Goal: Complete application form: Complete application form

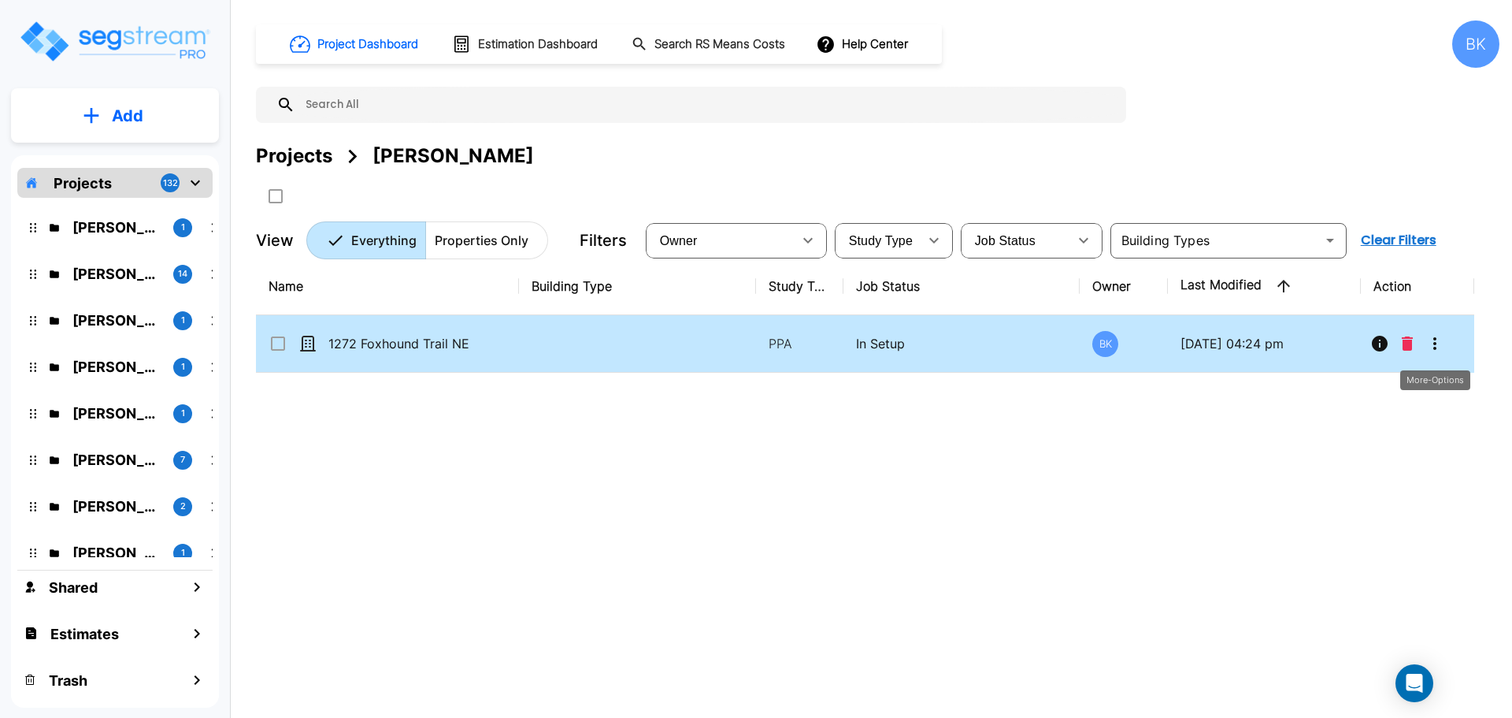
click at [1429, 344] on icon "More-Options" at bounding box center [1435, 343] width 19 height 19
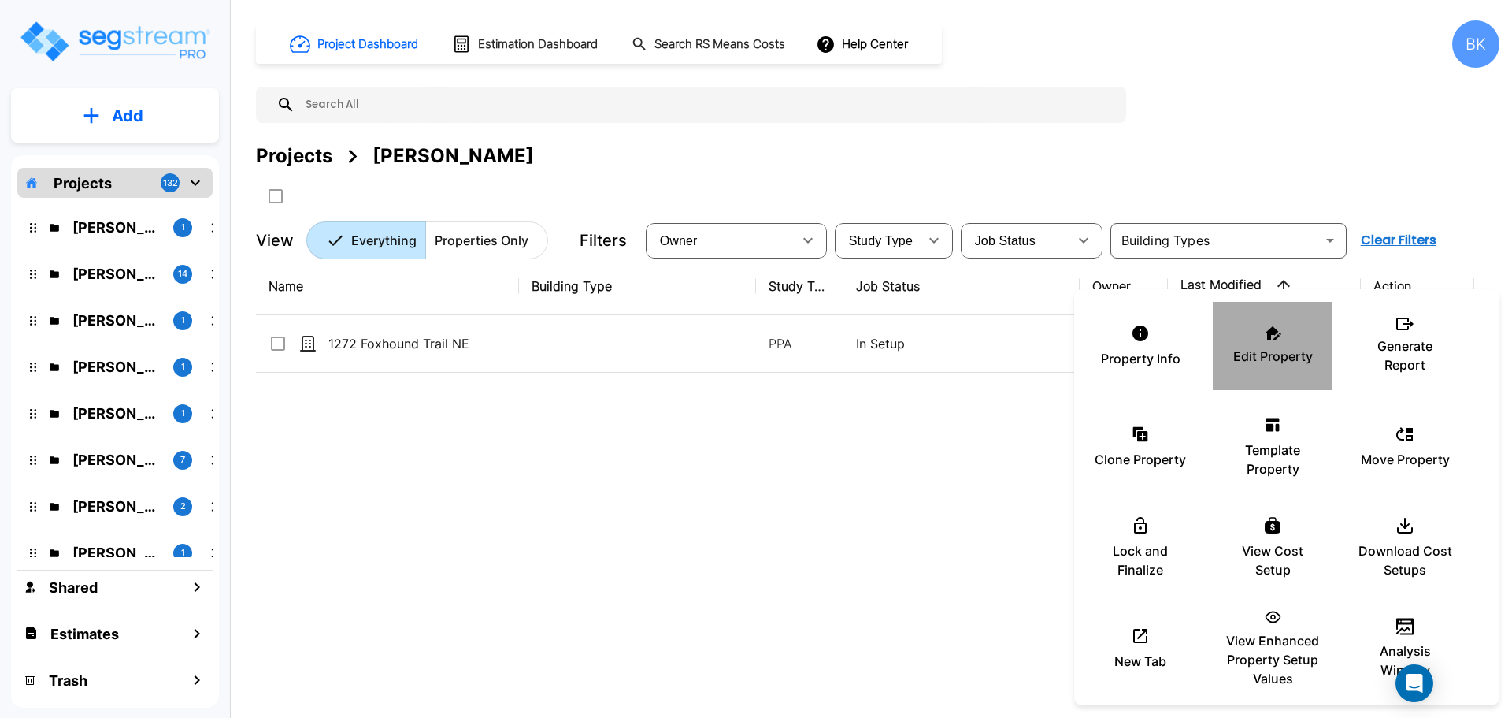
click at [1281, 341] on div "Edit Property" at bounding box center [1273, 345] width 95 height 79
drag, startPoint x: 659, startPoint y: 518, endPoint x: 636, endPoint y: 494, distance: 34.0
click at [658, 517] on div at bounding box center [756, 359] width 1512 height 718
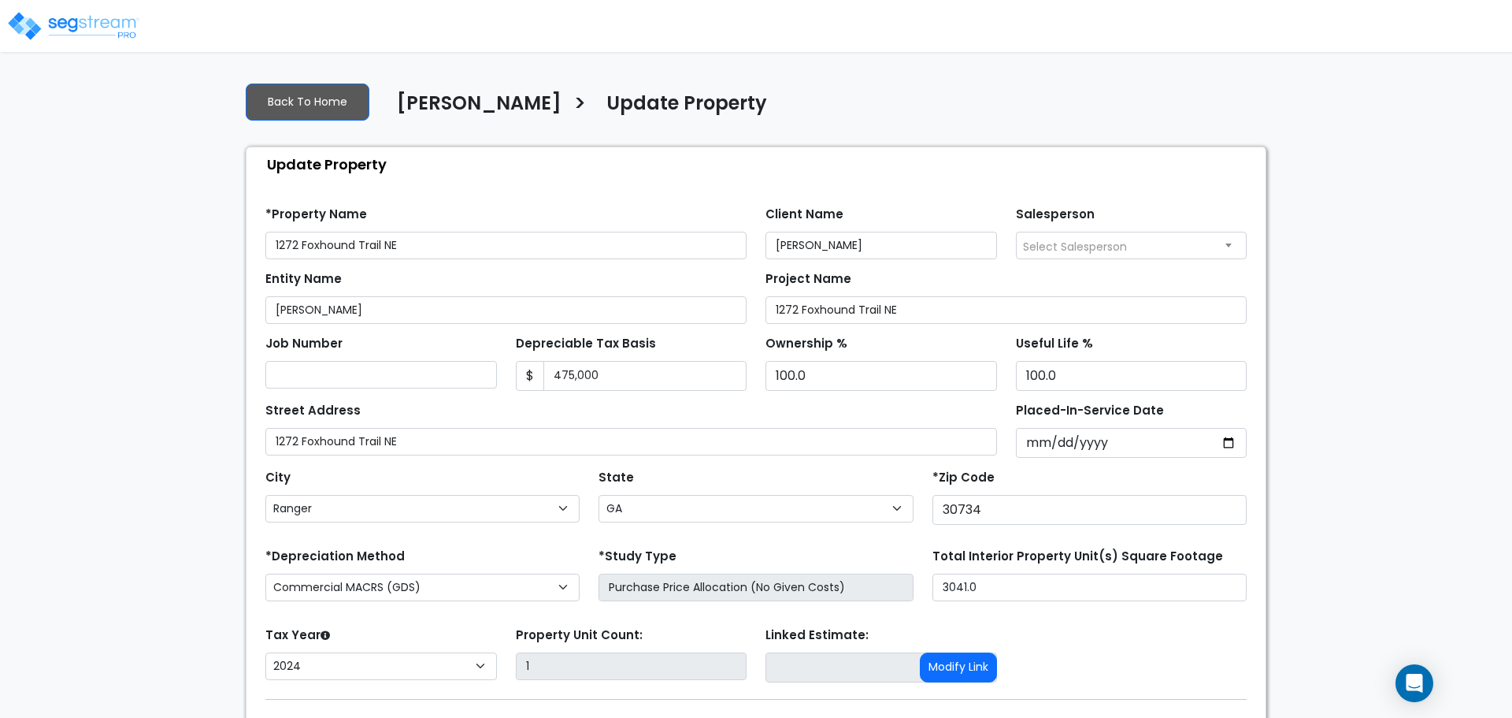
select select "GA"
select select "2024"
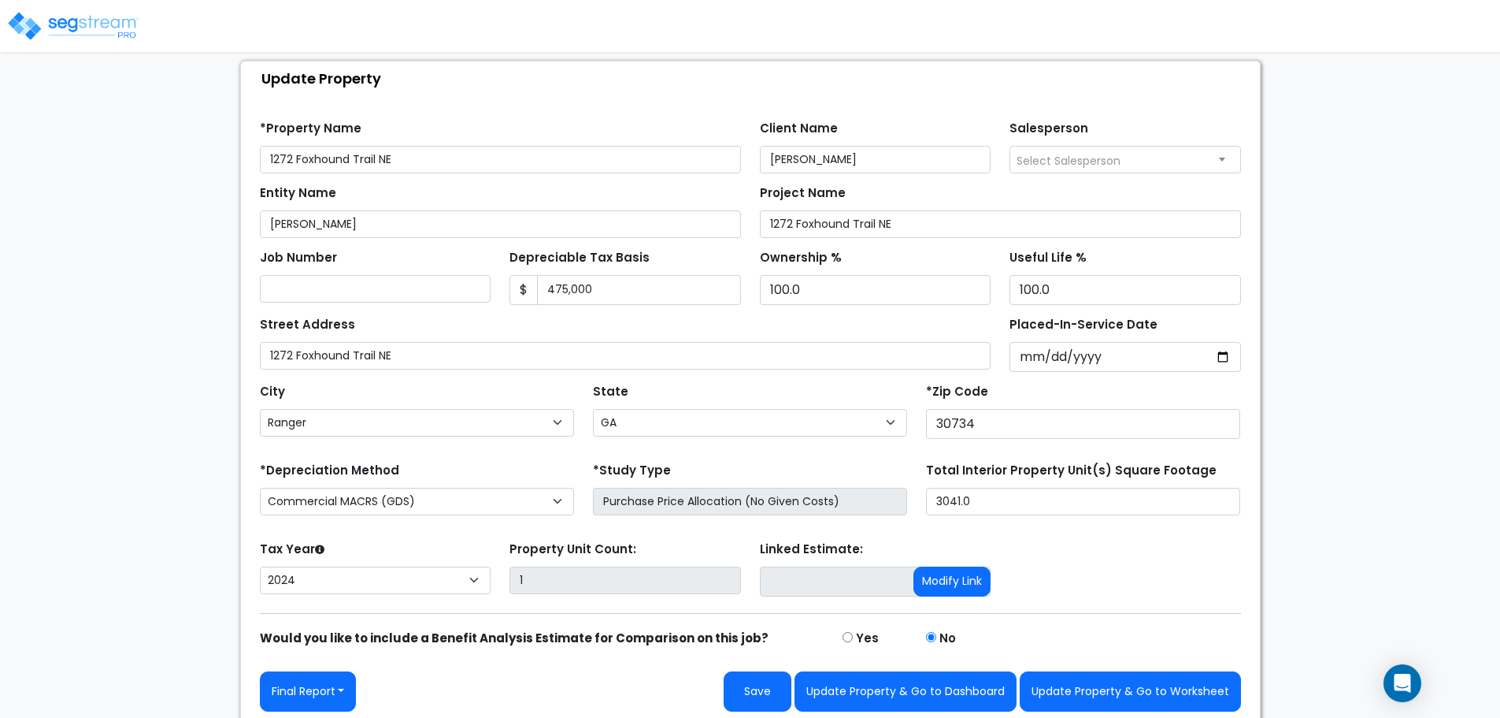
scroll to position [93, 0]
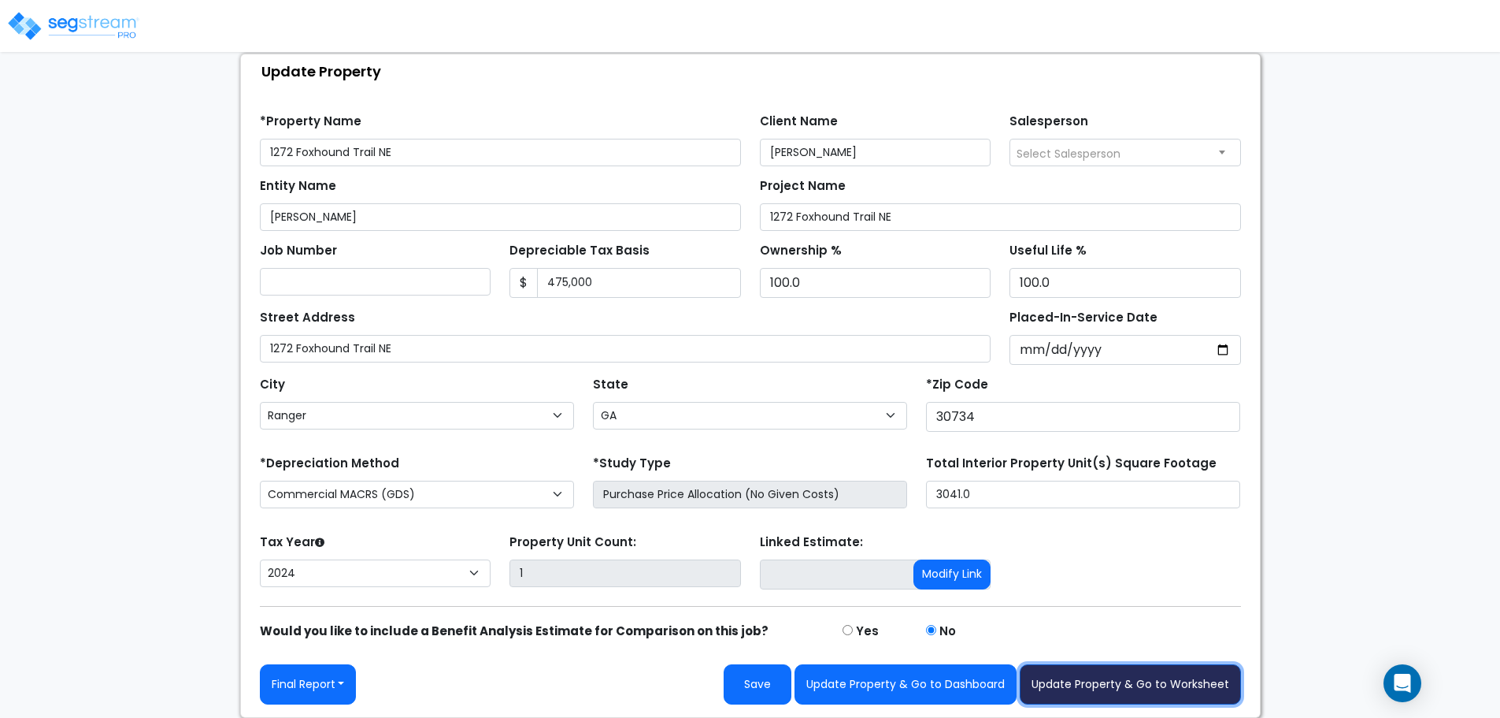
click at [1082, 681] on button "Update Property & Go to Worksheet" at bounding box center [1130, 684] width 221 height 40
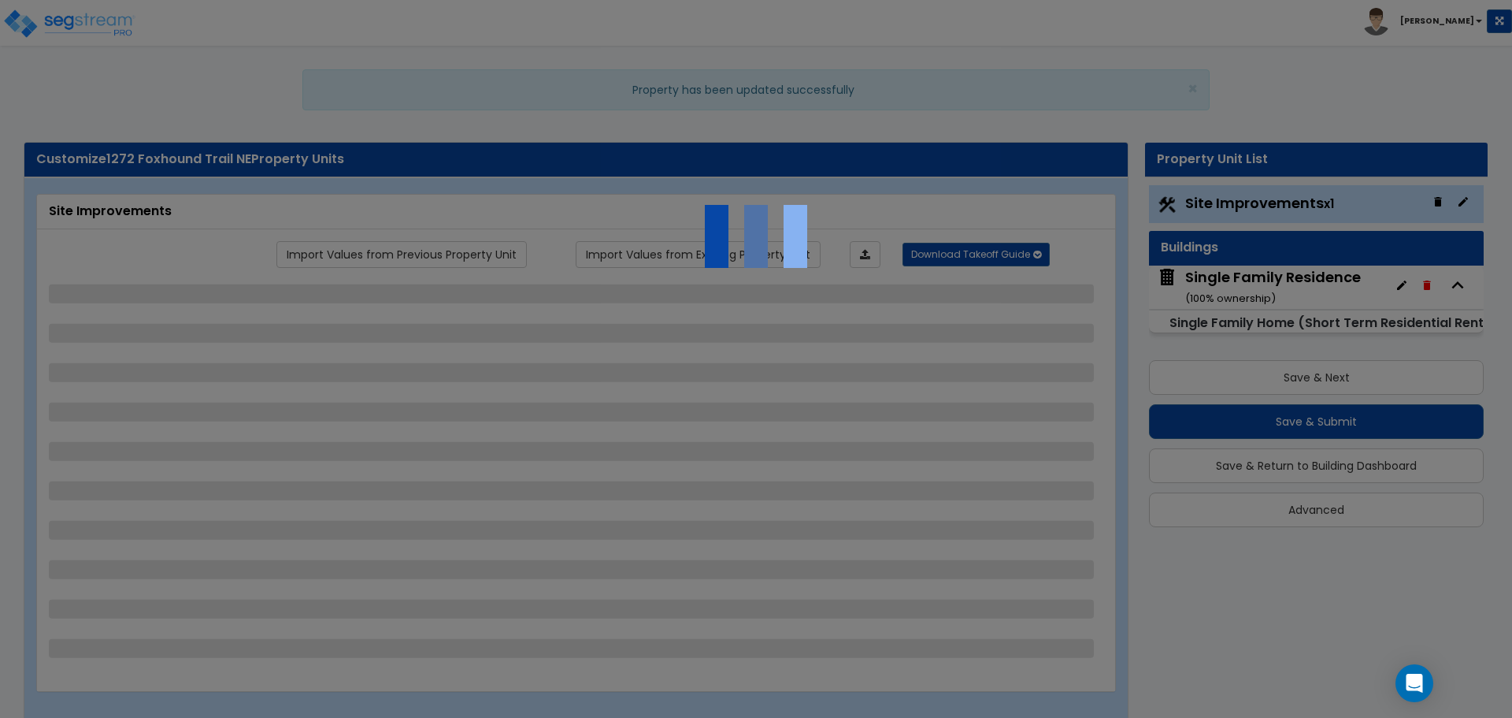
select select "2"
select select "1"
select select "2"
select select "1"
select select "10"
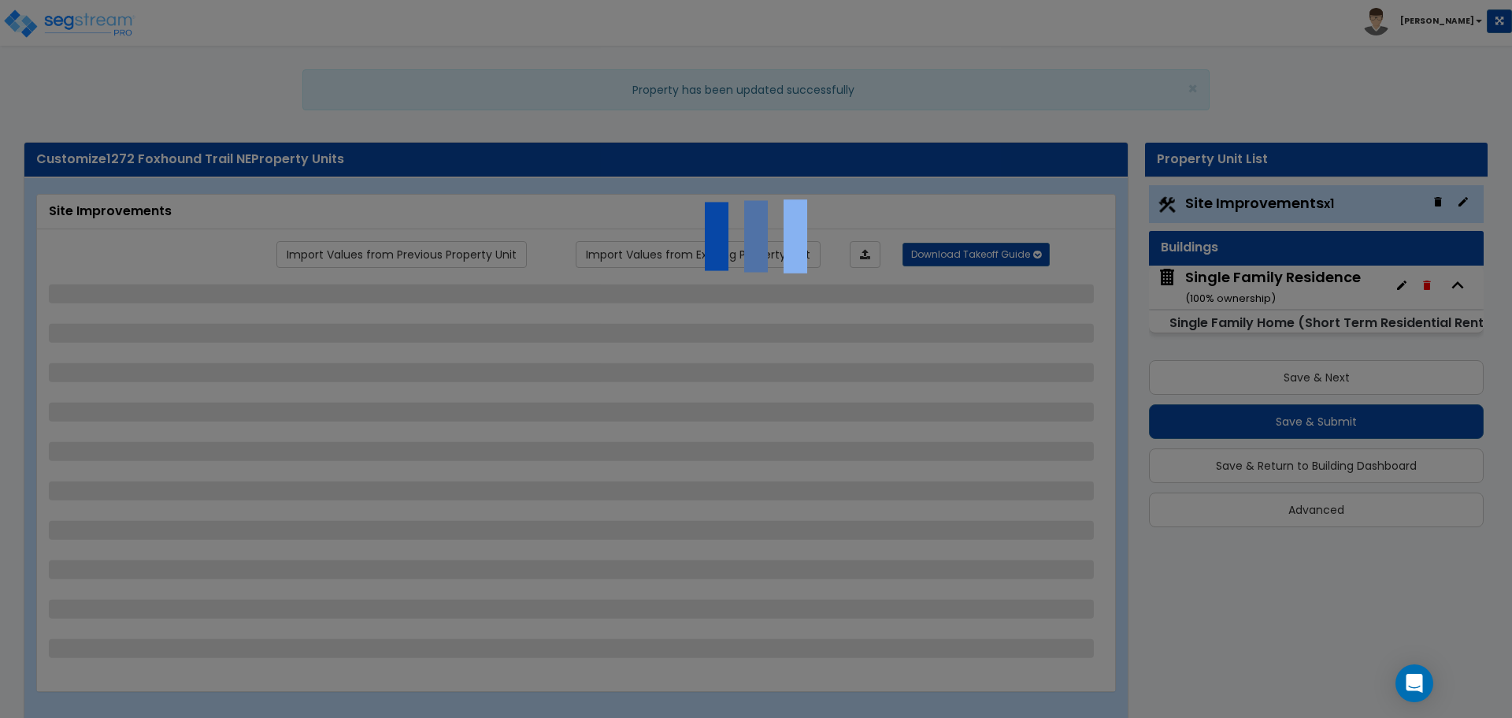
select select "2"
select select "1"
select select "4"
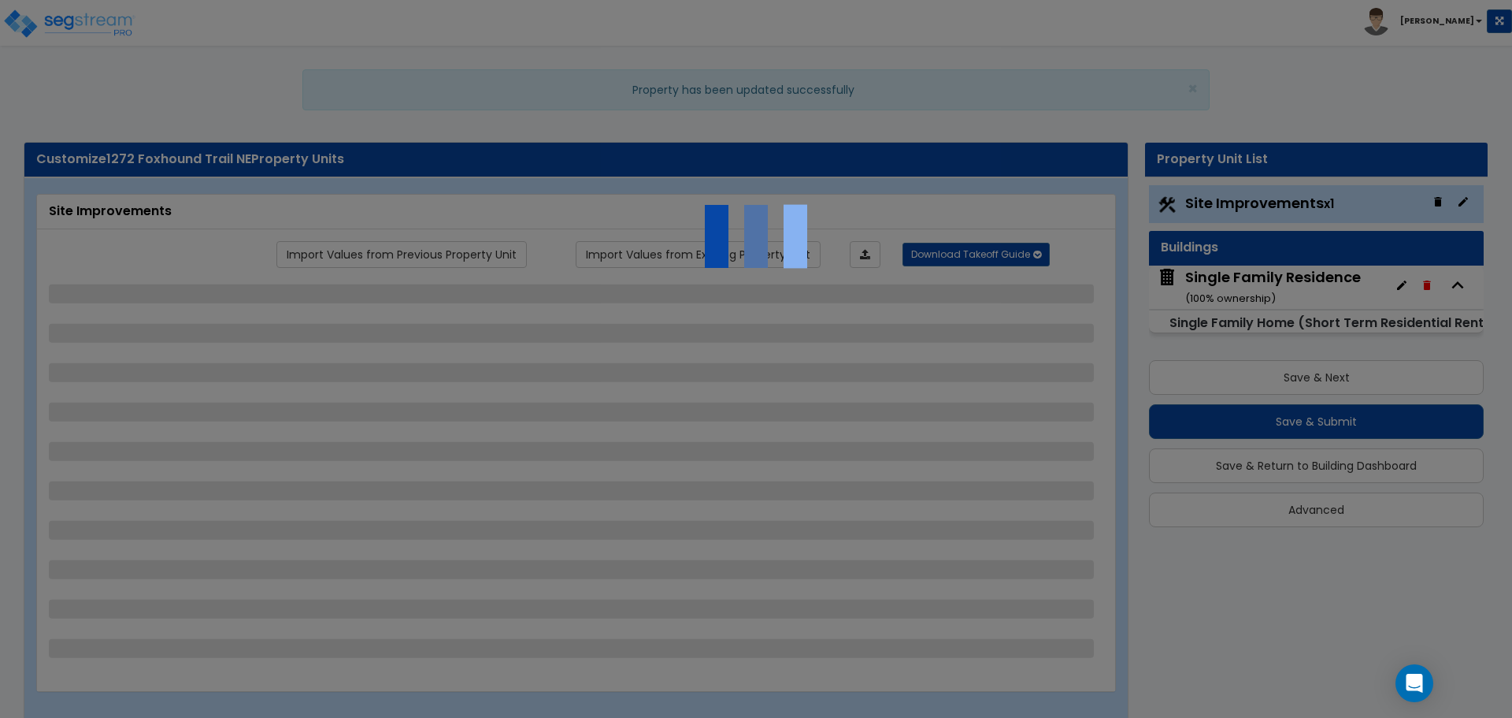
select select "3"
select select "1"
select select "5"
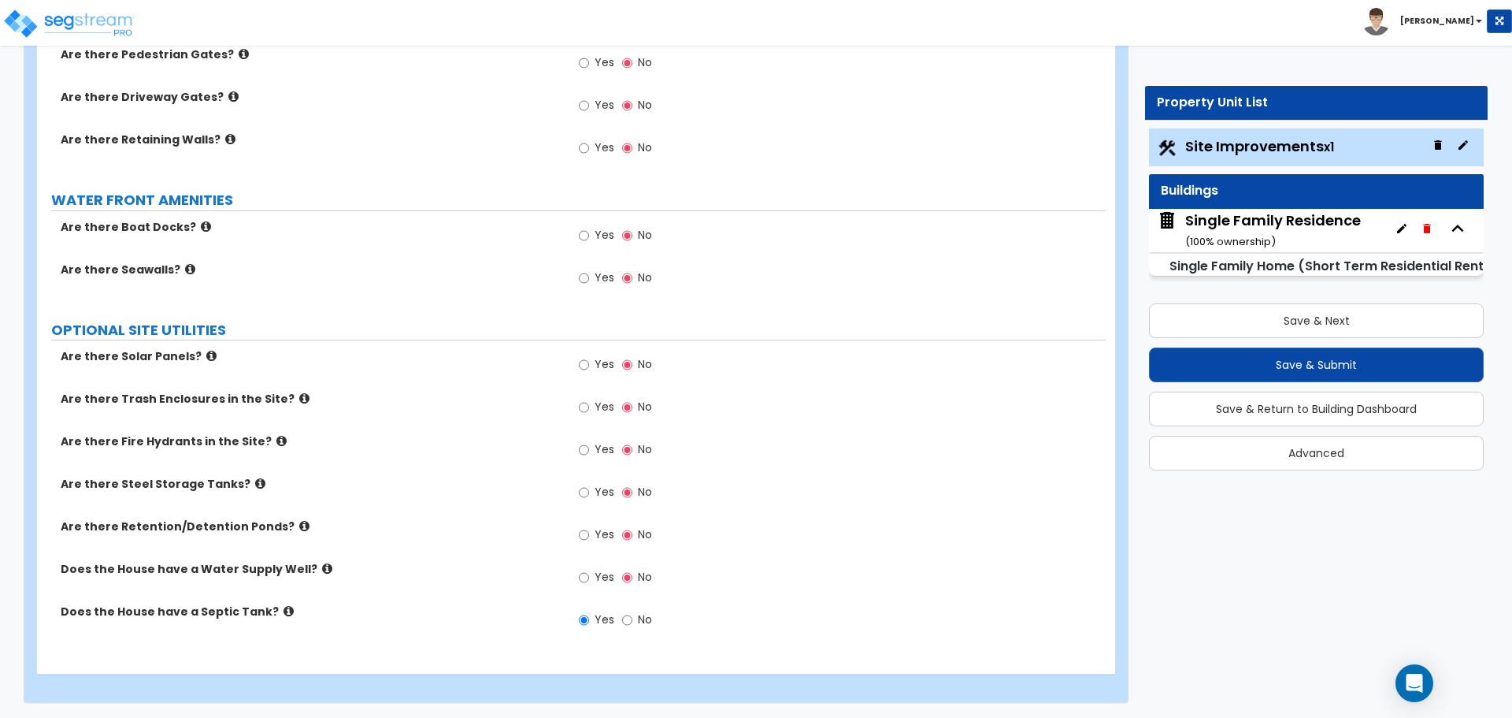
scroll to position [3766, 0]
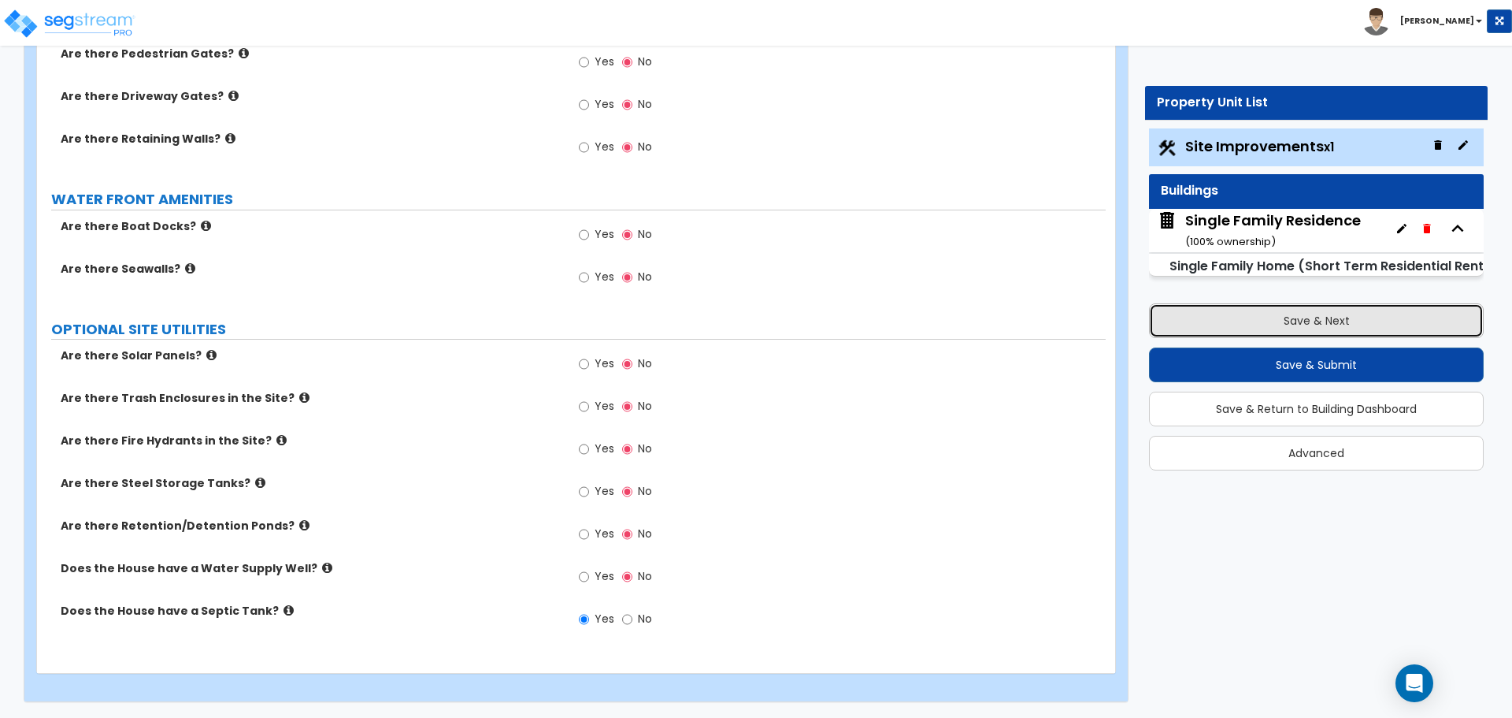
click at [1305, 321] on button "Save & Next" at bounding box center [1316, 320] width 335 height 35
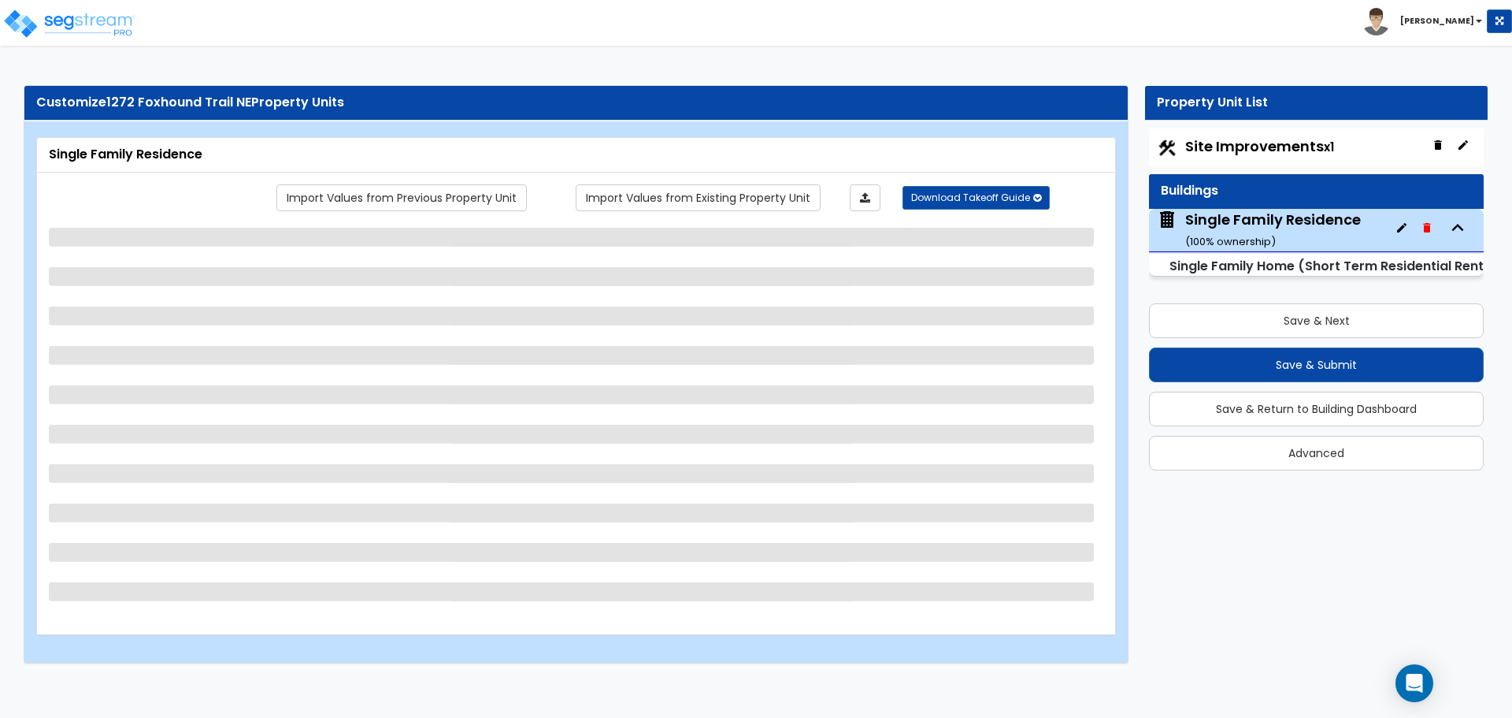
select select "1"
select select "7"
select select "3"
select select "2"
select select "1"
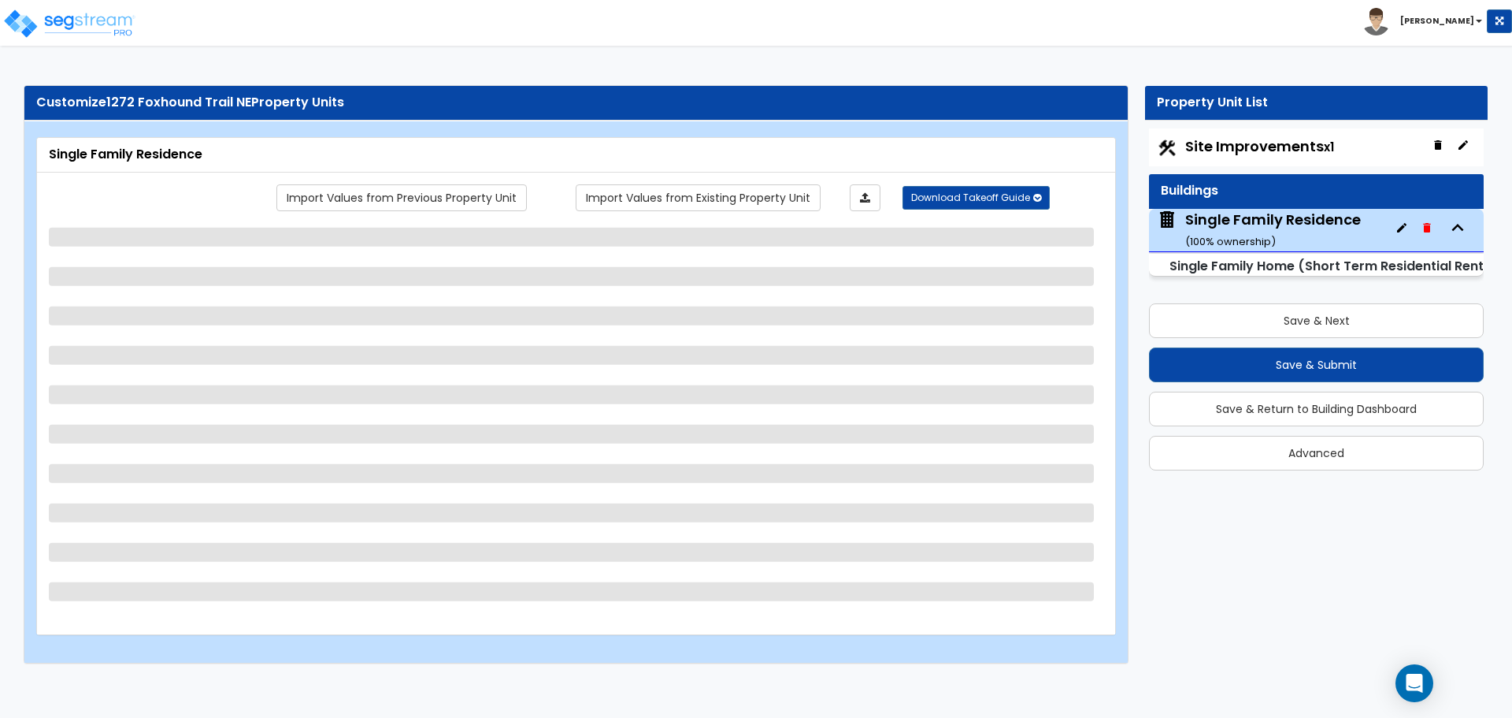
select select "2"
select select "4"
select select "3"
select select "1"
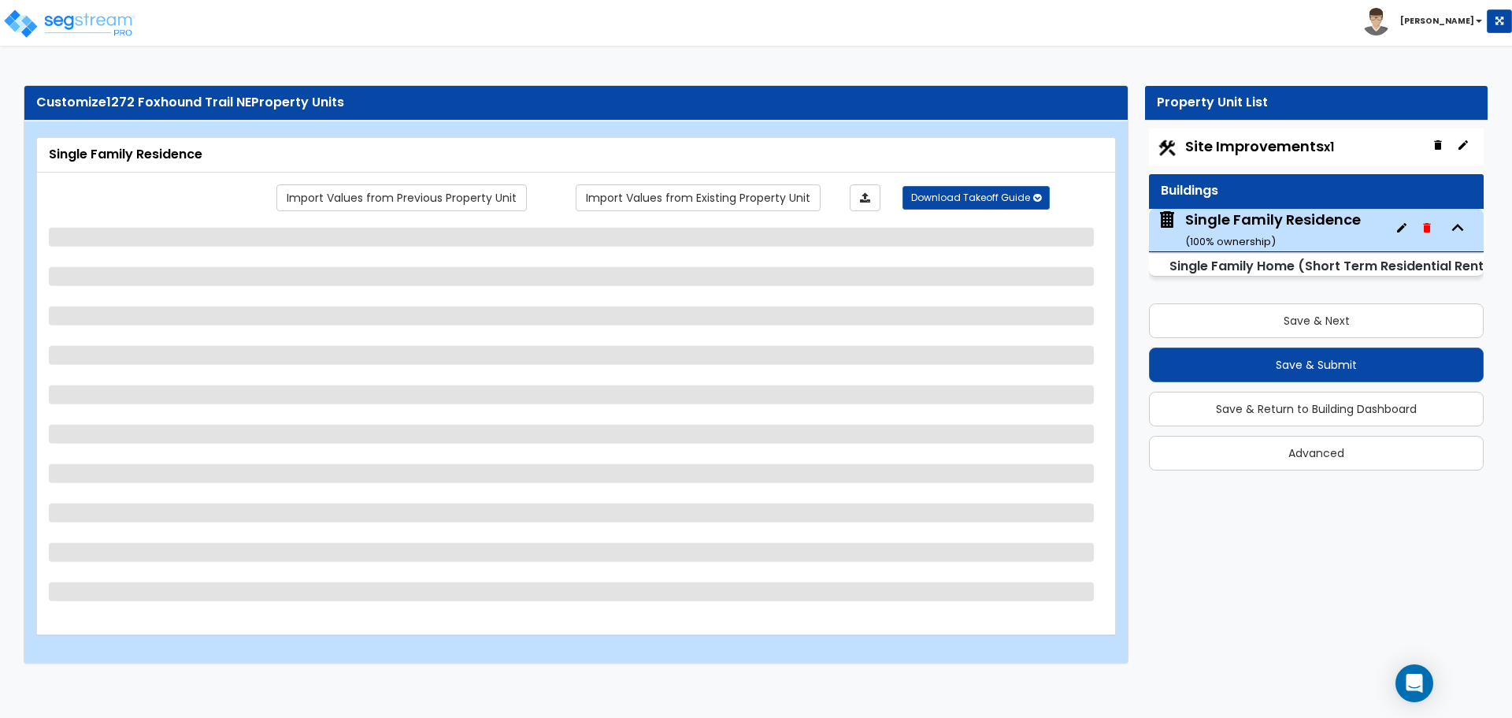
select select "3"
select select "2"
select select "1"
select select "2"
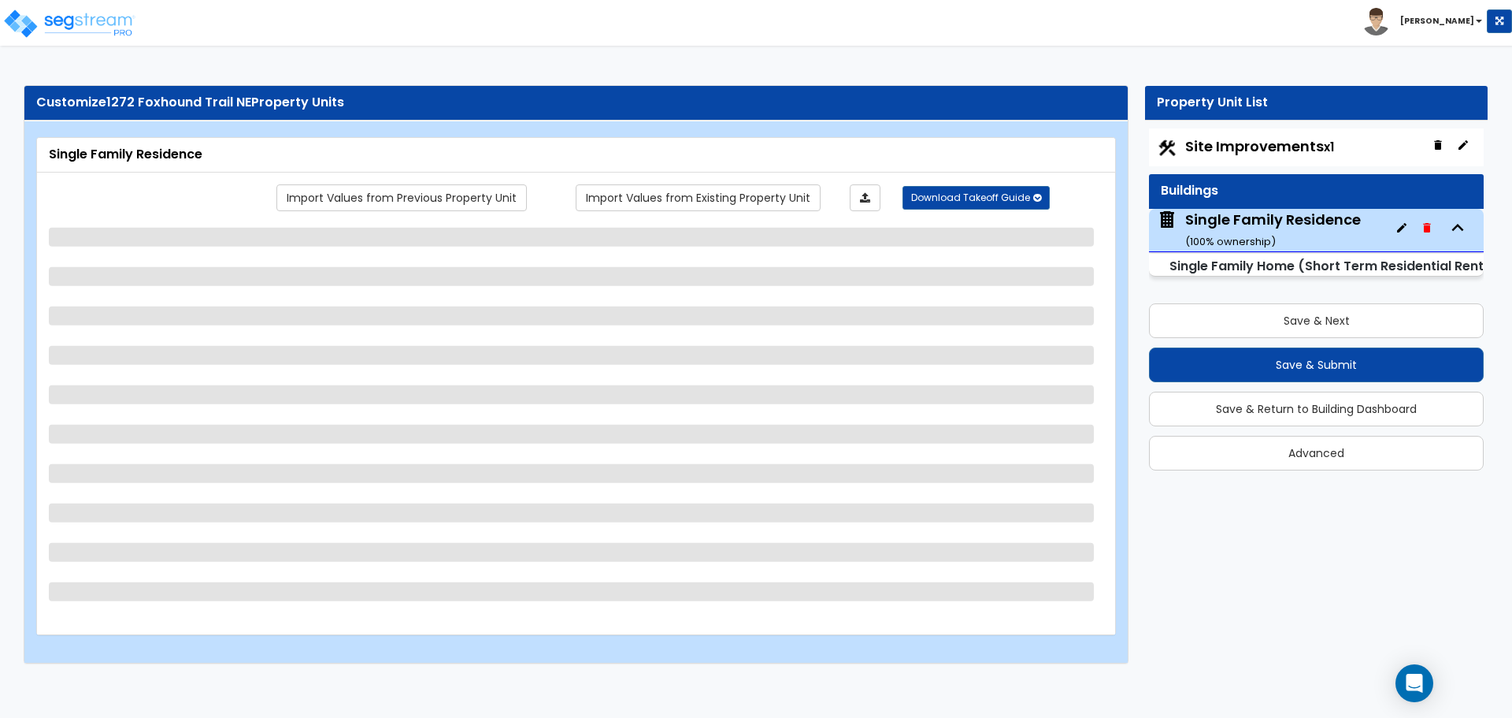
select select "6"
select select "1"
select select "2"
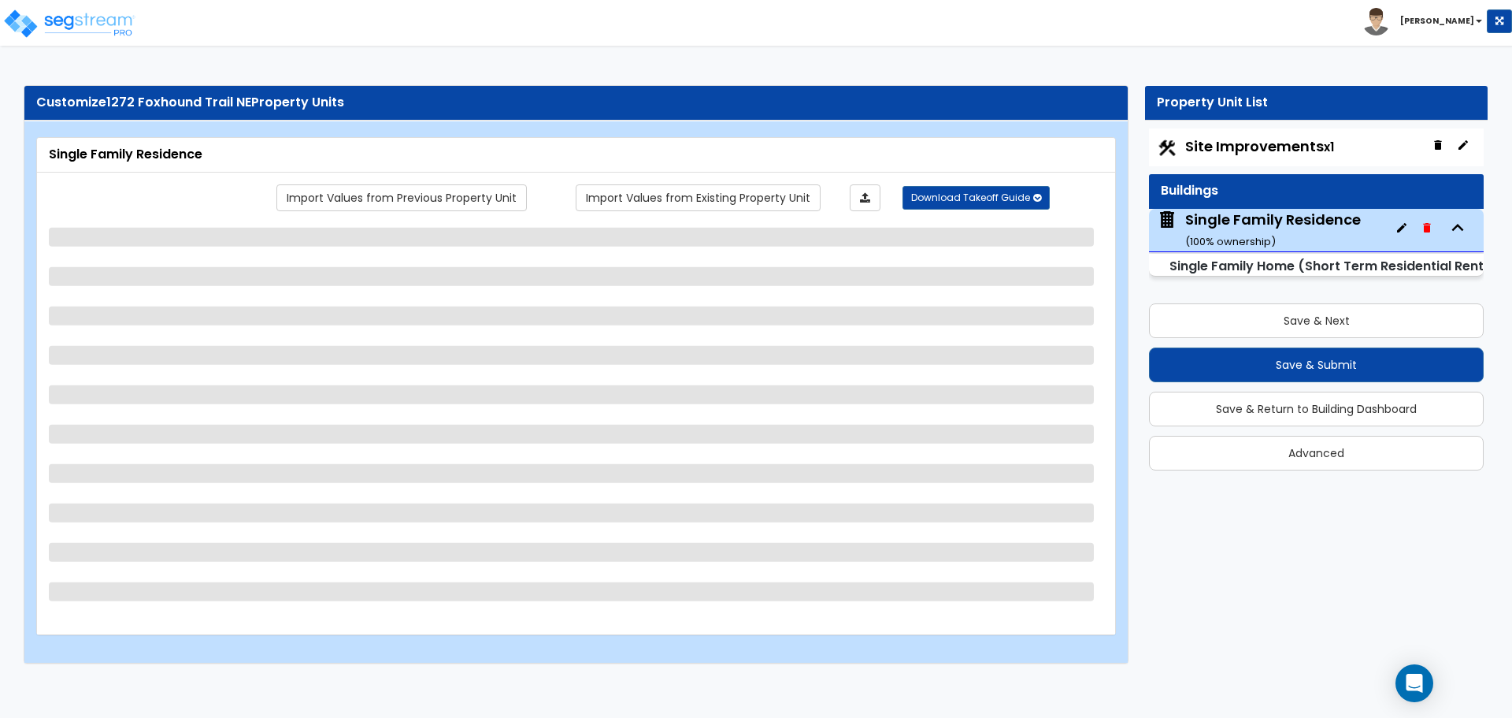
select select "2"
select select "1"
select select "5"
select select "3"
select select "2"
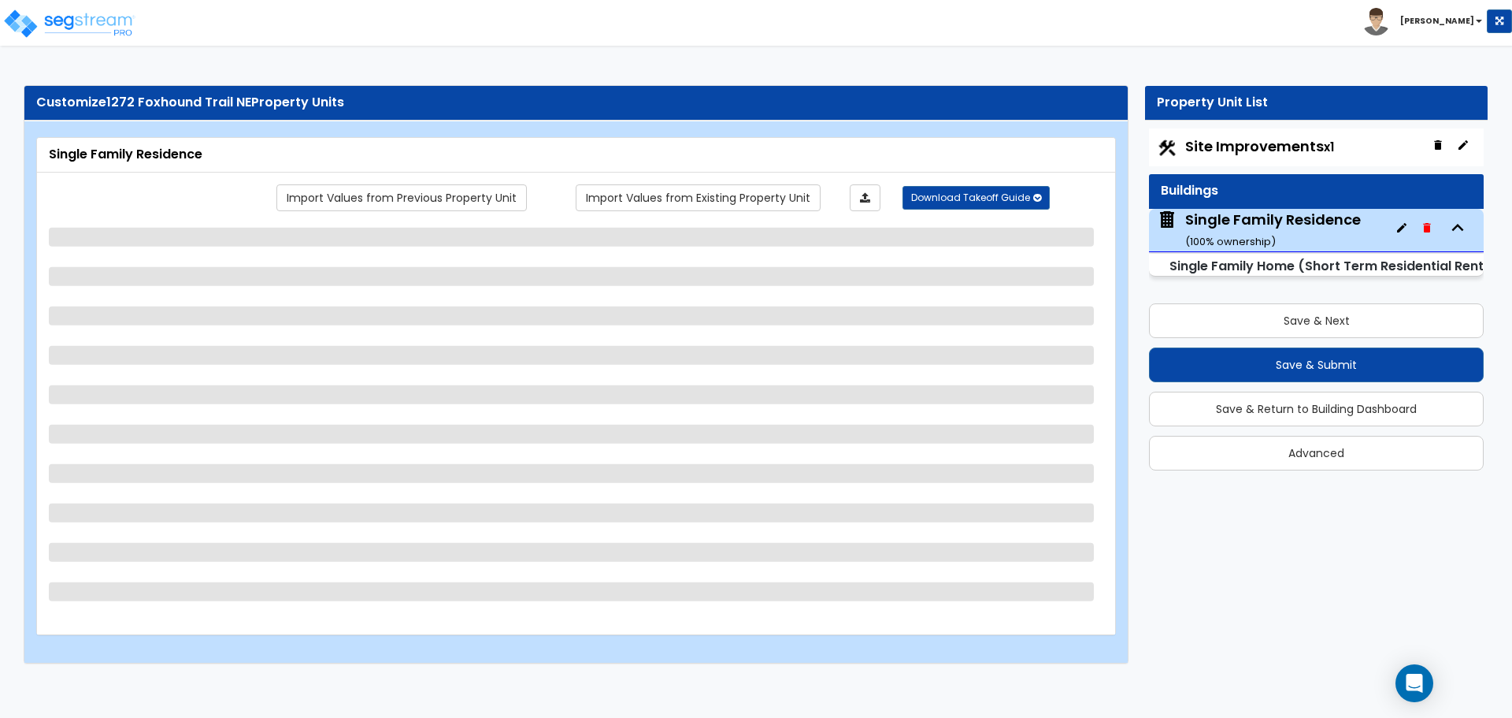
select select "2"
select select "3"
select select "2"
select select "3"
select select "2"
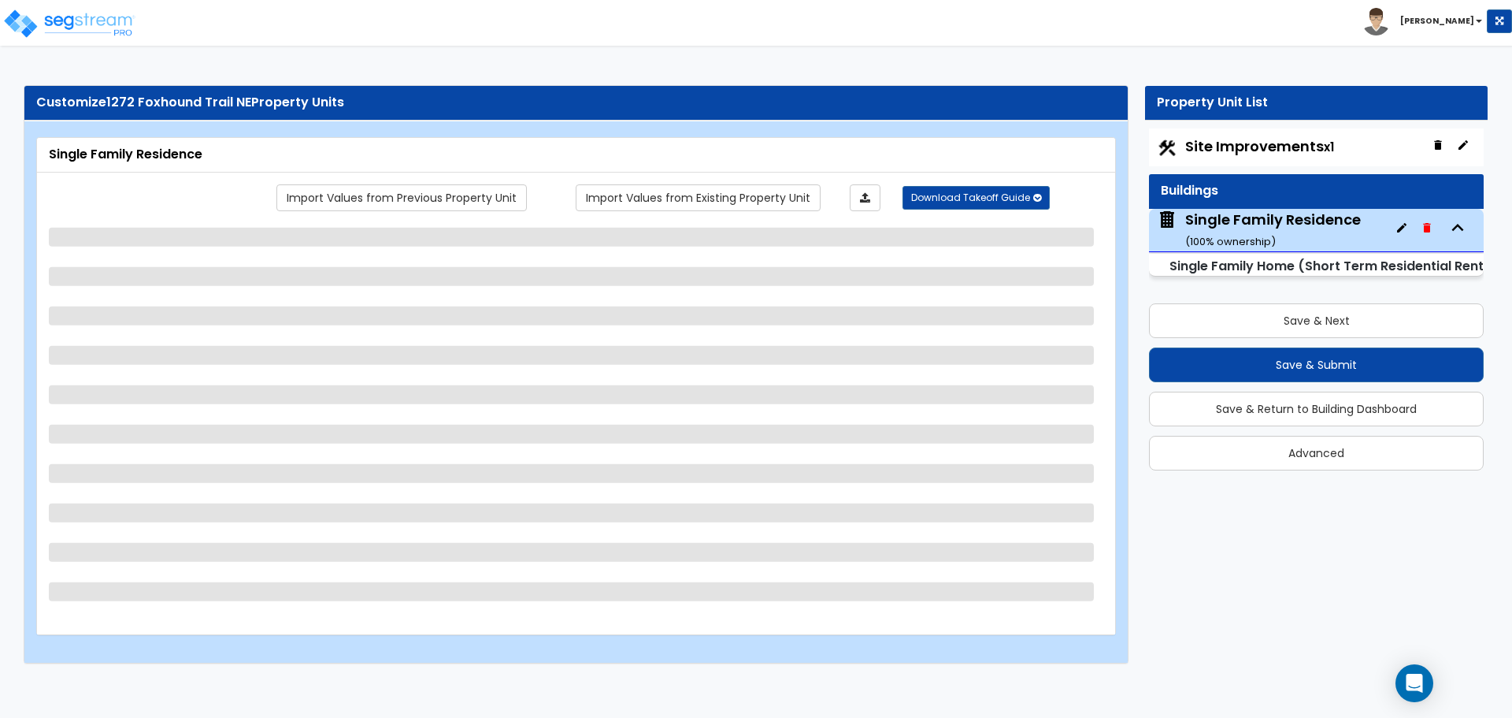
select select "2"
select select "3"
select select "2"
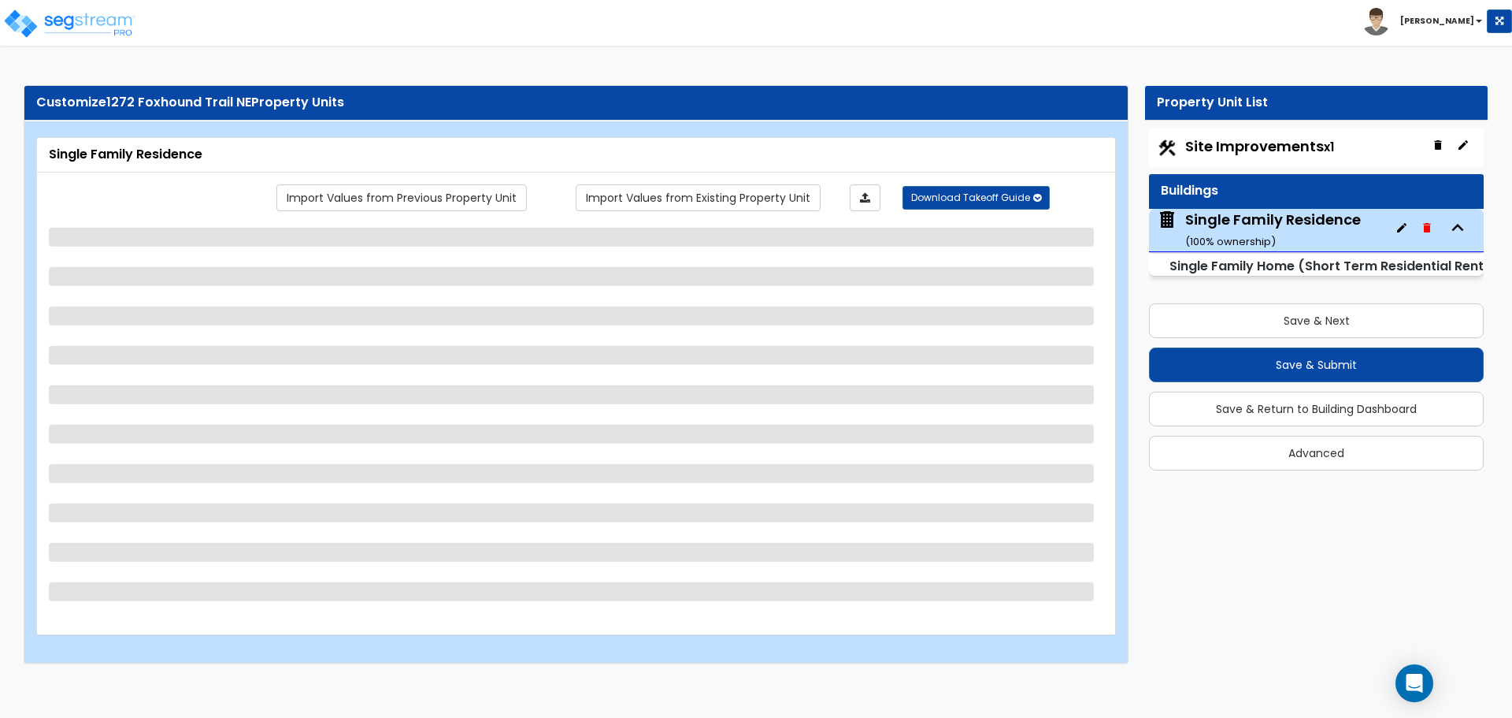
select select "2"
select select "1"
select select "2"
select select "3"
select select "2"
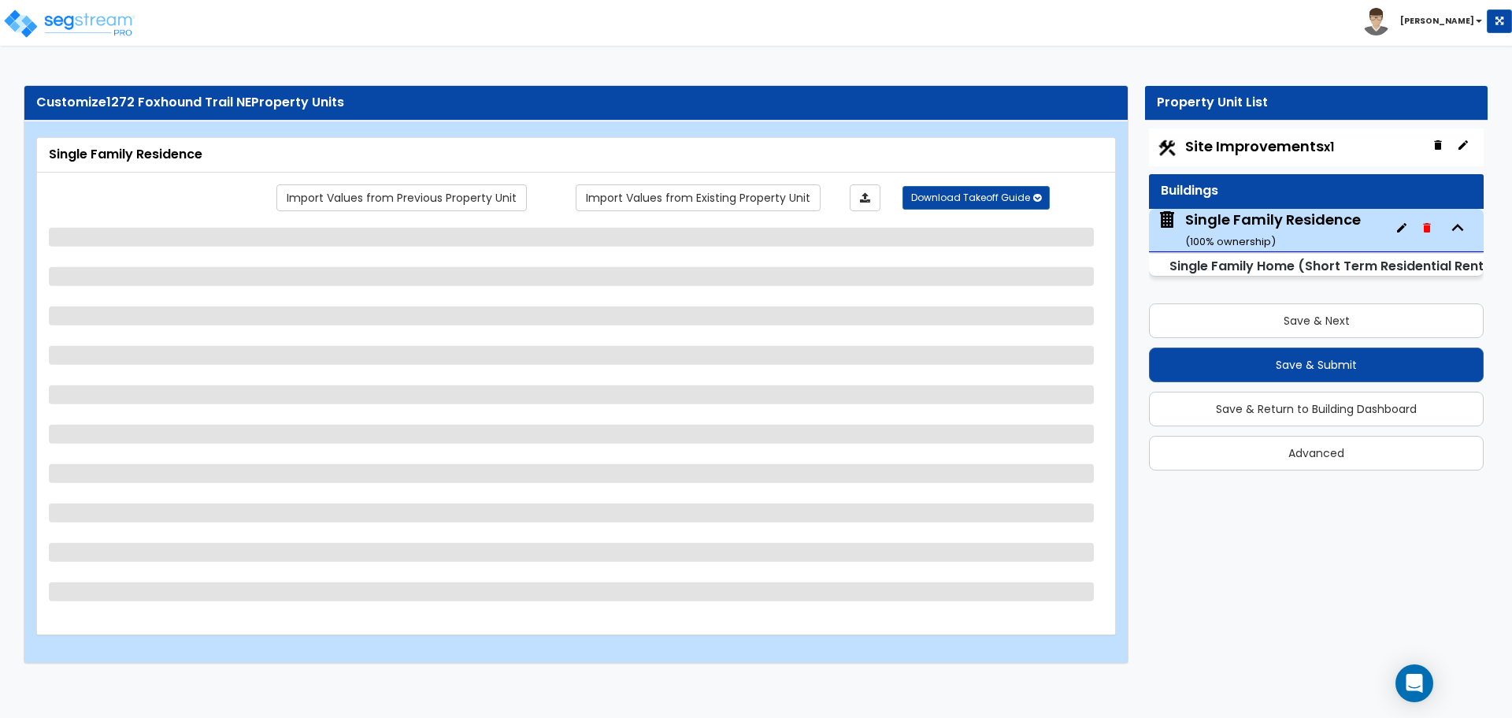
select select "3"
select select "2"
select select "4"
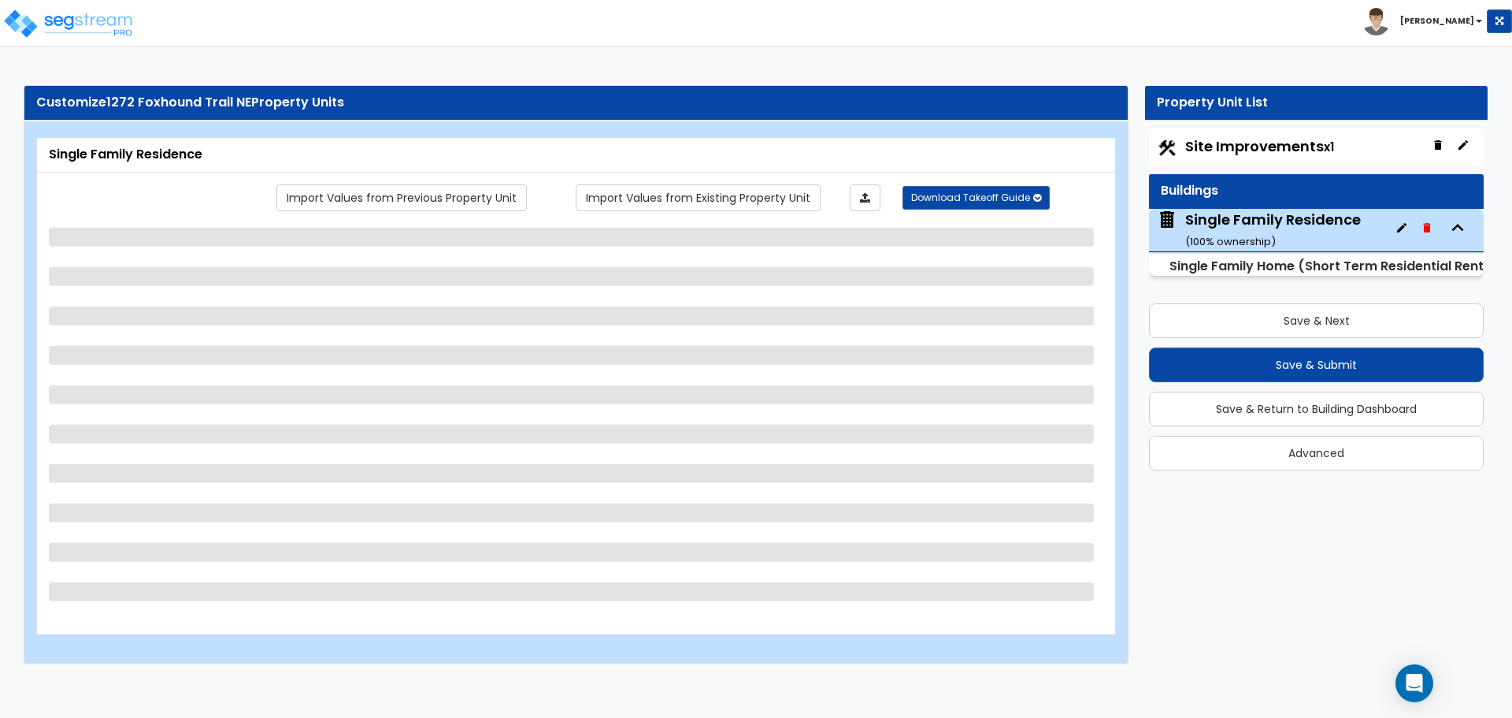
select select "4"
select select "1"
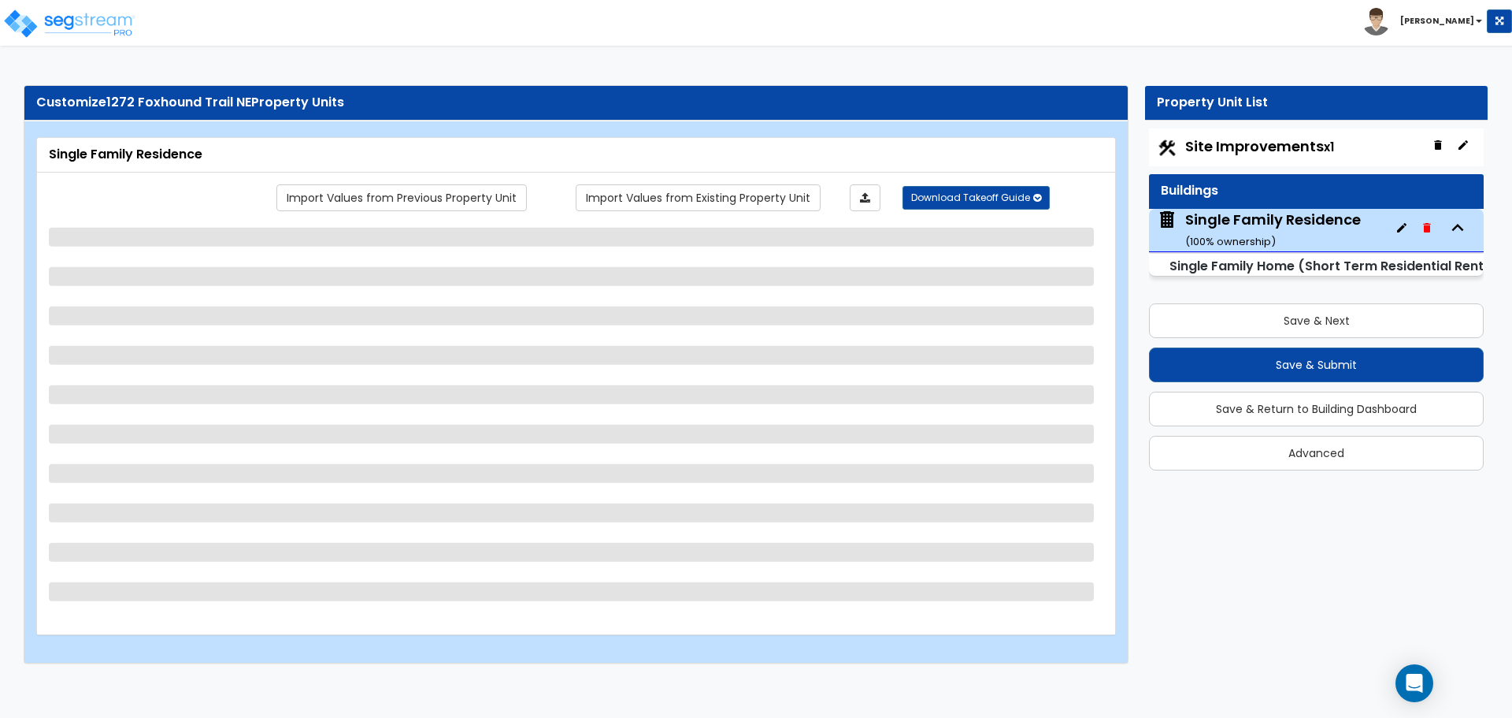
select select "1"
select select "2"
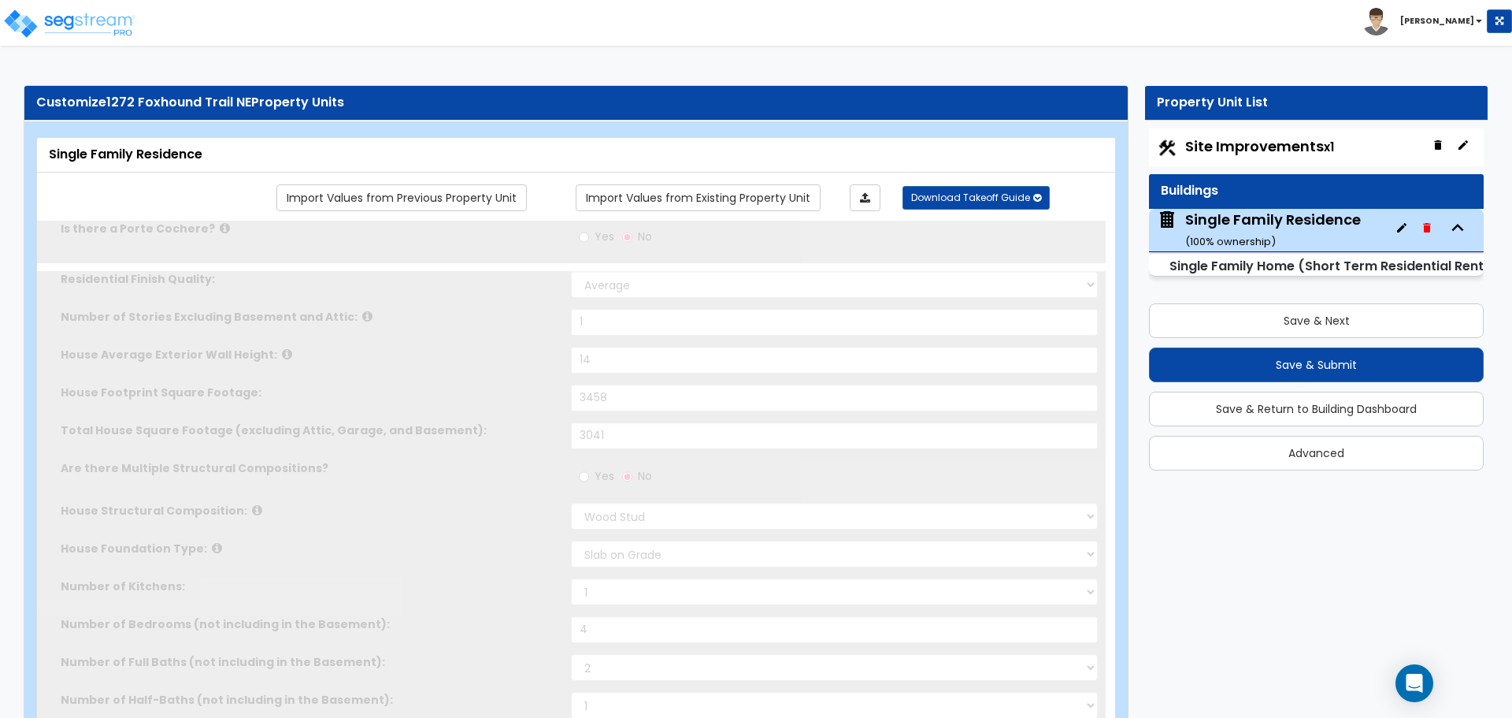
type input "3"
radio input "true"
select select "1"
type input "3"
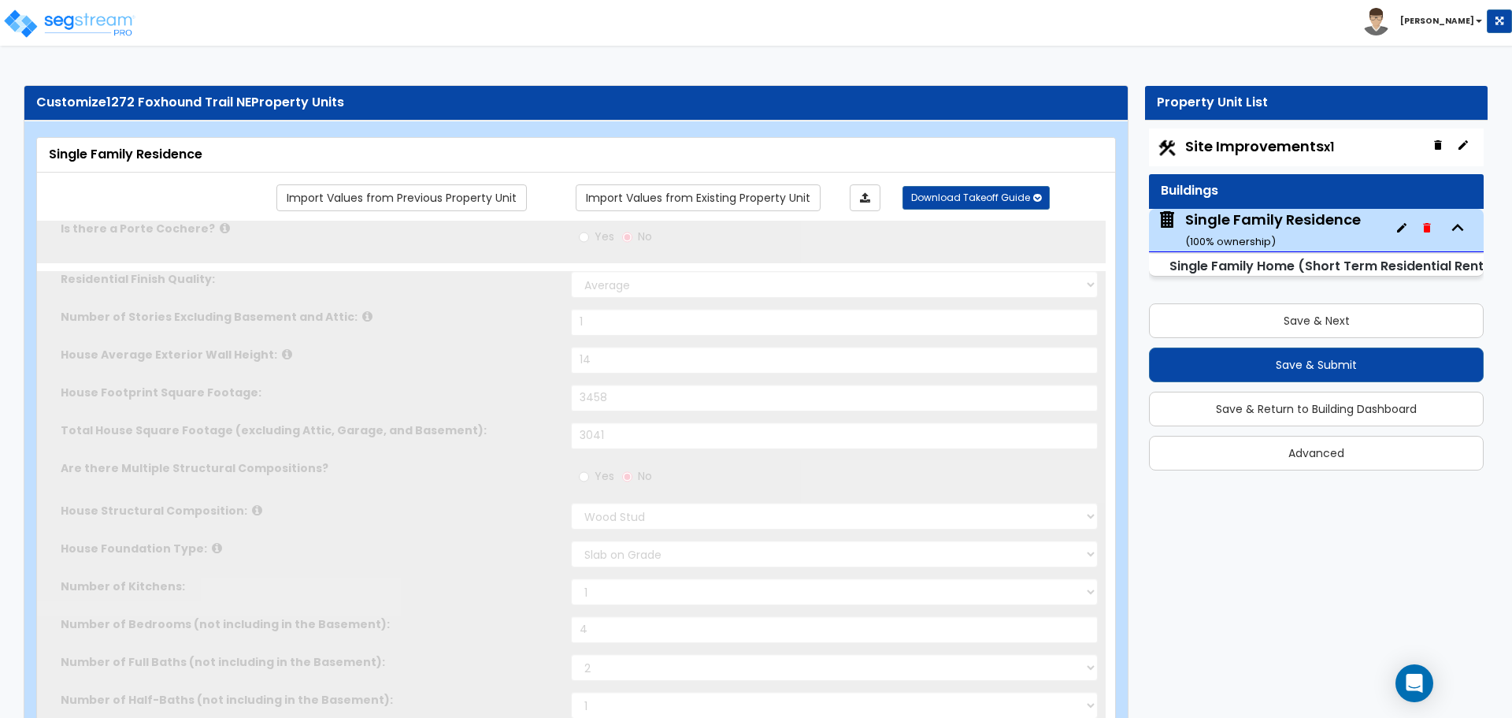
select select "2"
type input "5"
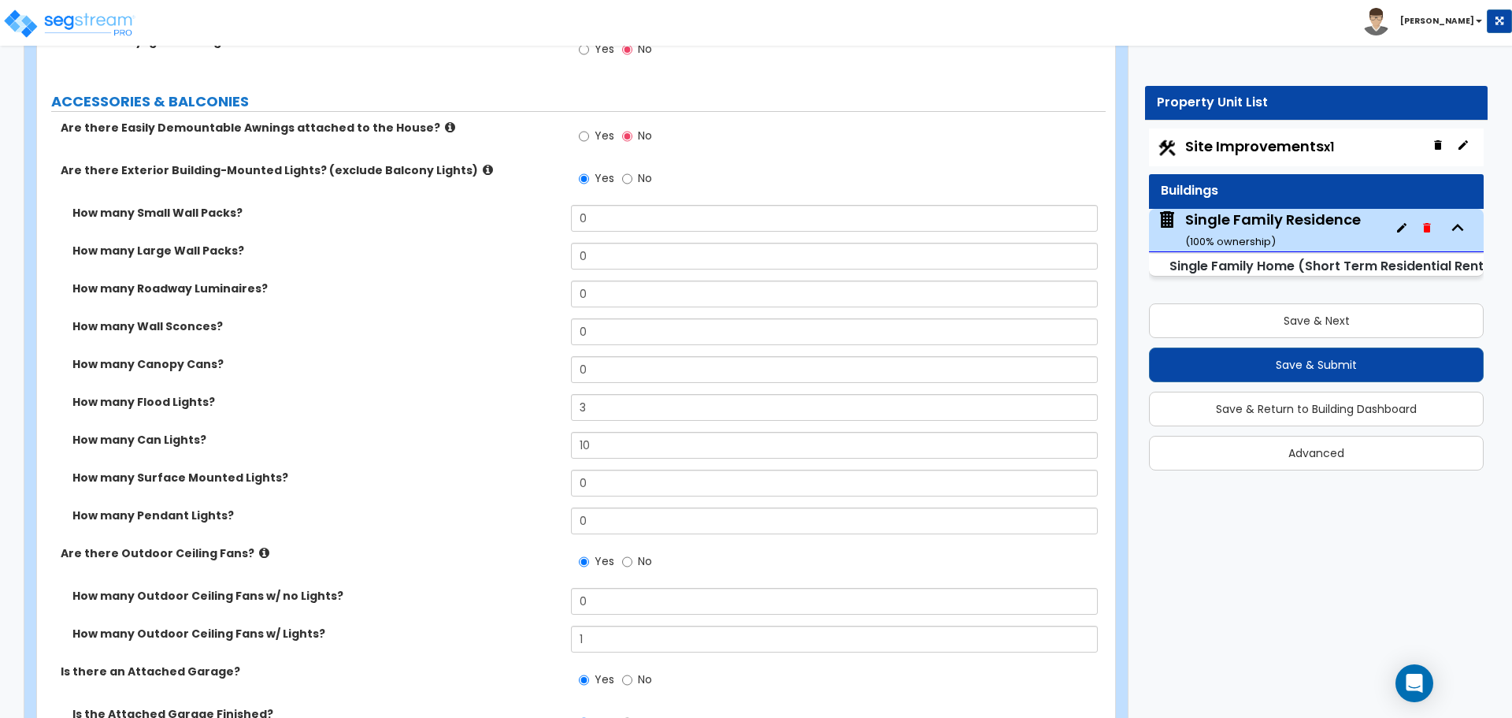
scroll to position [1181, 0]
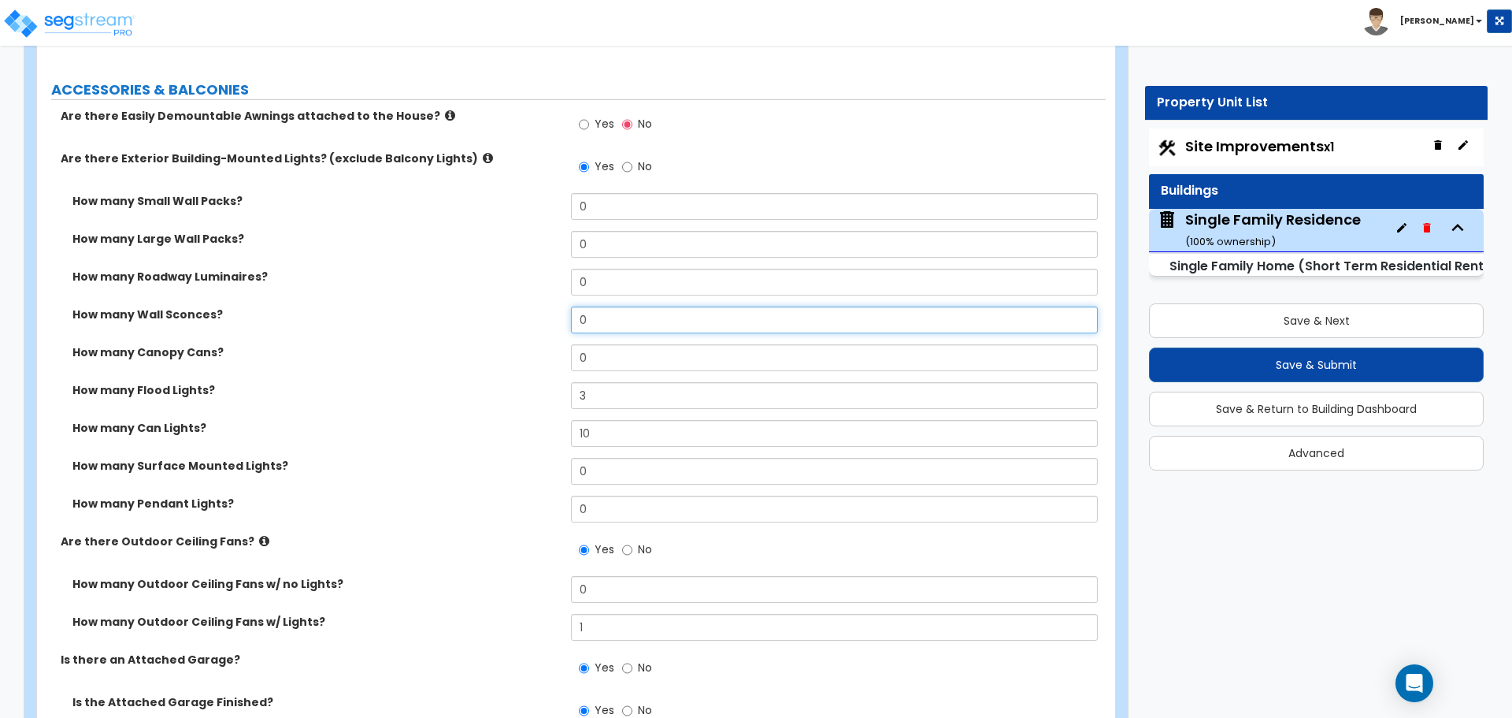
click at [610, 321] on input "0" at bounding box center [834, 319] width 526 height 27
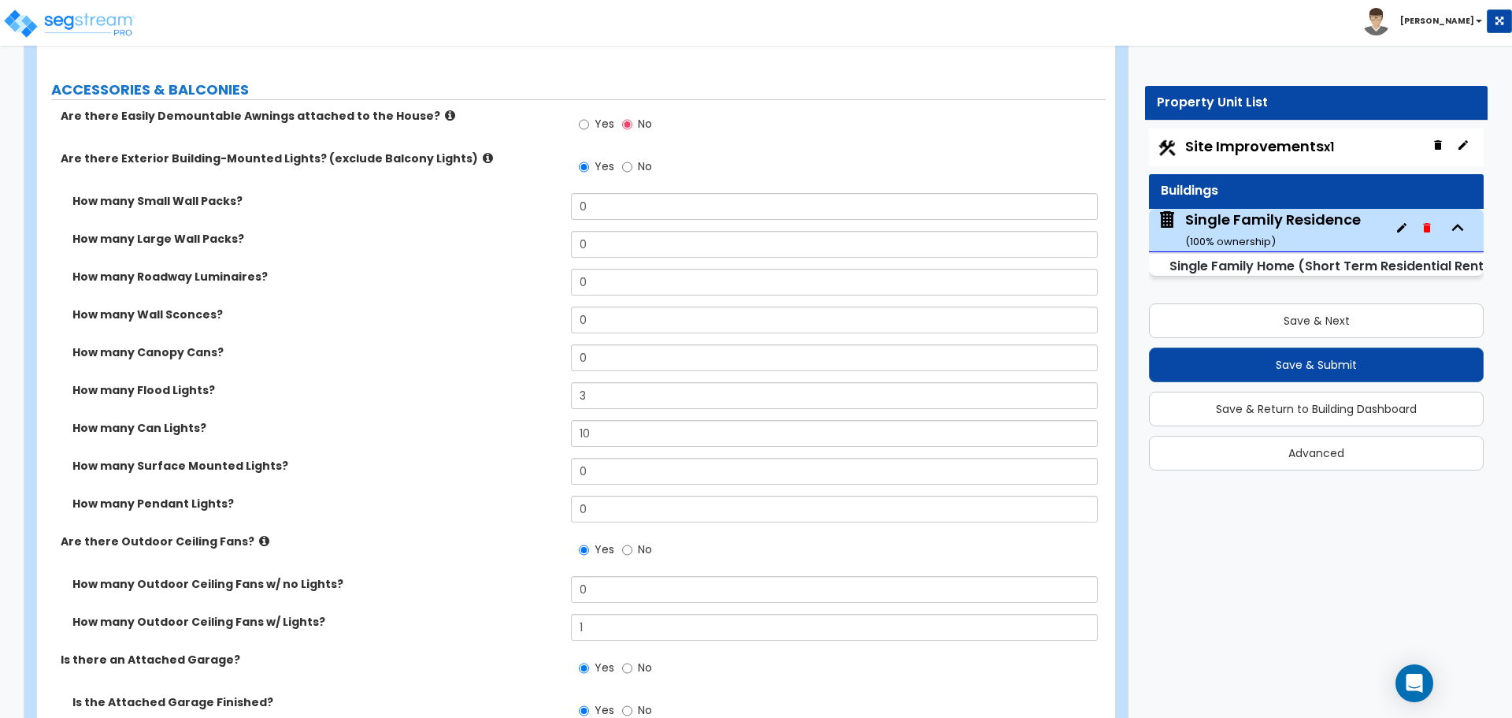
click at [520, 343] on div "How many Wall Sconces? 0" at bounding box center [571, 325] width 1069 height 38
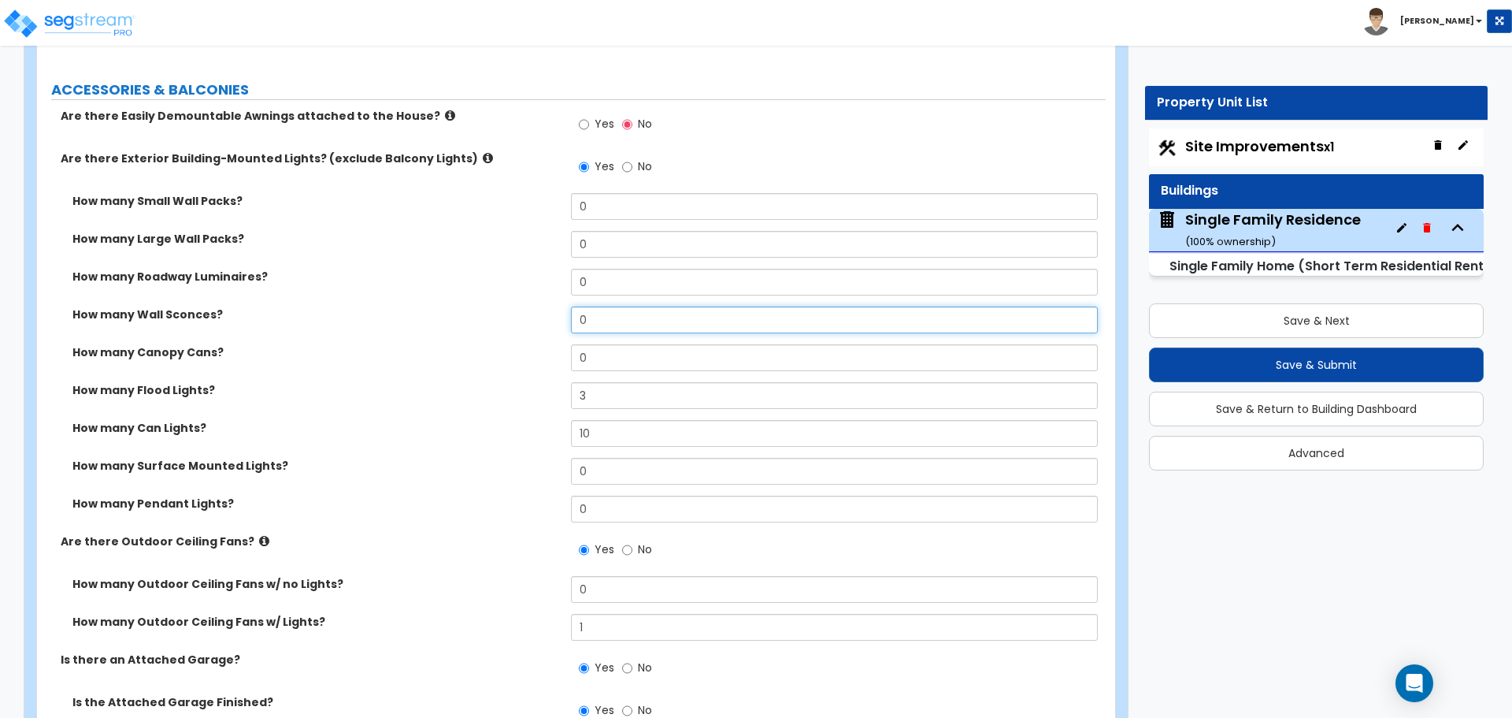
click at [622, 320] on input "0" at bounding box center [834, 319] width 526 height 27
type input "4"
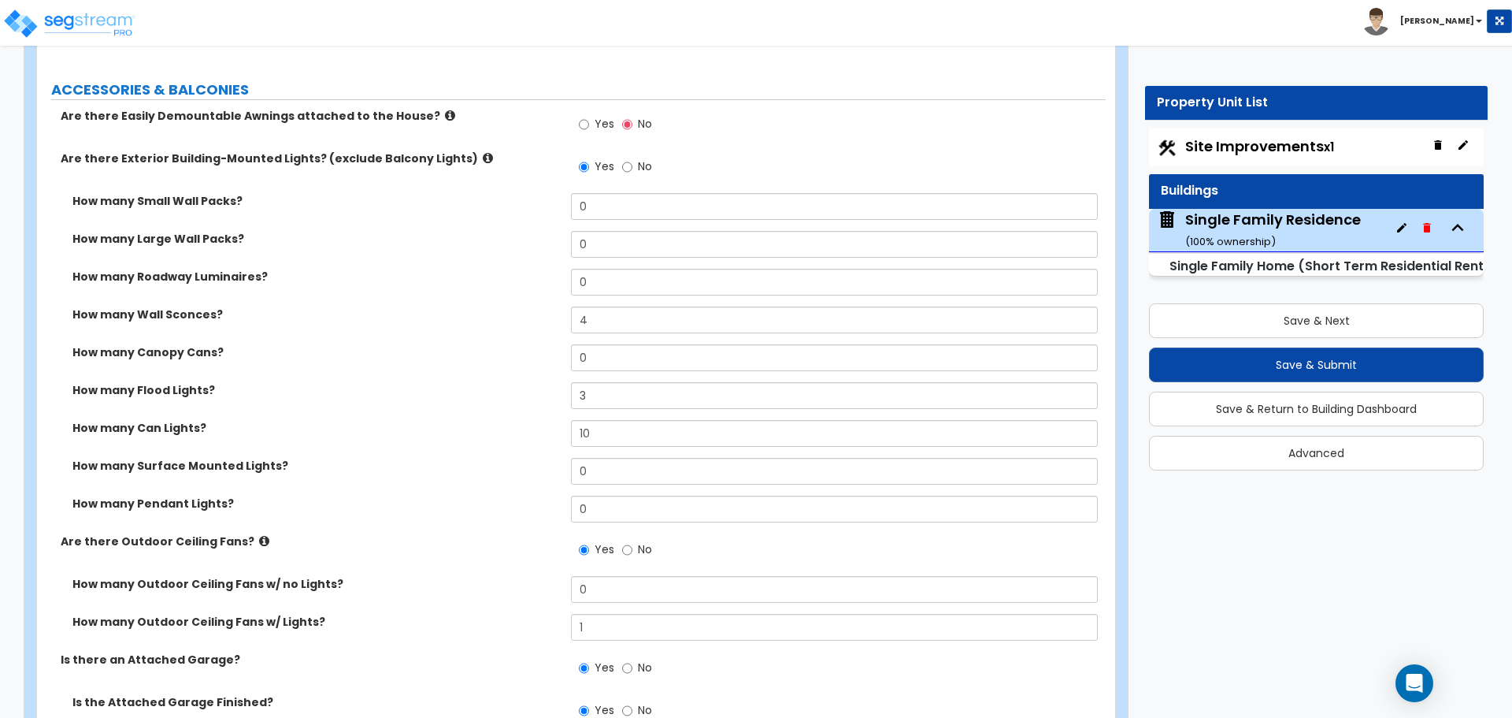
click at [492, 339] on div "How many Wall Sconces? 4" at bounding box center [571, 325] width 1069 height 38
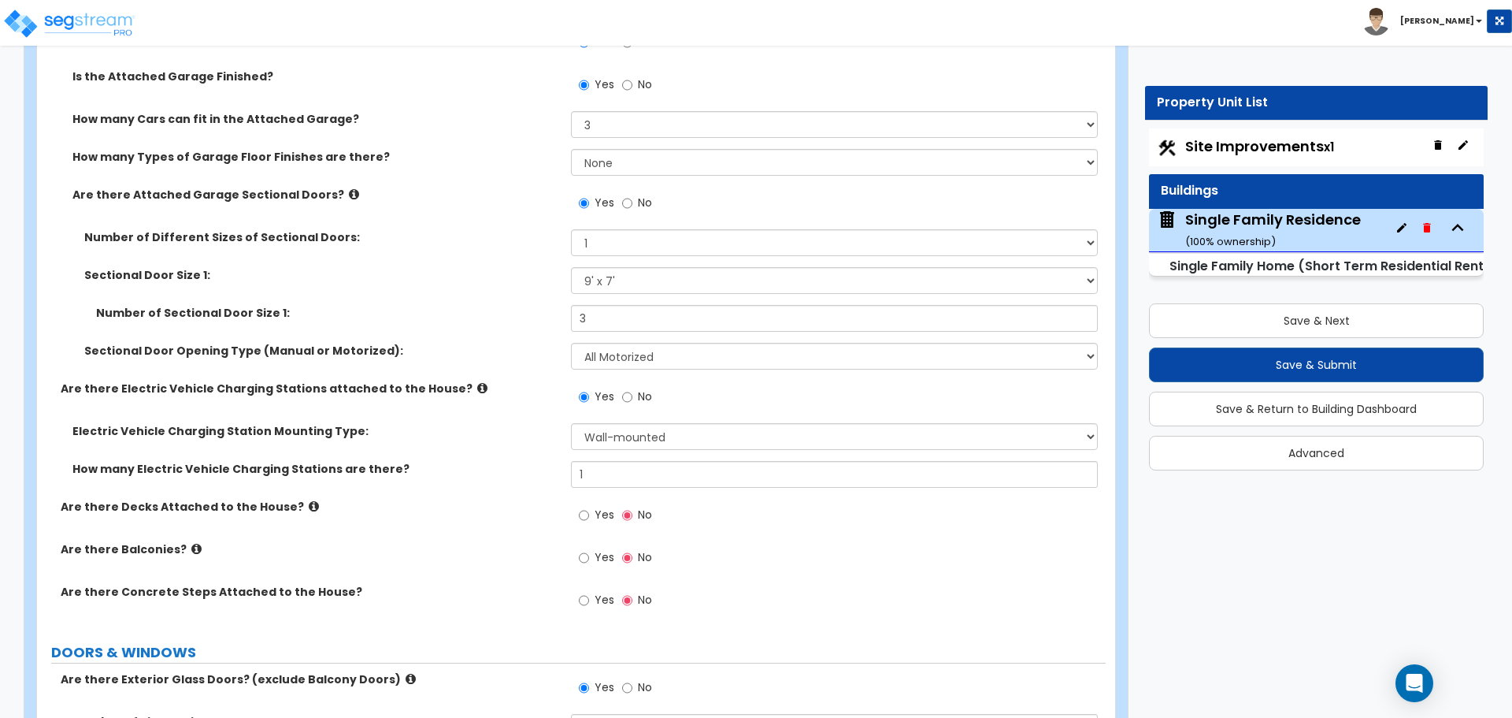
scroll to position [1811, 0]
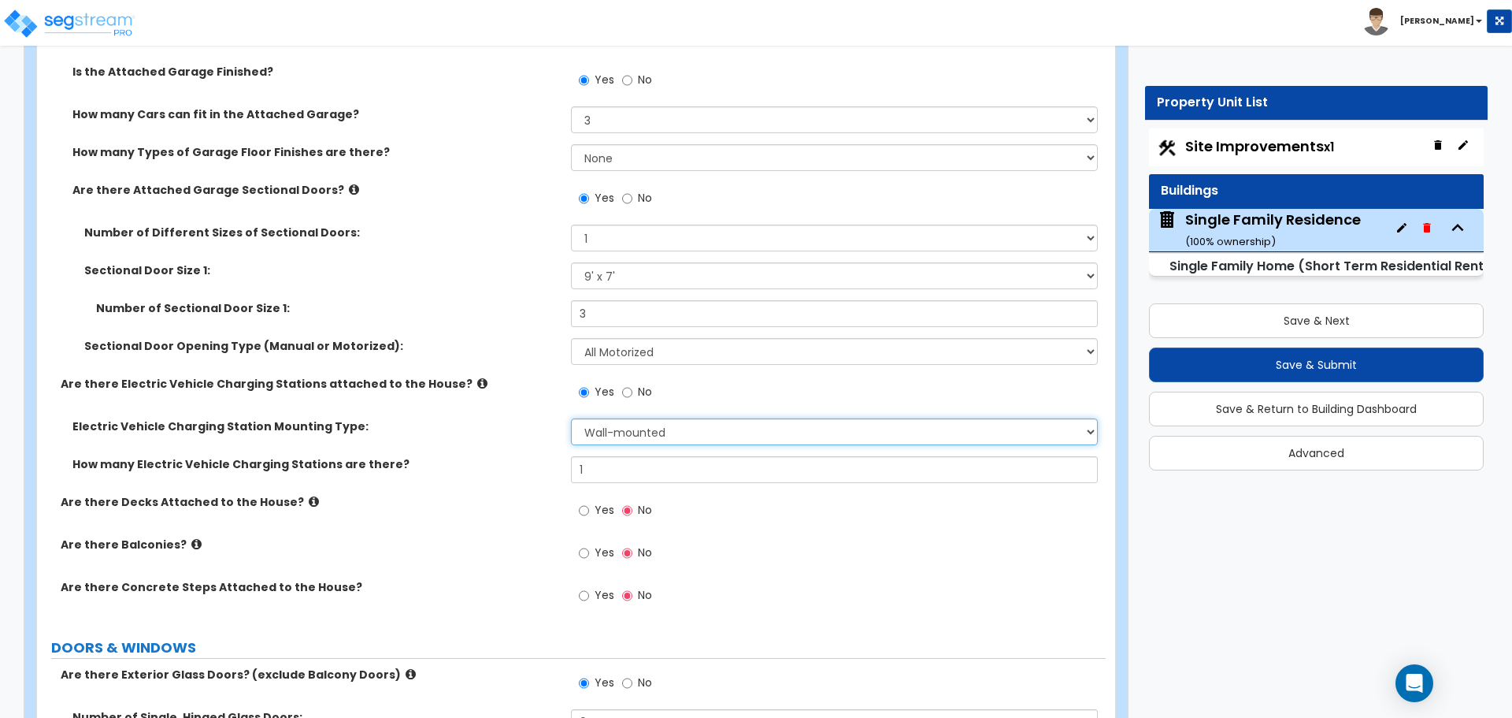
click at [614, 445] on select "Please Choose One Freestanding Wall-mounted" at bounding box center [834, 431] width 526 height 27
click at [617, 439] on select "Please Choose One Freestanding Wall-mounted" at bounding box center [834, 431] width 526 height 27
click at [593, 471] on input "1" at bounding box center [834, 469] width 526 height 27
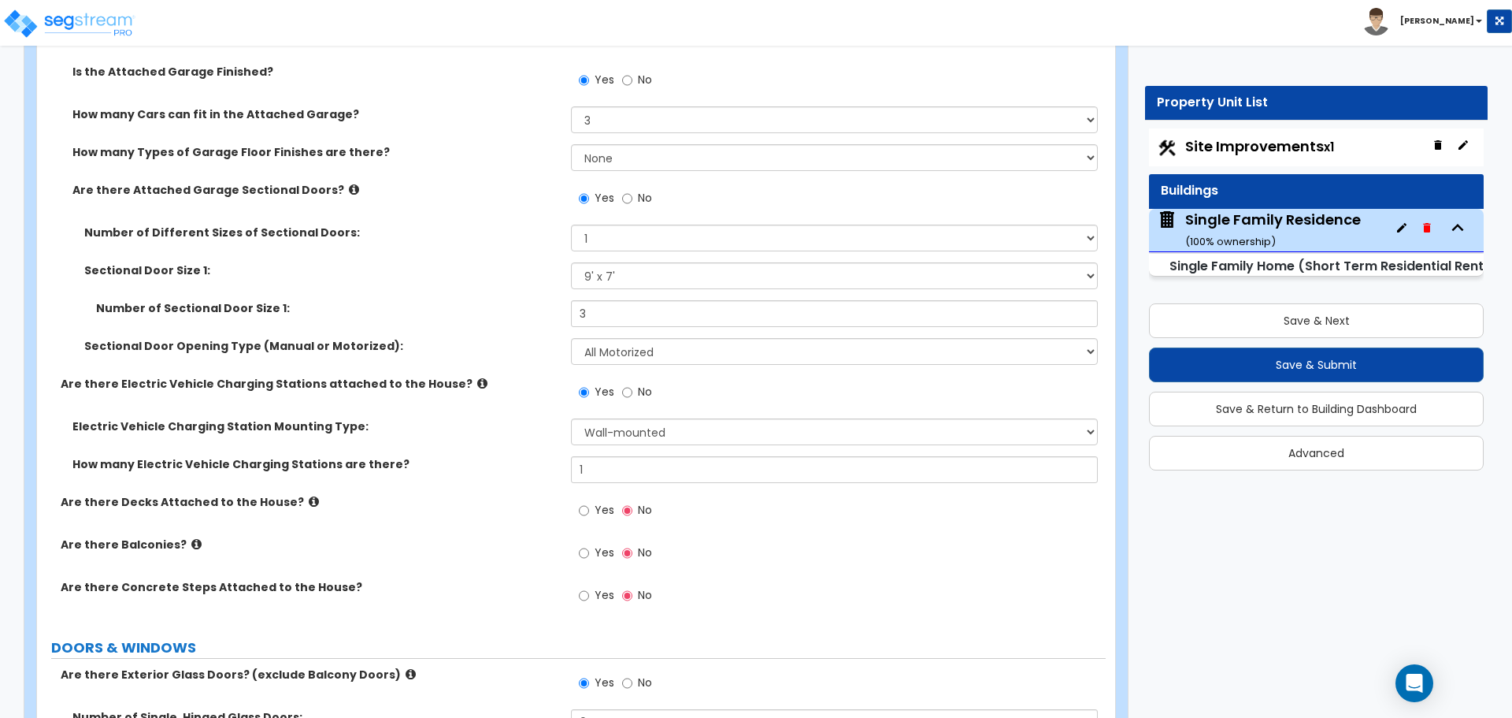
click at [512, 465] on label "How many Electric Vehicle Charging Stations are there?" at bounding box center [315, 464] width 487 height 16
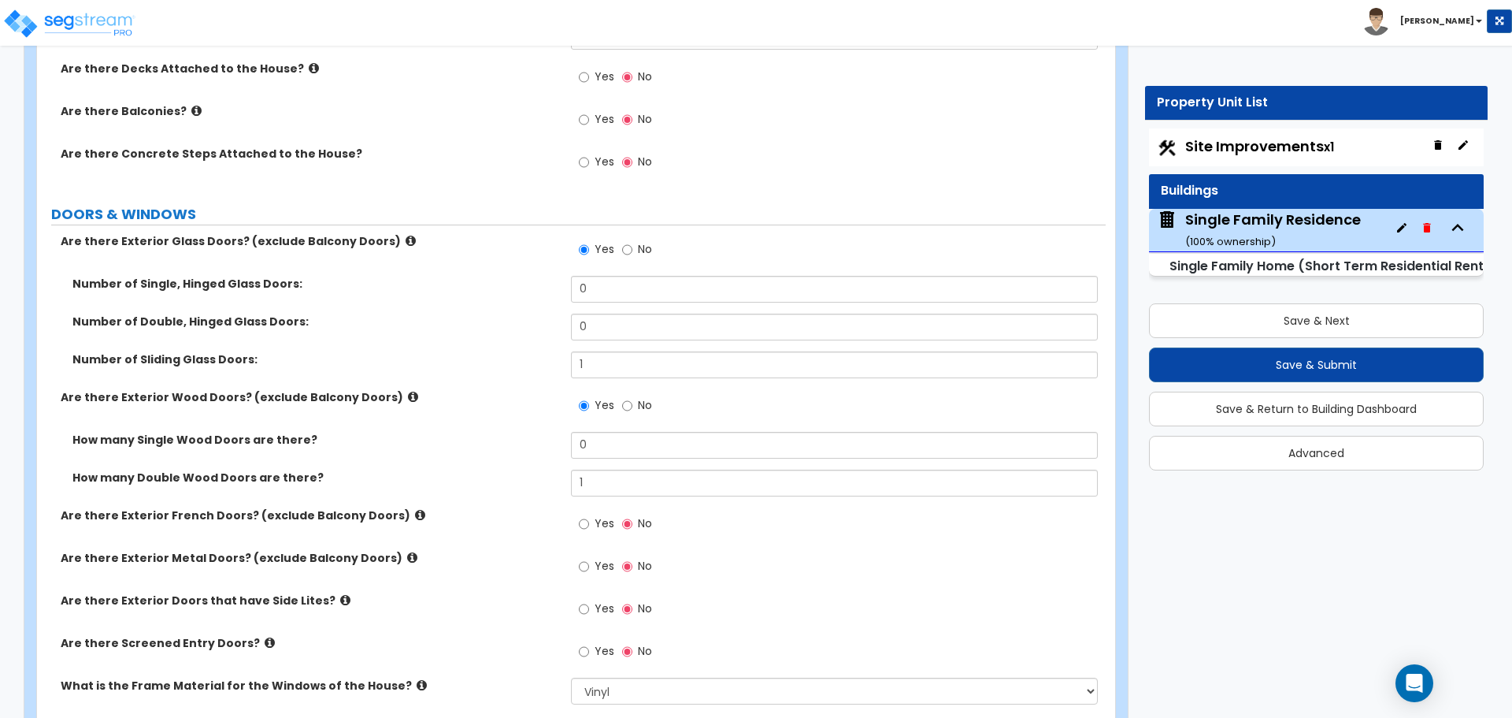
scroll to position [2284, 0]
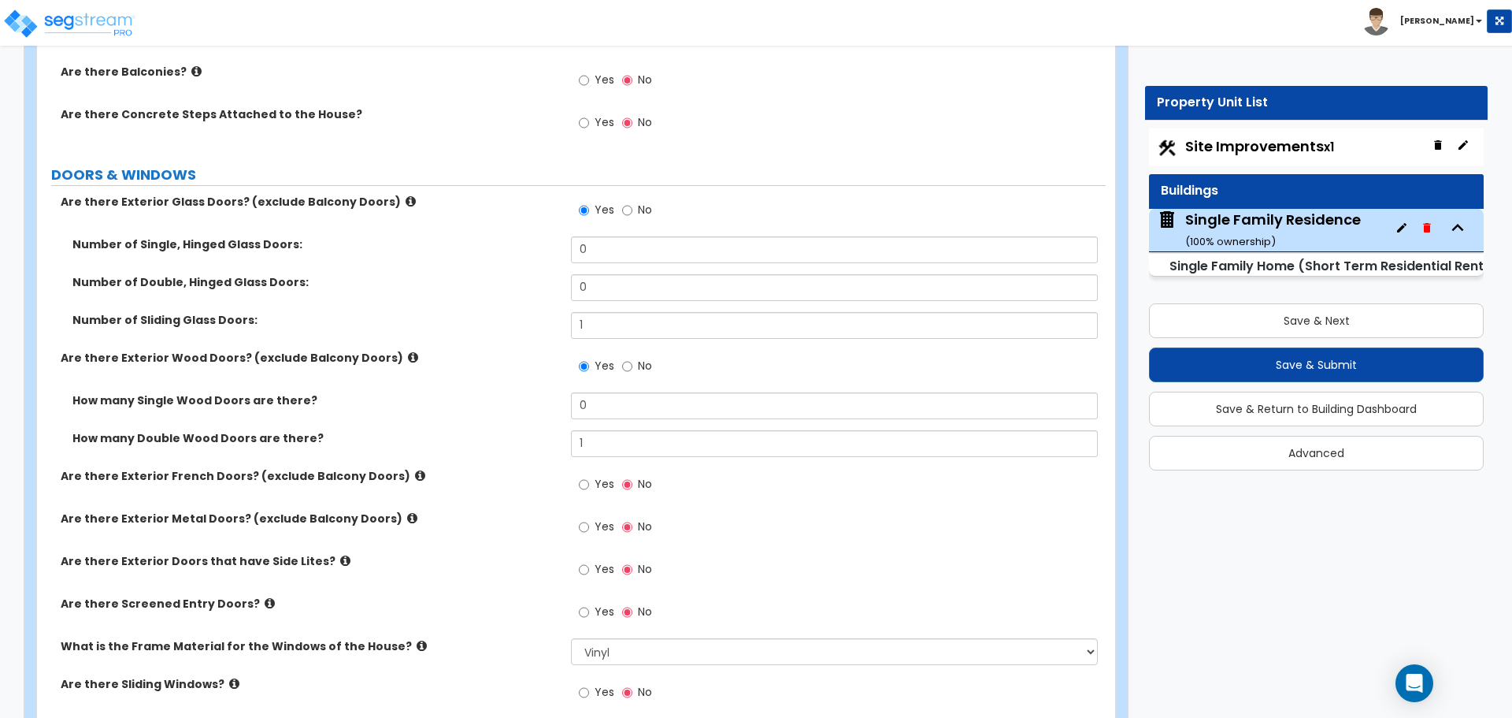
click at [590, 484] on label "Yes" at bounding box center [596, 486] width 35 height 27
click at [589, 484] on input "Yes" at bounding box center [584, 484] width 10 height 17
radio input "true"
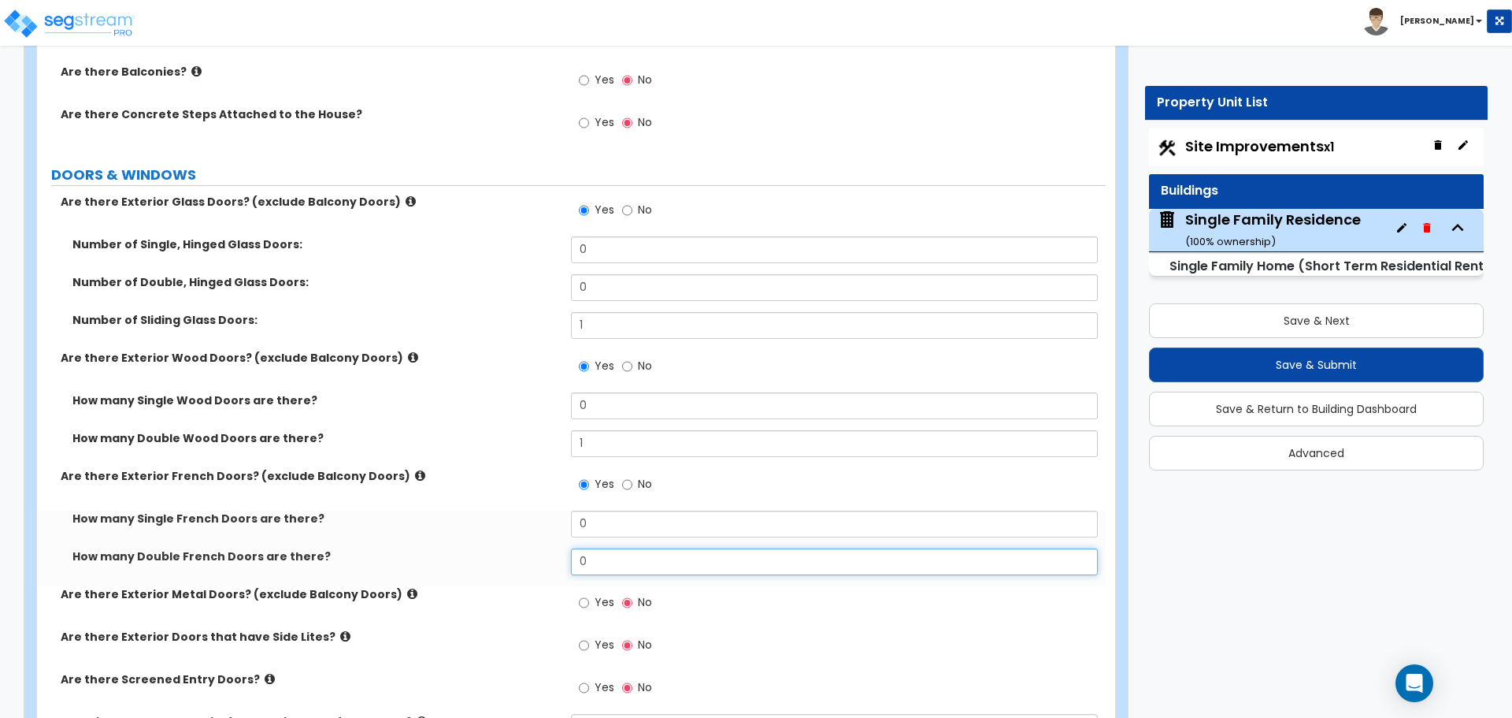
click at [584, 556] on input "0" at bounding box center [834, 561] width 526 height 27
click at [596, 565] on input "2" at bounding box center [834, 561] width 526 height 27
type input "1"
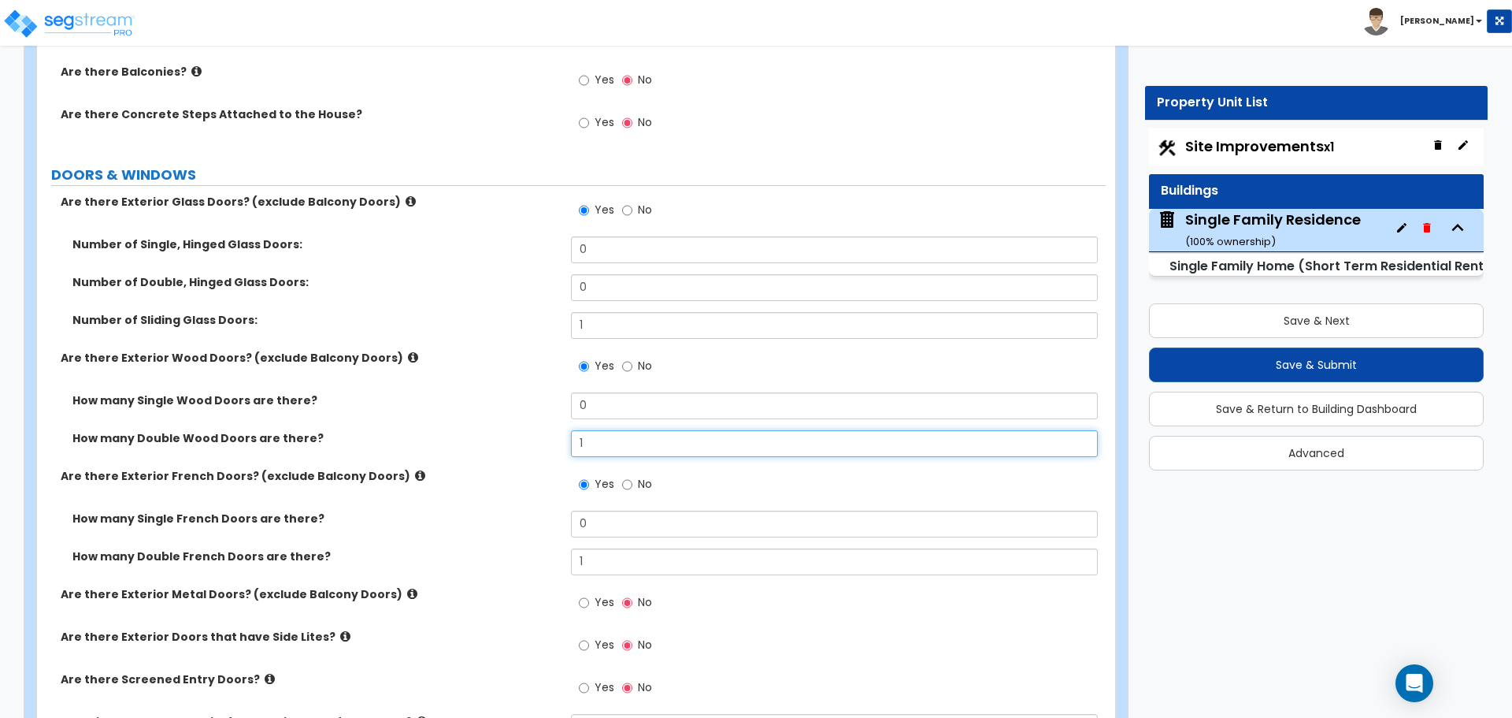
click at [601, 444] on input "1" at bounding box center [834, 443] width 526 height 27
type input "0"
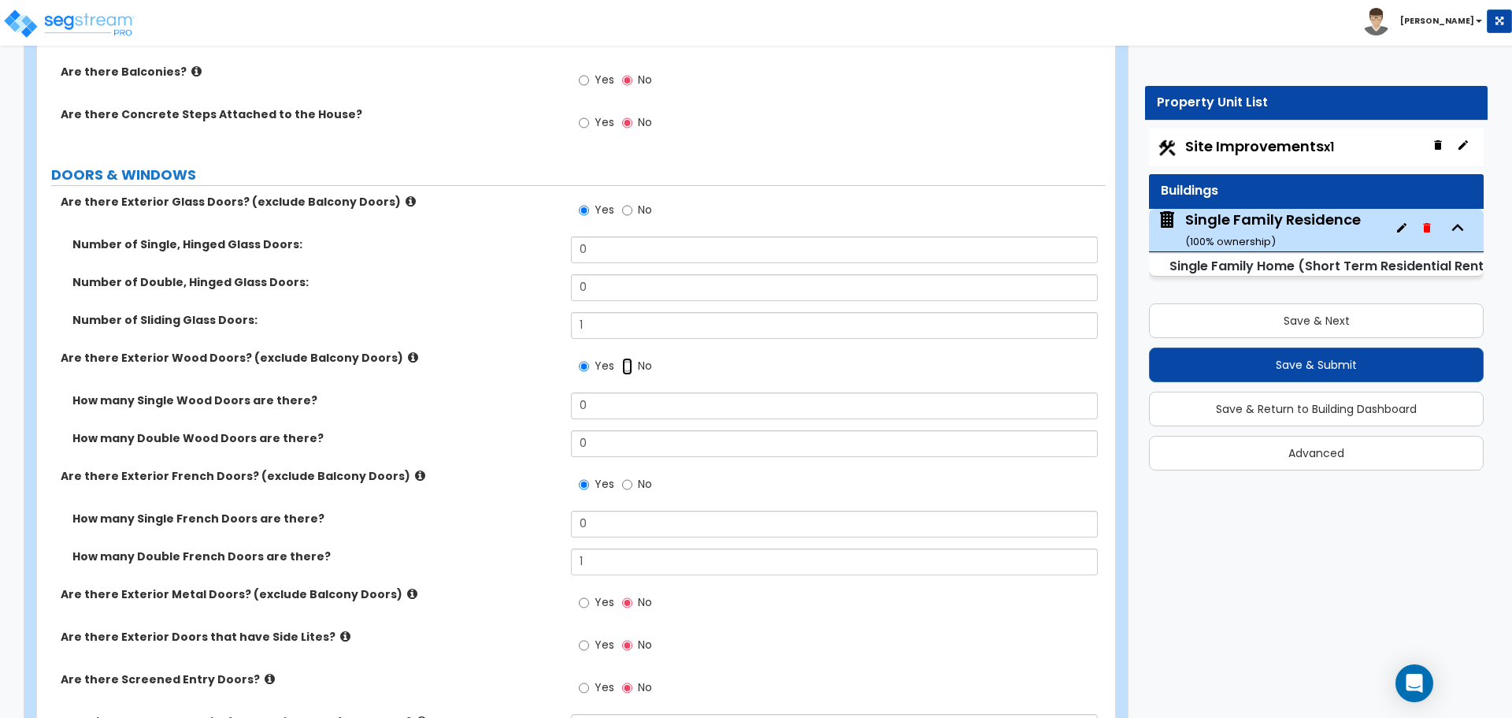
click at [622, 363] on input "No" at bounding box center [627, 366] width 10 height 17
radio input "false"
radio input "true"
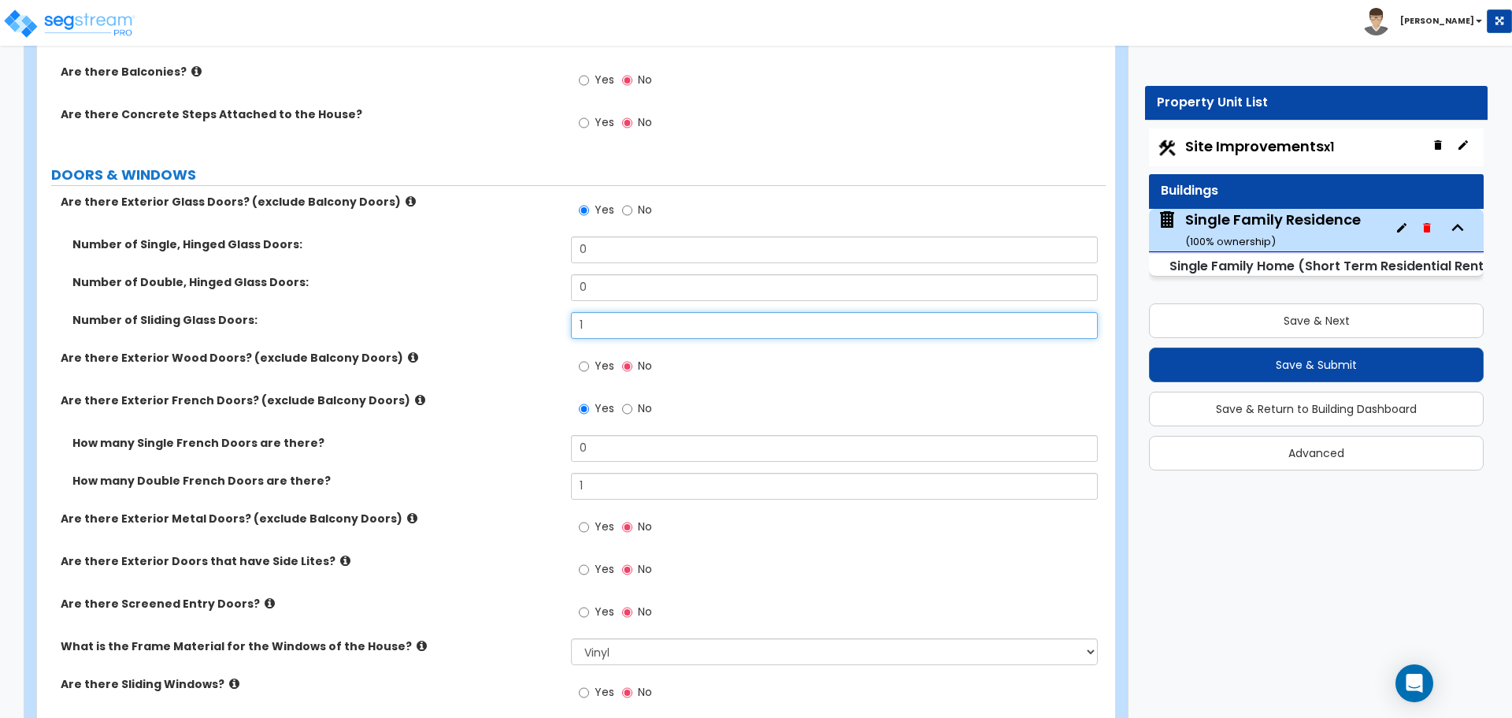
click at [619, 328] on input "1" at bounding box center [834, 325] width 526 height 27
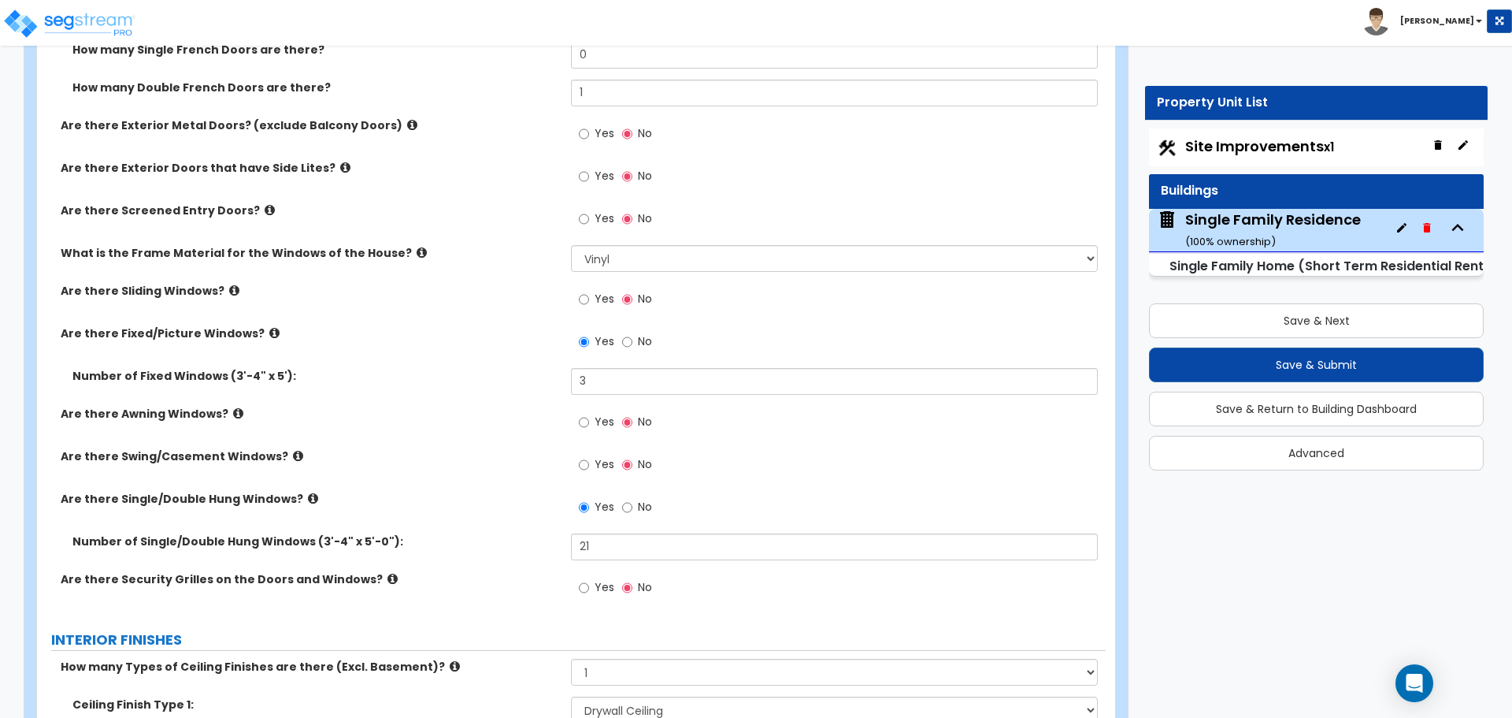
scroll to position [2678, 0]
click at [613, 550] on input "21" at bounding box center [834, 545] width 526 height 27
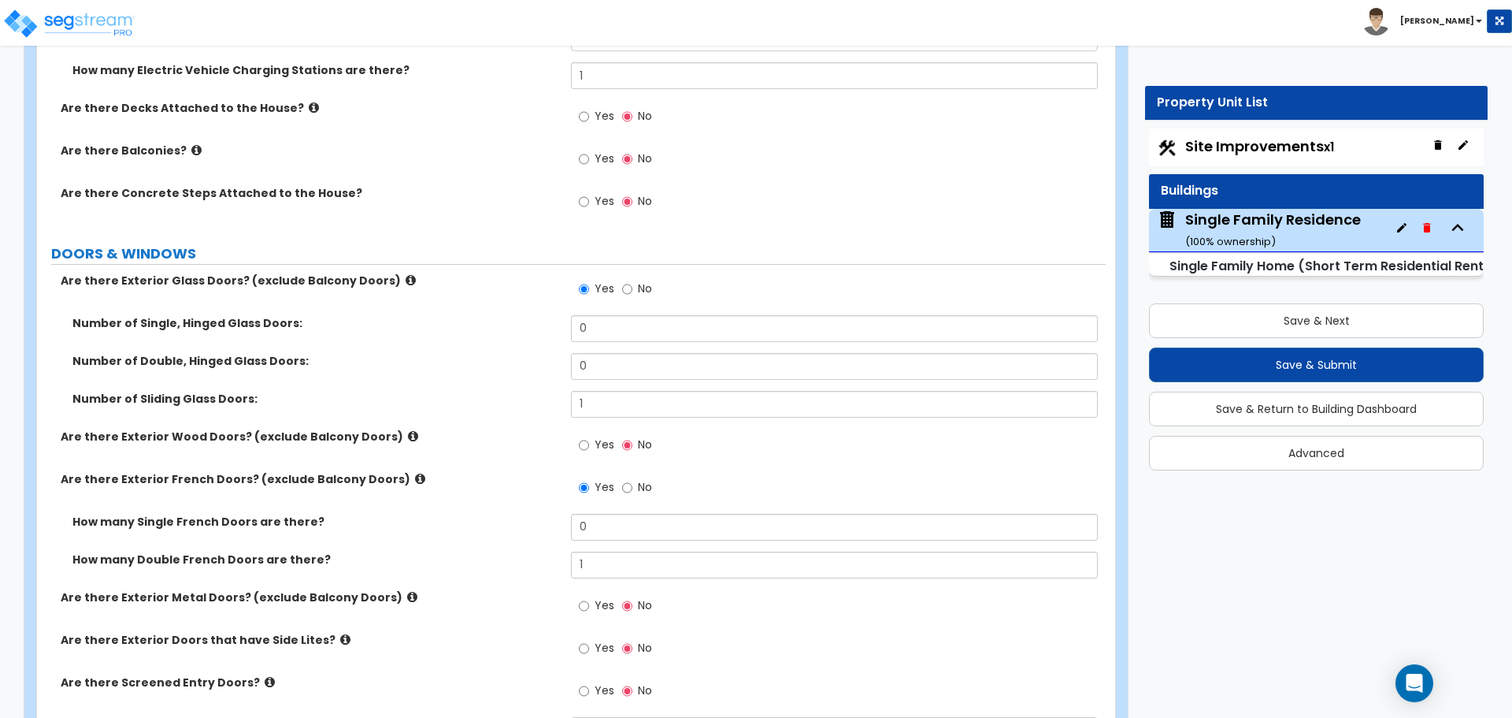
scroll to position [2284, 0]
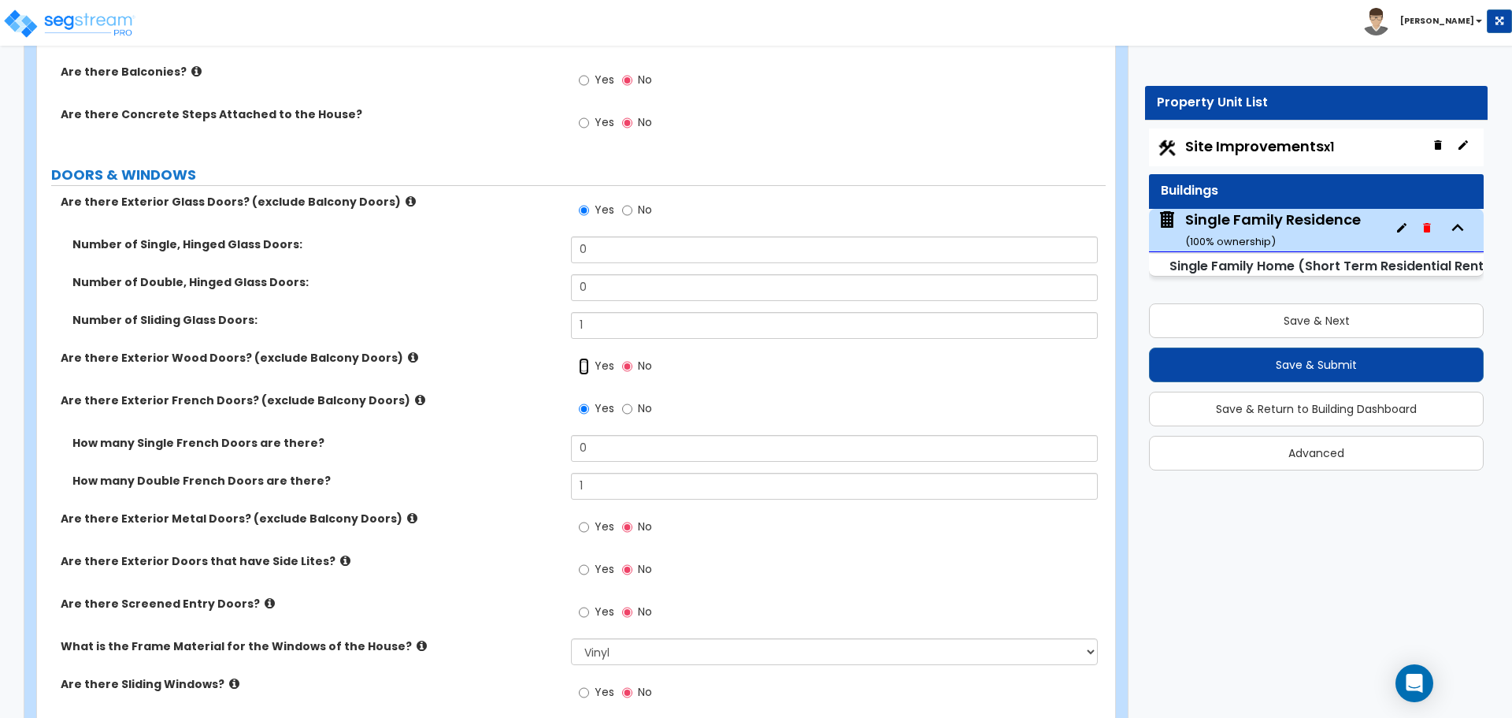
click at [588, 369] on input "Yes" at bounding box center [584, 366] width 10 height 17
radio input "true"
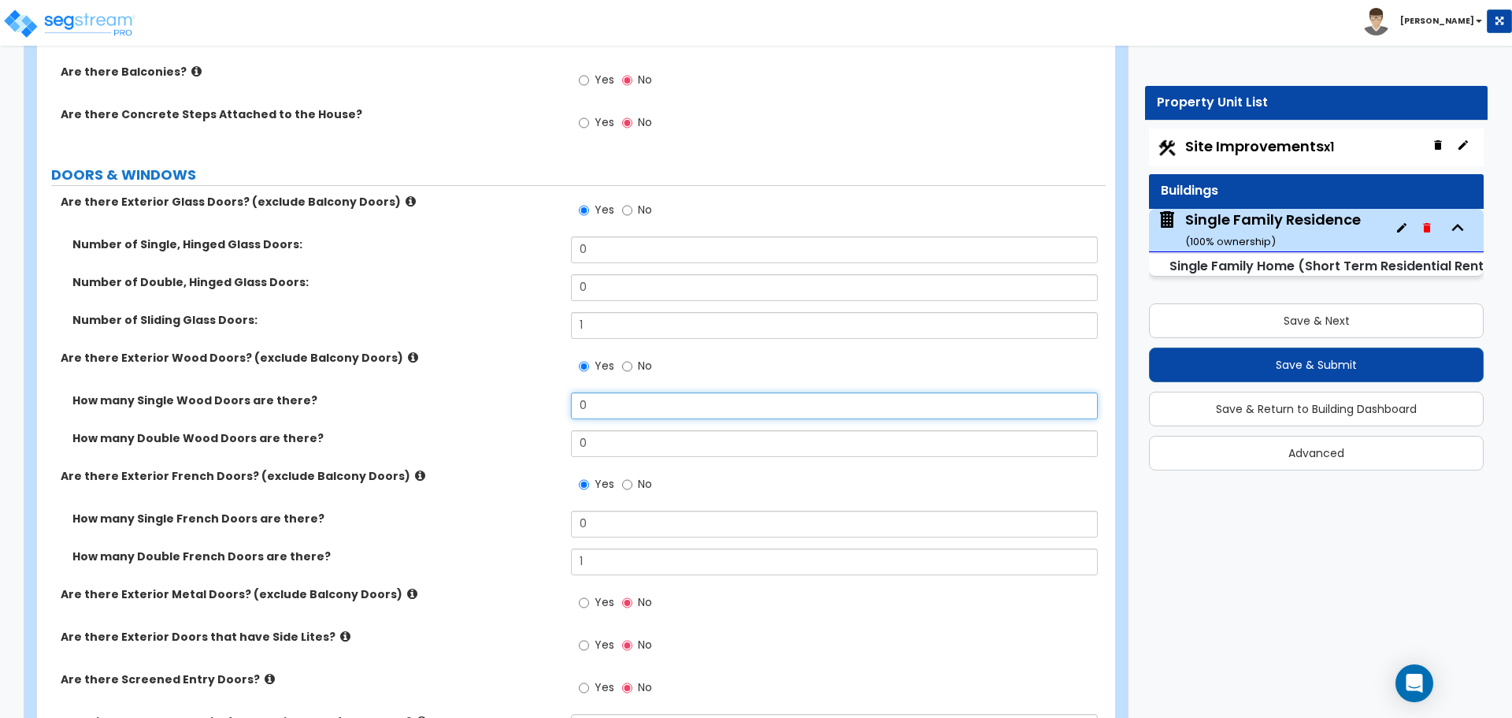
click at [605, 412] on input "0" at bounding box center [834, 405] width 526 height 27
type input "1"
click at [531, 399] on label "How many Single Wood Doors are there?" at bounding box center [315, 400] width 487 height 16
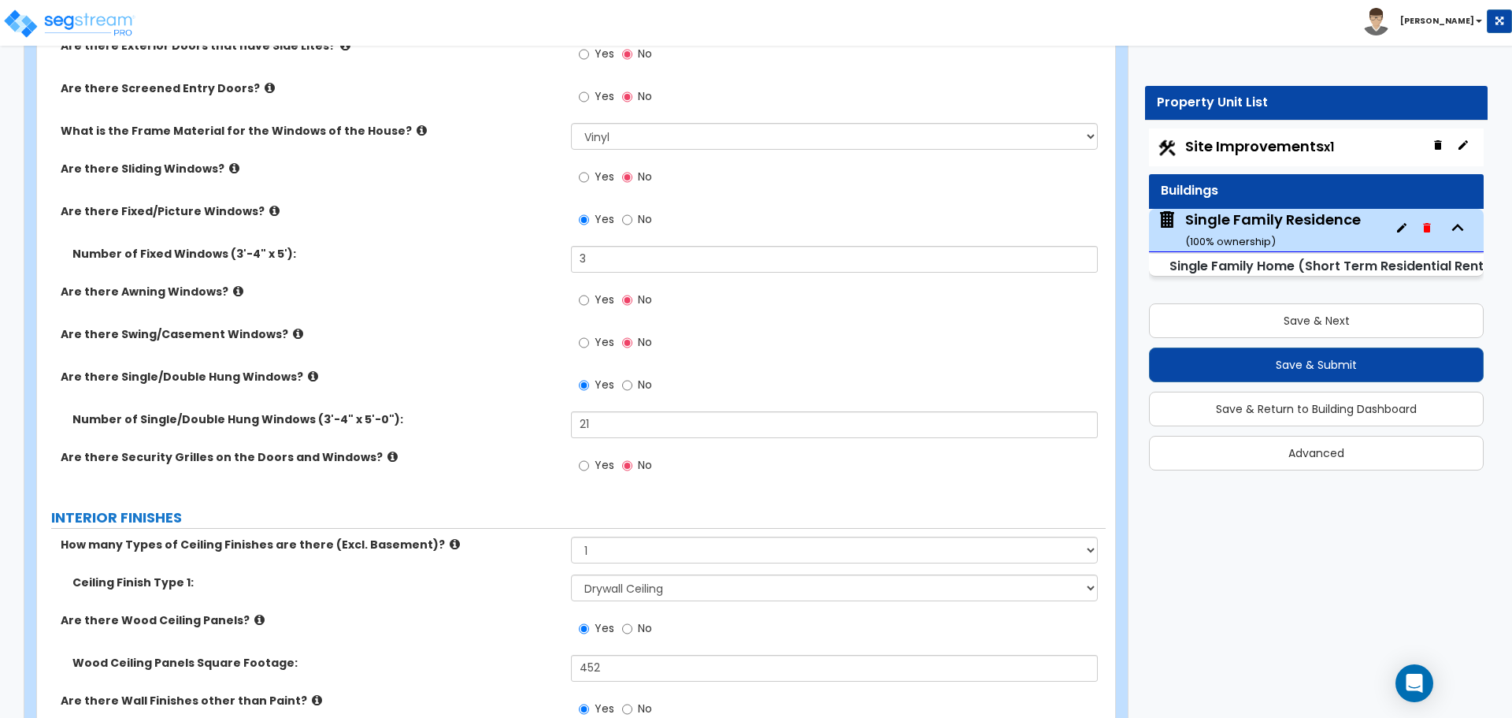
scroll to position [2914, 0]
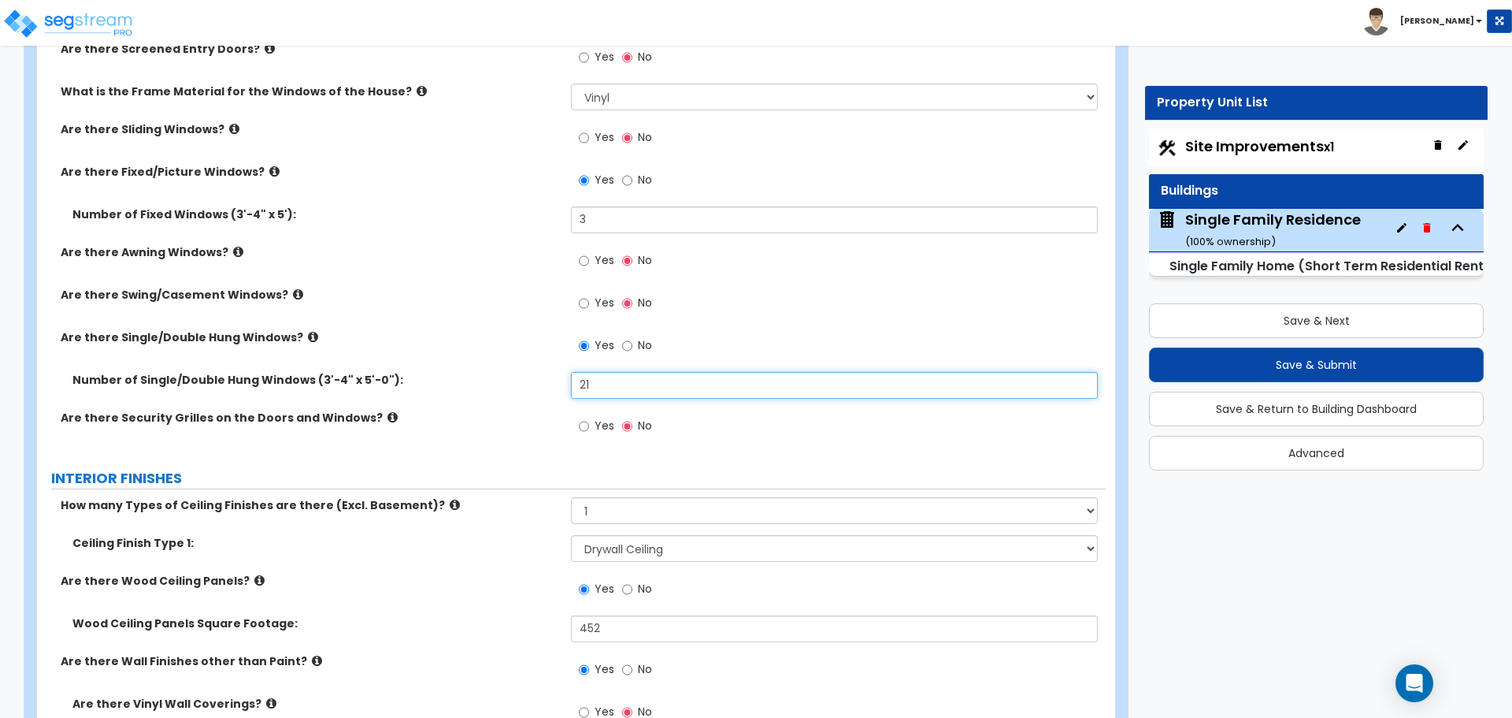
click at [614, 379] on input "21" at bounding box center [834, 385] width 526 height 27
type input "19"
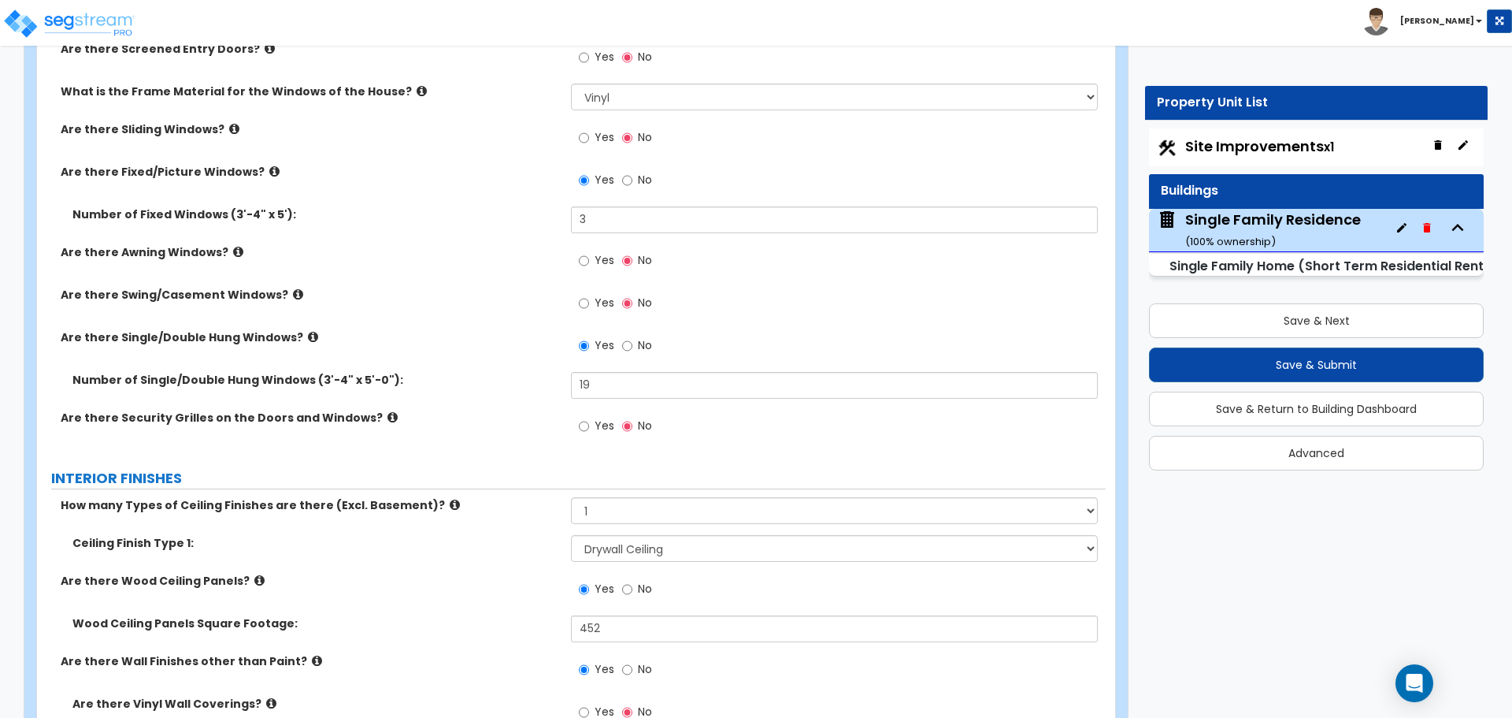
click at [523, 357] on div "Are there Single/Double Hung Windows? Yes No" at bounding box center [571, 350] width 1069 height 43
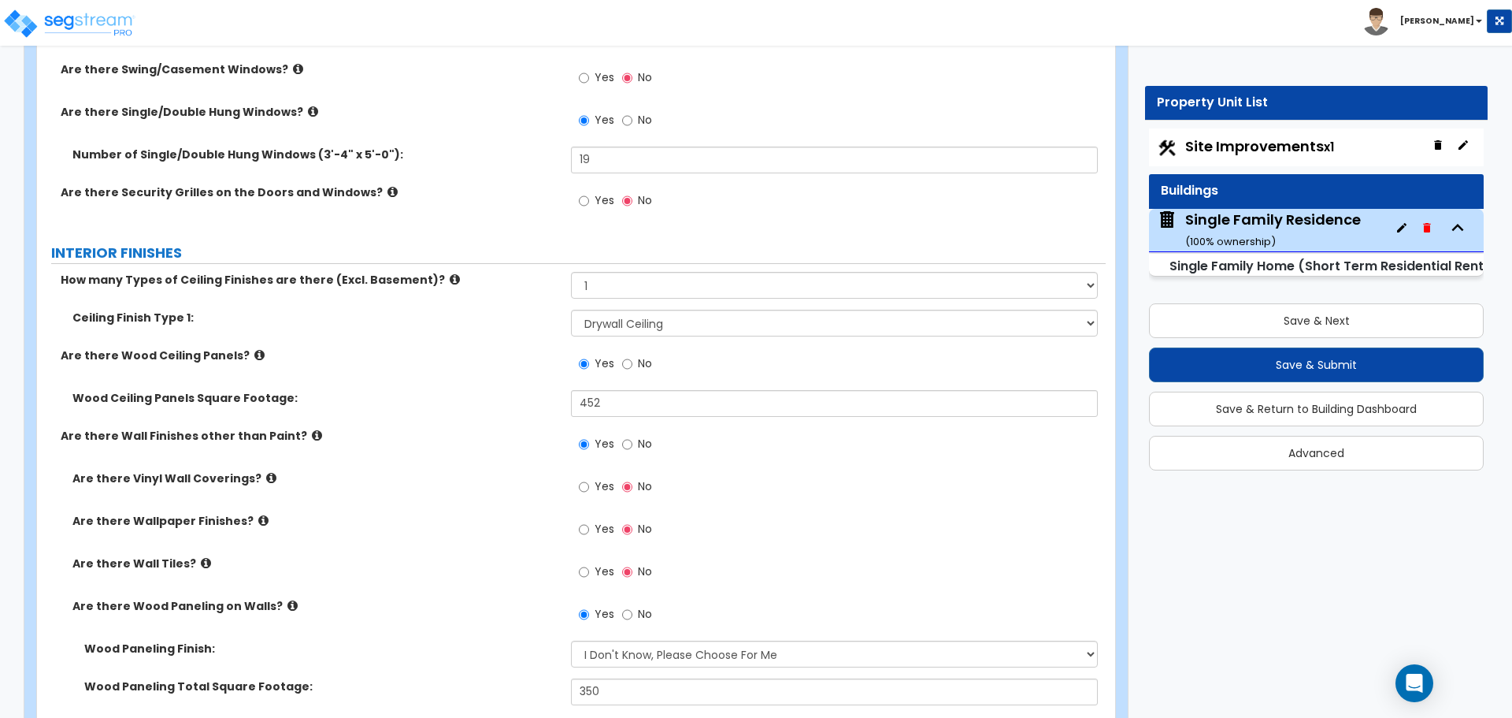
scroll to position [3150, 0]
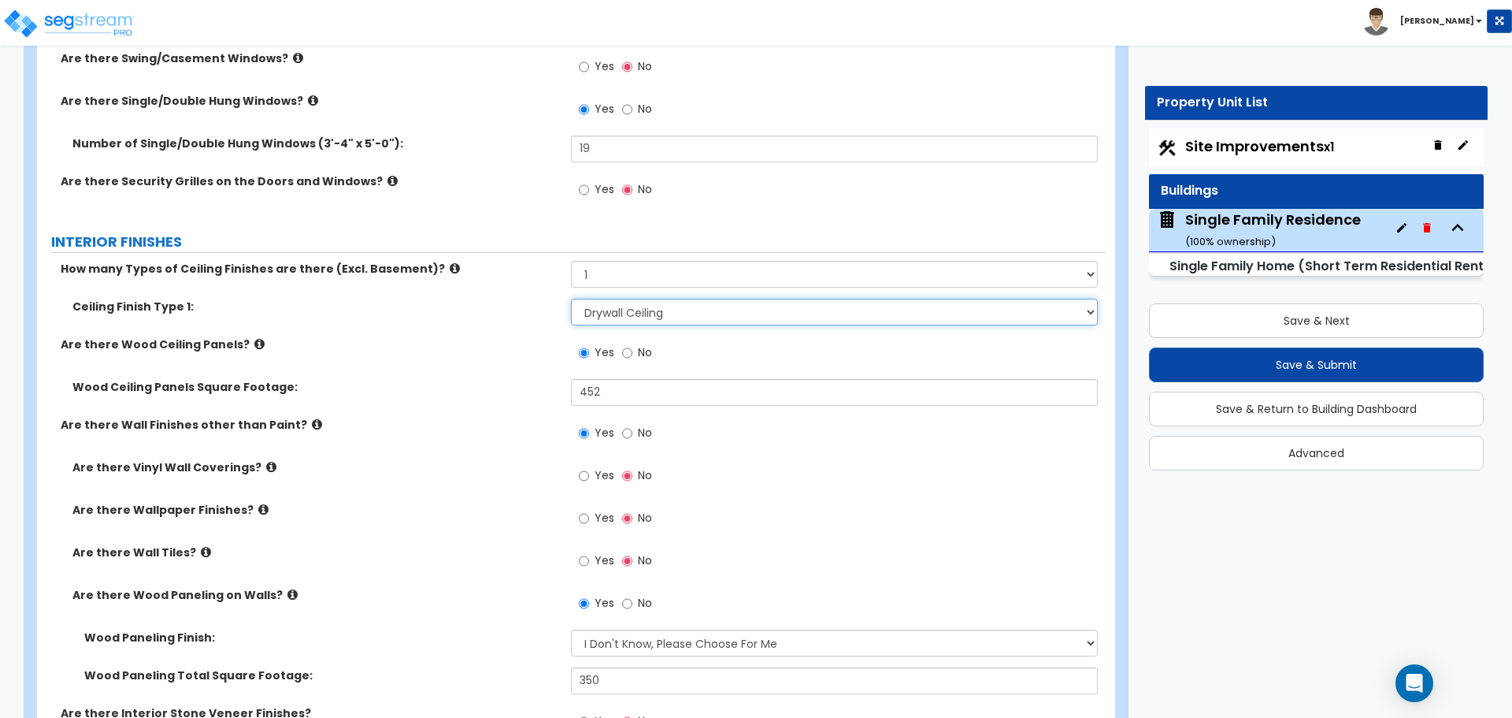
click at [649, 314] on select "Please Choose One Drop Ceiling Drywall Ceiling Open Ceiling" at bounding box center [834, 311] width 526 height 27
select select "3"
click at [571, 298] on select "Please Choose One Drop Ceiling Drywall Ceiling Open Ceiling" at bounding box center [834, 311] width 526 height 27
click at [621, 272] on select "Please Choose One 1 2 3" at bounding box center [834, 274] width 526 height 27
select select "2"
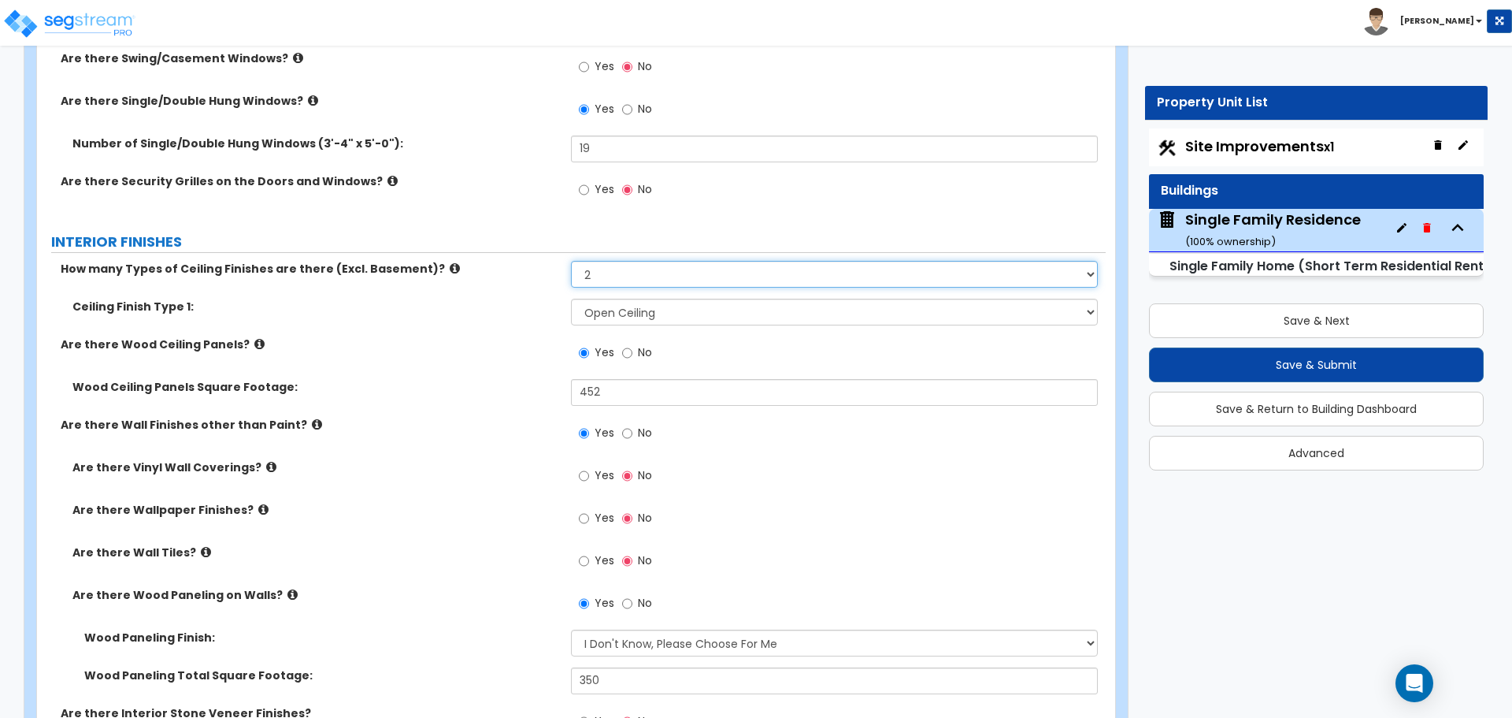
click at [571, 261] on select "Please Choose One 1 2 3" at bounding box center [834, 274] width 526 height 27
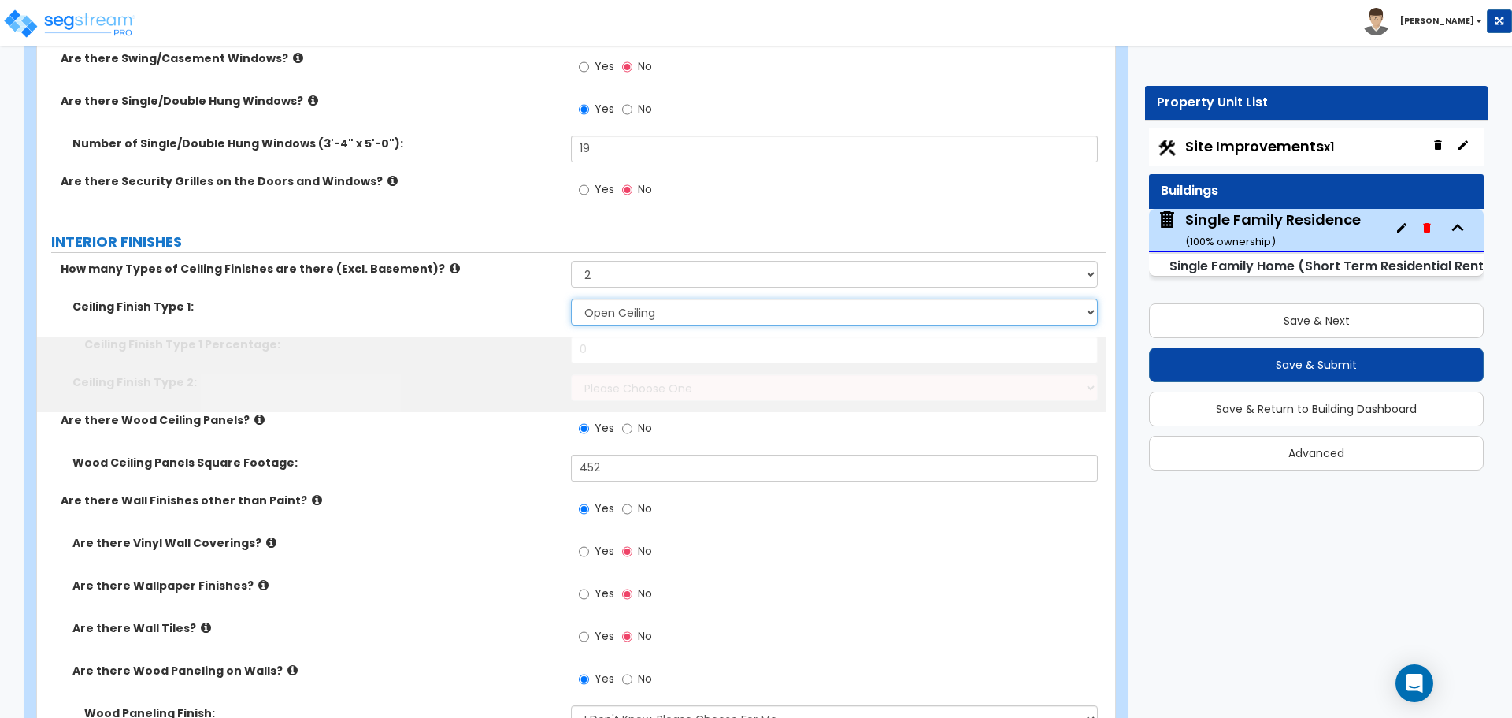
click at [612, 317] on select "Please Choose One Drop Ceiling Drywall Ceiling Open Ceiling" at bounding box center [834, 311] width 526 height 27
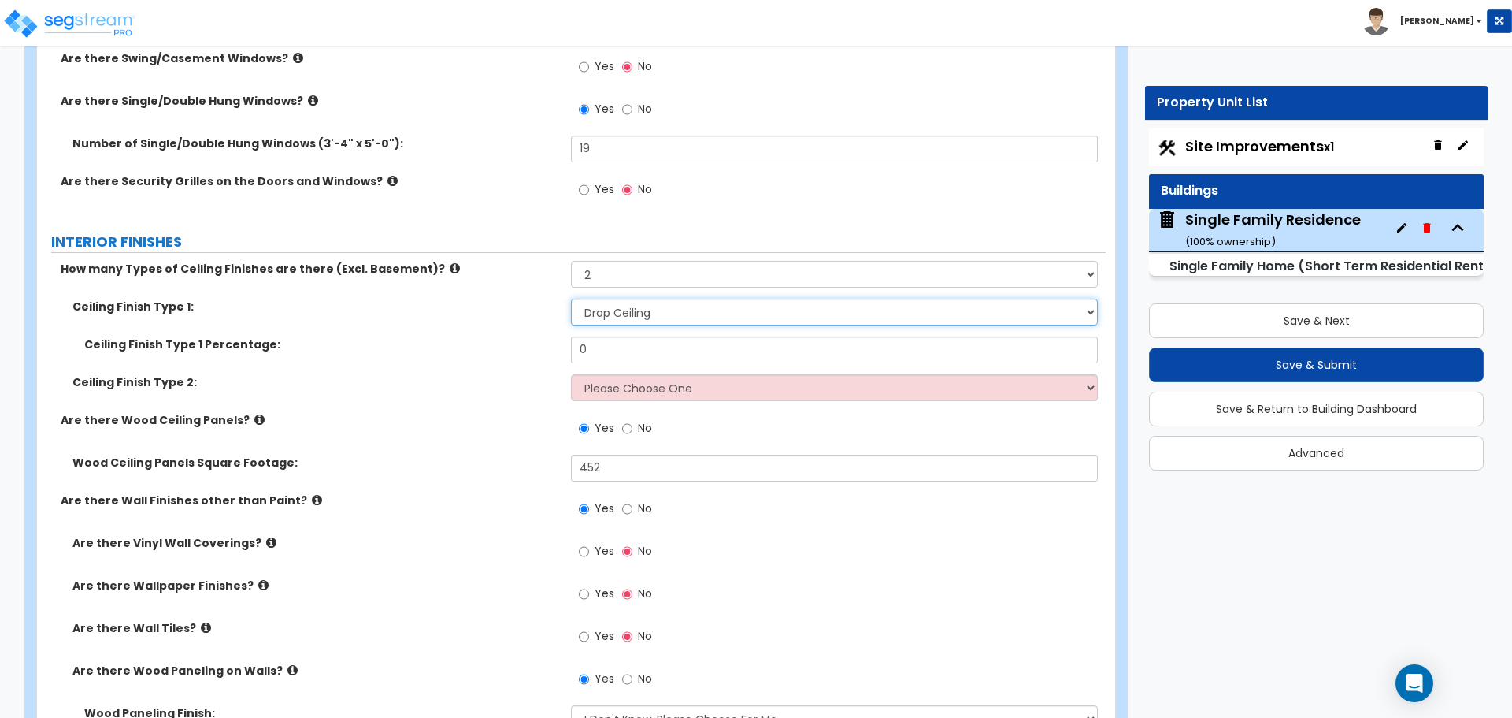
click at [571, 298] on select "Please Choose One Drop Ceiling Drywall Ceiling Open Ceiling" at bounding box center [834, 311] width 526 height 27
click at [633, 313] on select "Please Choose One Drop Ceiling Drywall Ceiling Open Ceiling" at bounding box center [834, 311] width 526 height 27
select select "2"
click at [571, 298] on select "Please Choose One Drop Ceiling Drywall Ceiling Open Ceiling" at bounding box center [834, 311] width 526 height 27
click at [617, 350] on input "0" at bounding box center [834, 349] width 526 height 27
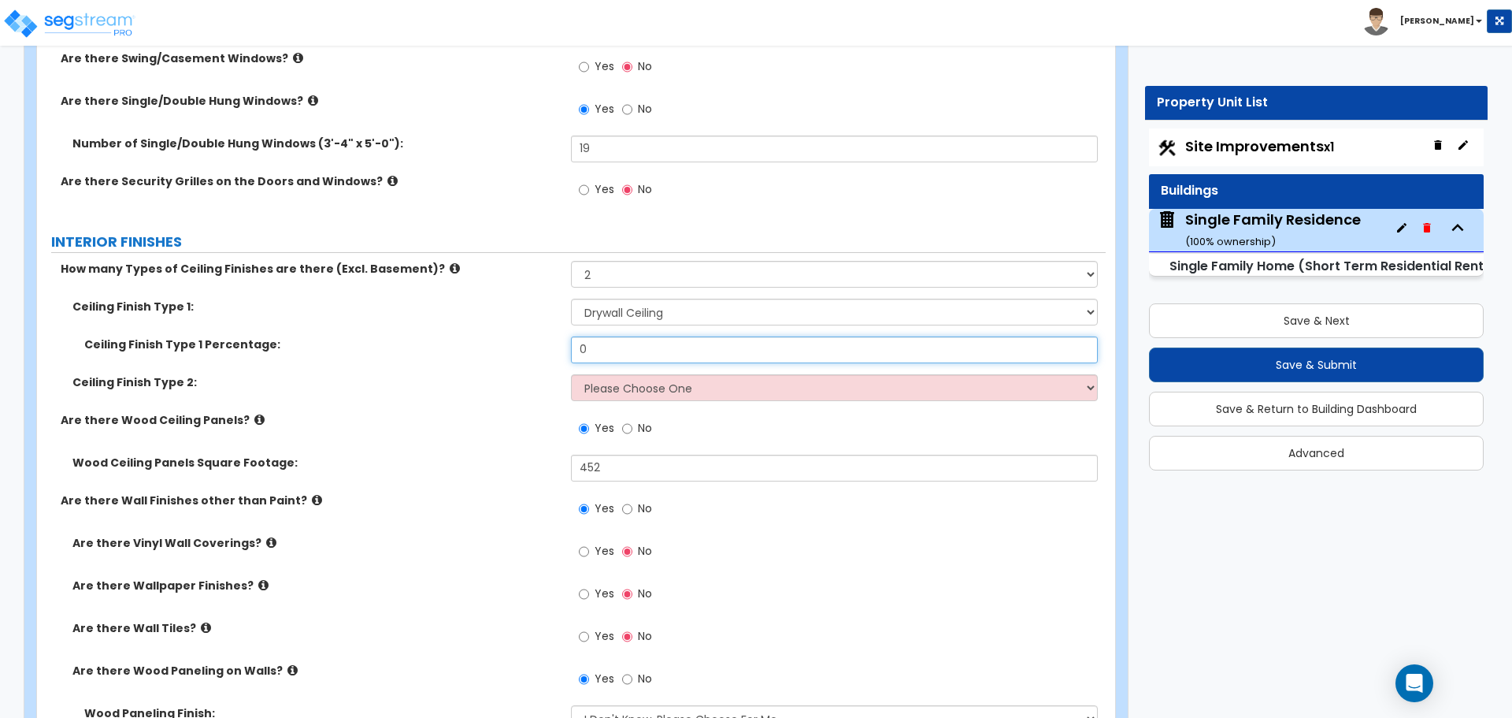
click at [617, 350] on input "0" at bounding box center [834, 349] width 526 height 27
click at [599, 354] on input "0" at bounding box center [834, 349] width 526 height 27
type input "80"
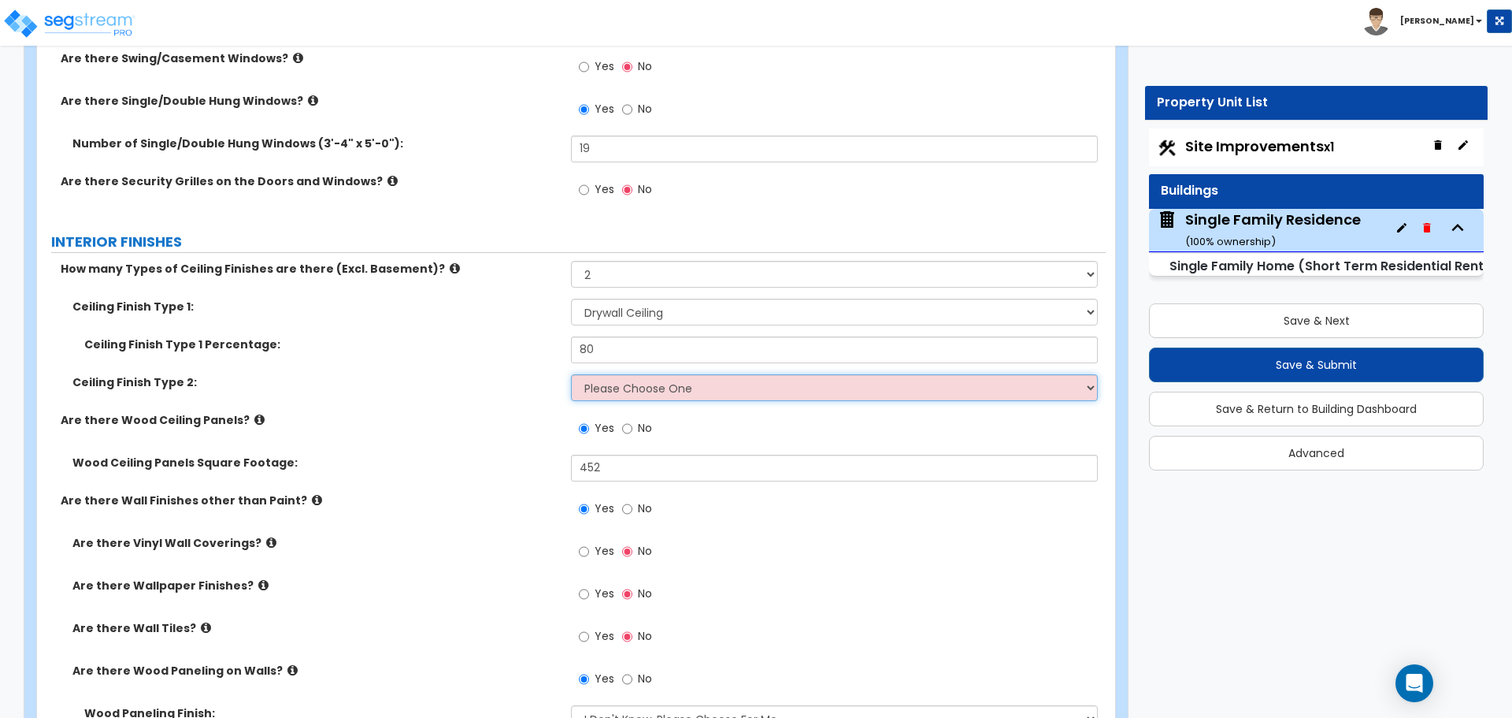
click at [608, 395] on select "Please Choose One Drop Ceiling Drywall Ceiling Open Ceiling" at bounding box center [834, 387] width 526 height 27
select select "3"
click at [571, 374] on select "Please Choose One Drop Ceiling Drywall Ceiling Open Ceiling" at bounding box center [834, 387] width 526 height 27
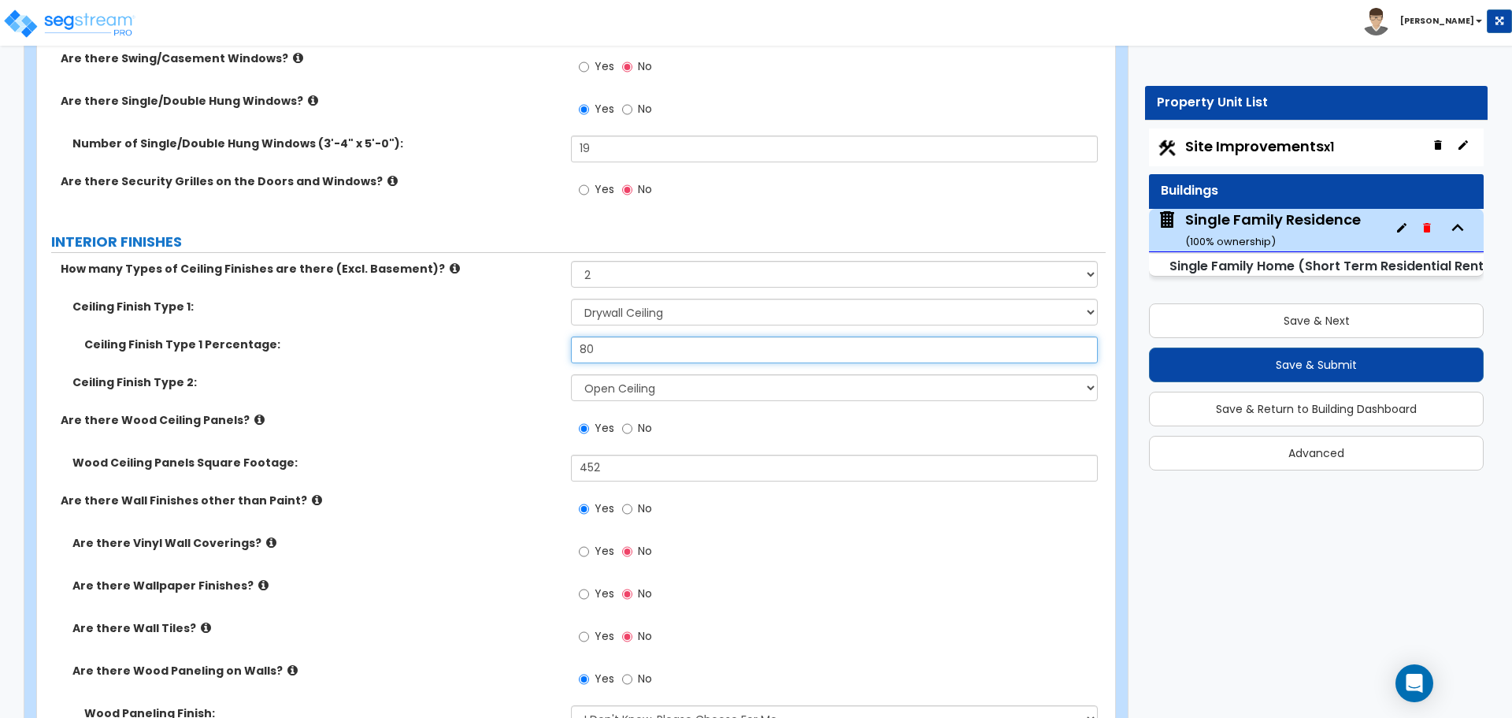
click at [621, 349] on input "80" at bounding box center [834, 349] width 526 height 27
type input "75"
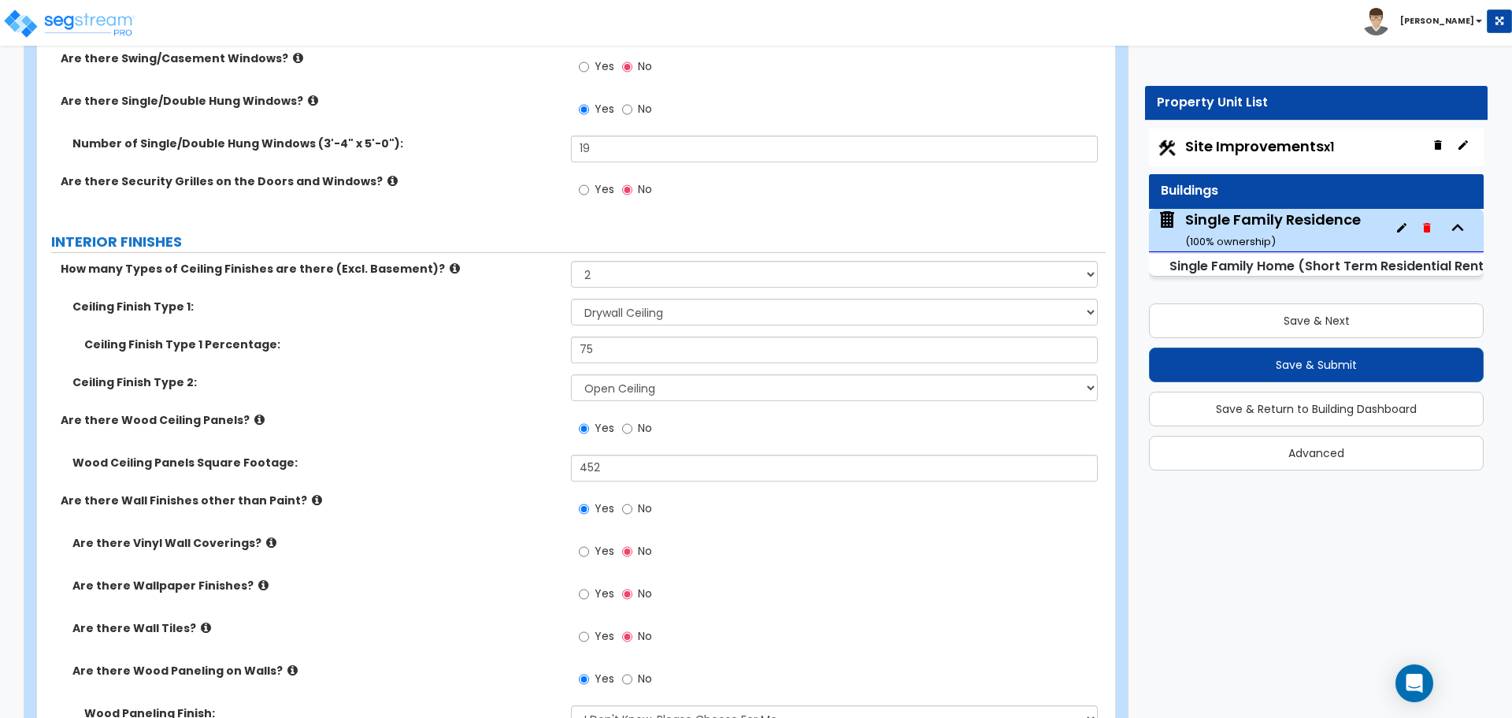
click at [548, 363] on div "Ceiling Finish Type 1 Percentage: 75" at bounding box center [571, 355] width 1069 height 38
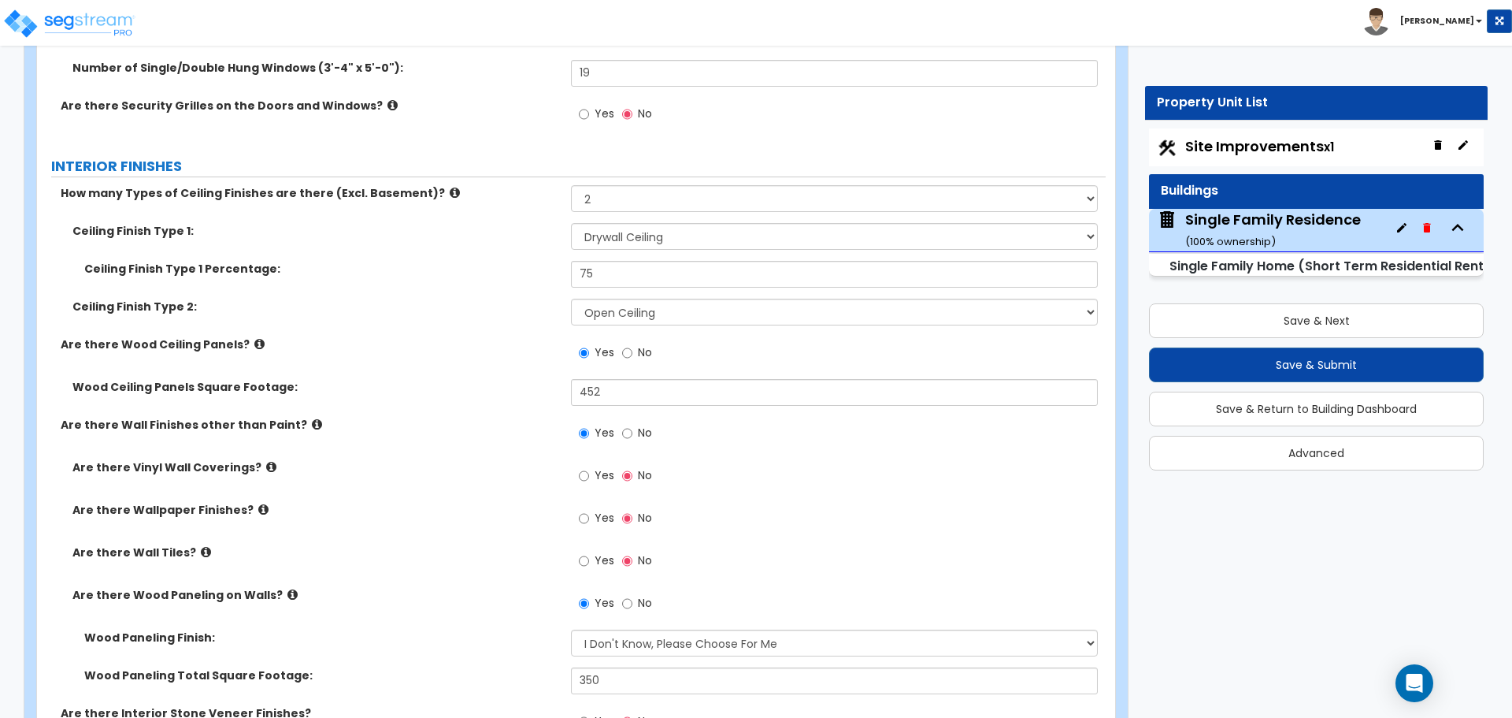
scroll to position [3229, 0]
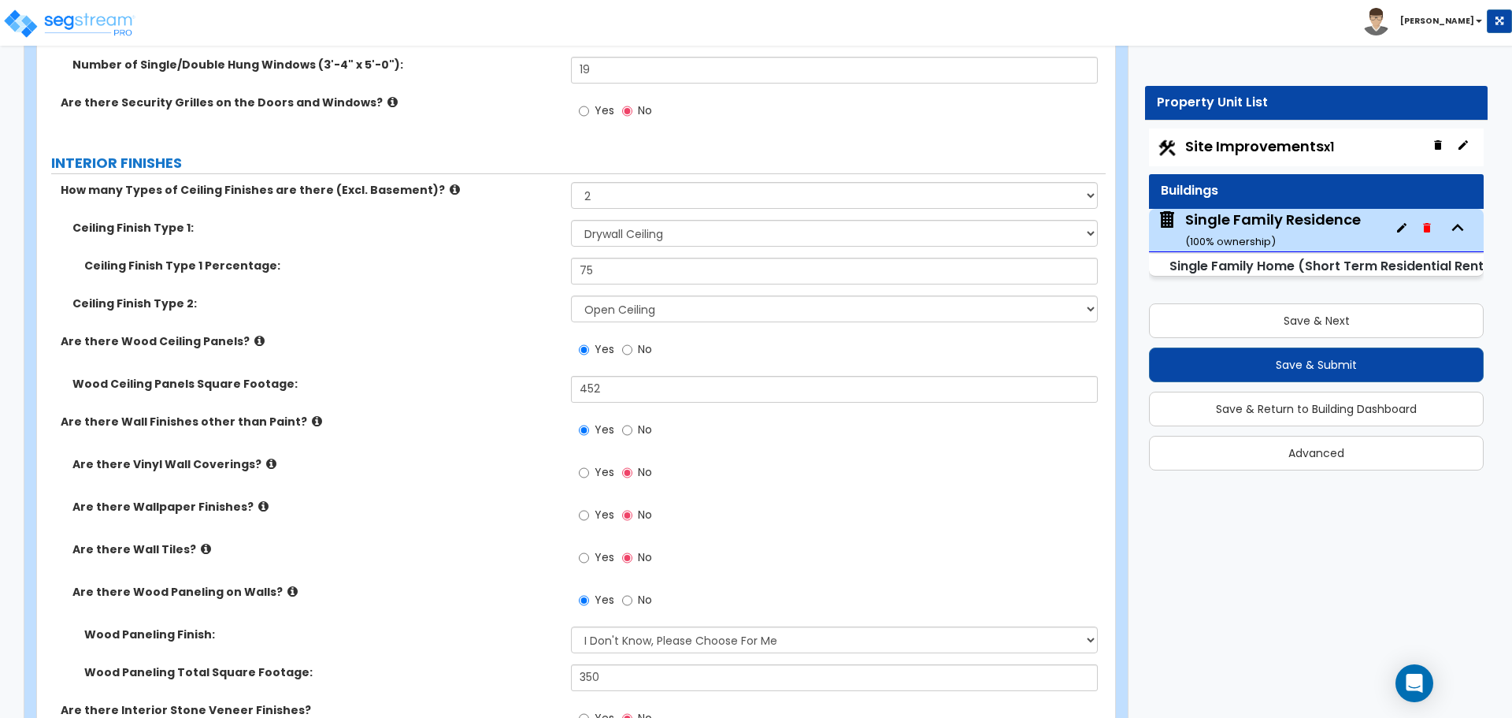
click at [254, 343] on icon at bounding box center [259, 341] width 10 height 12
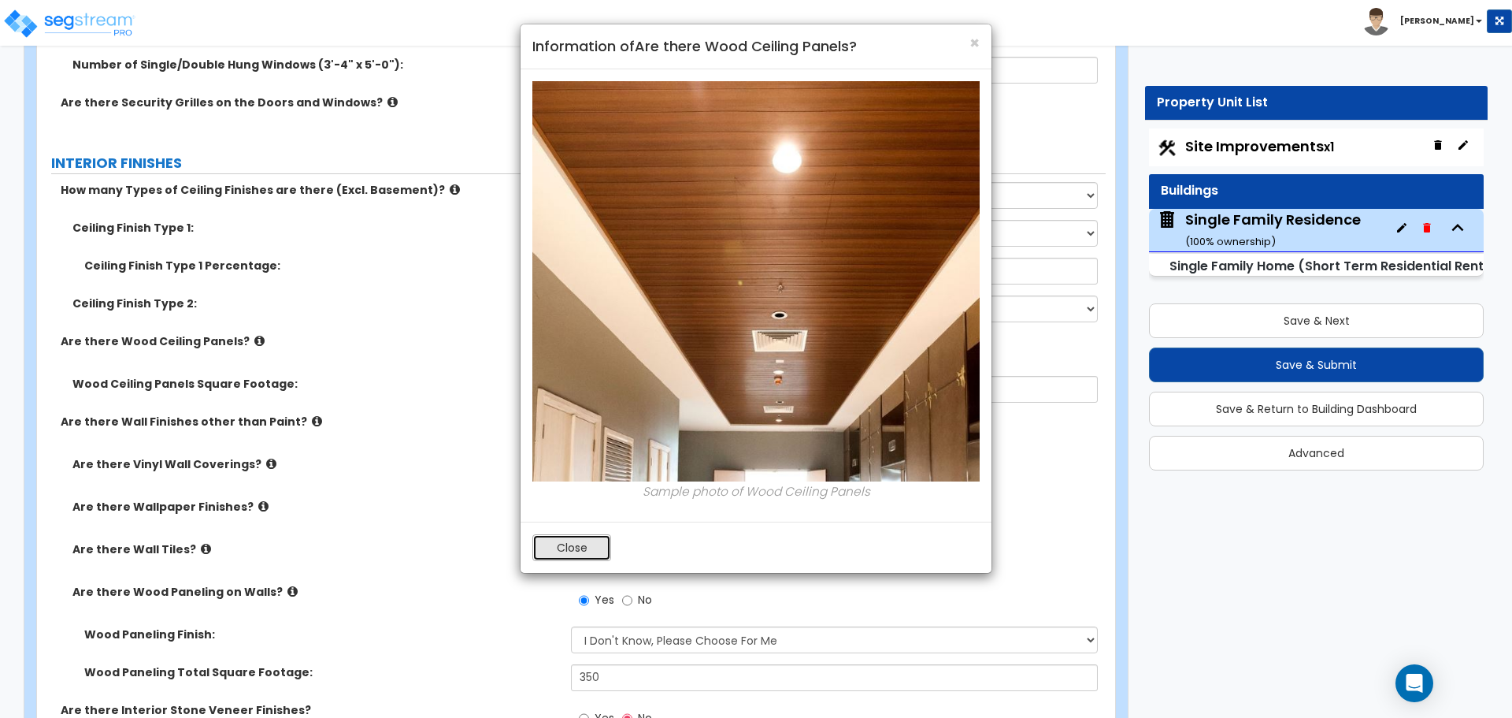
click at [591, 546] on button "Close" at bounding box center [571, 547] width 79 height 27
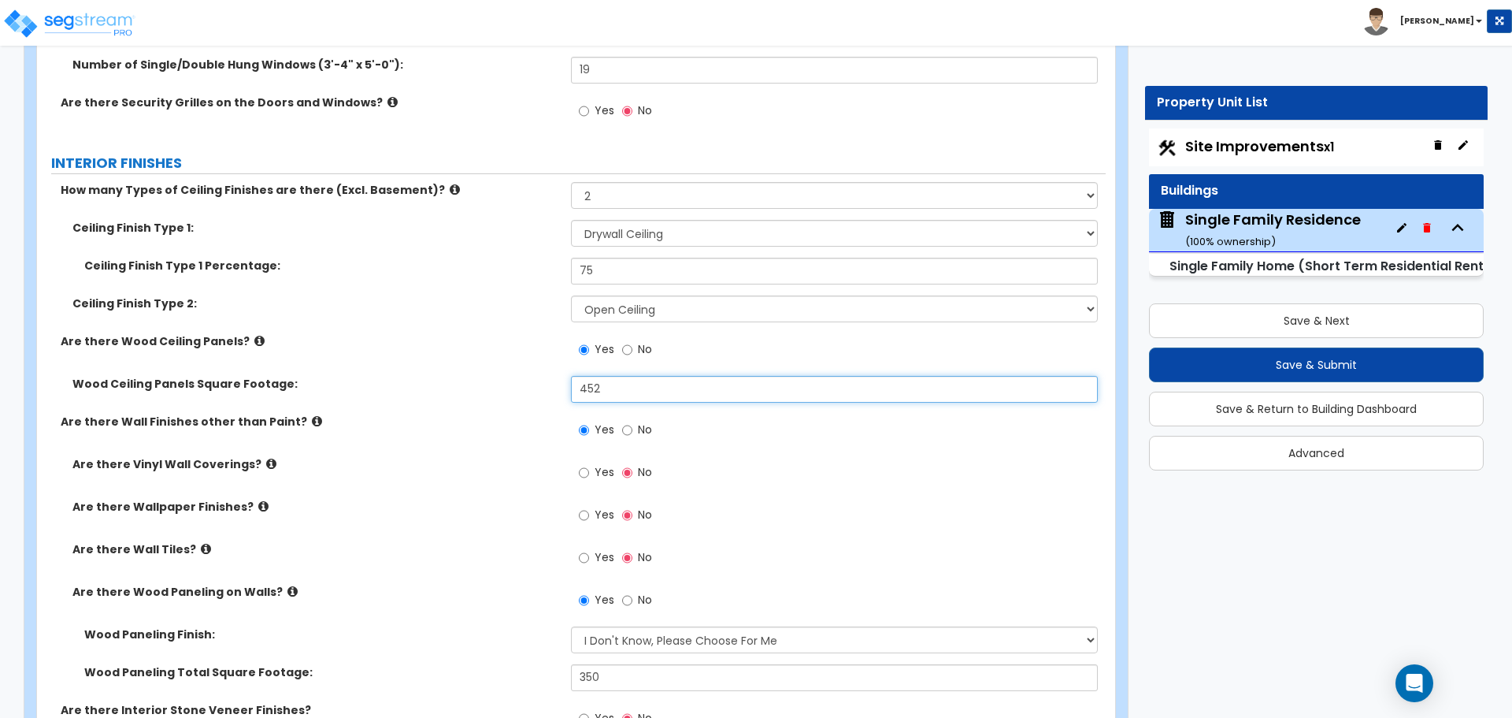
click at [688, 385] on input "452" at bounding box center [834, 389] width 526 height 27
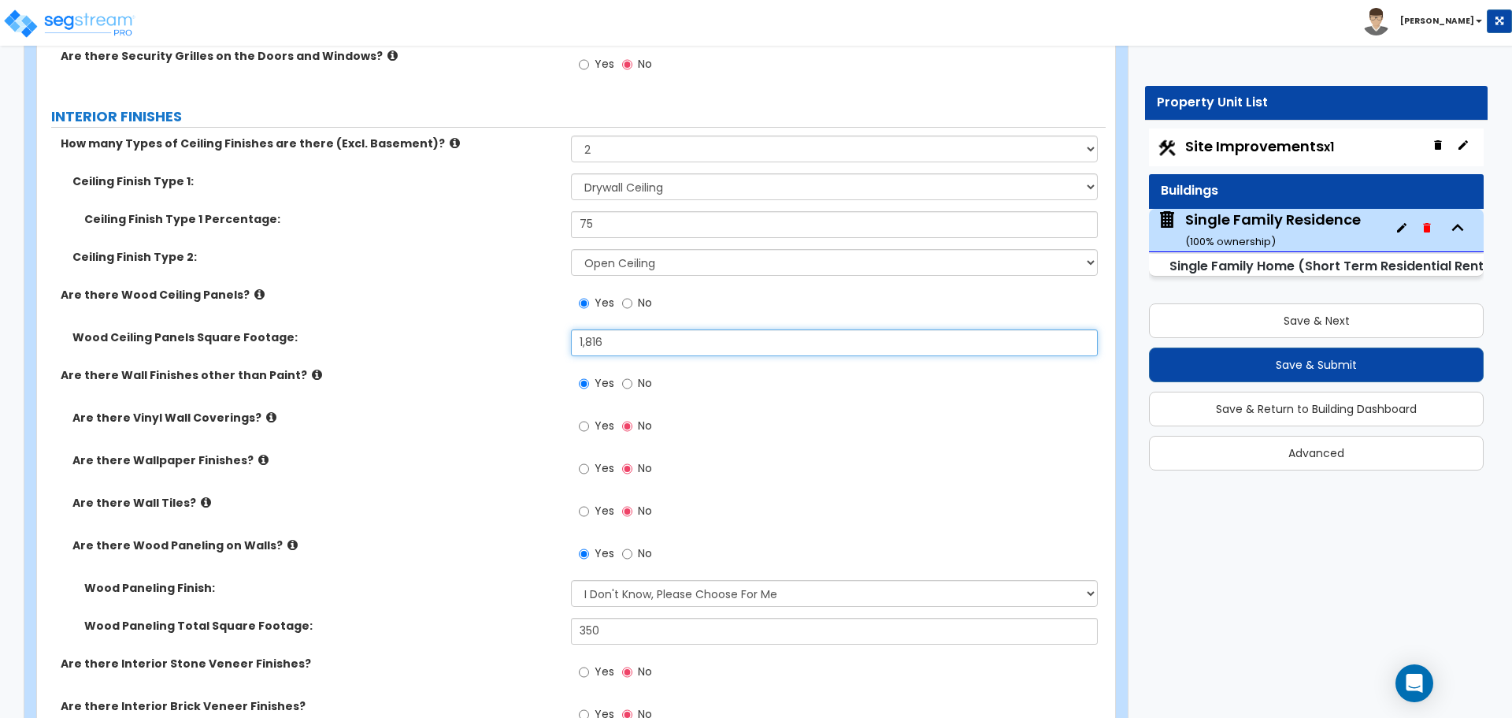
scroll to position [3308, 0]
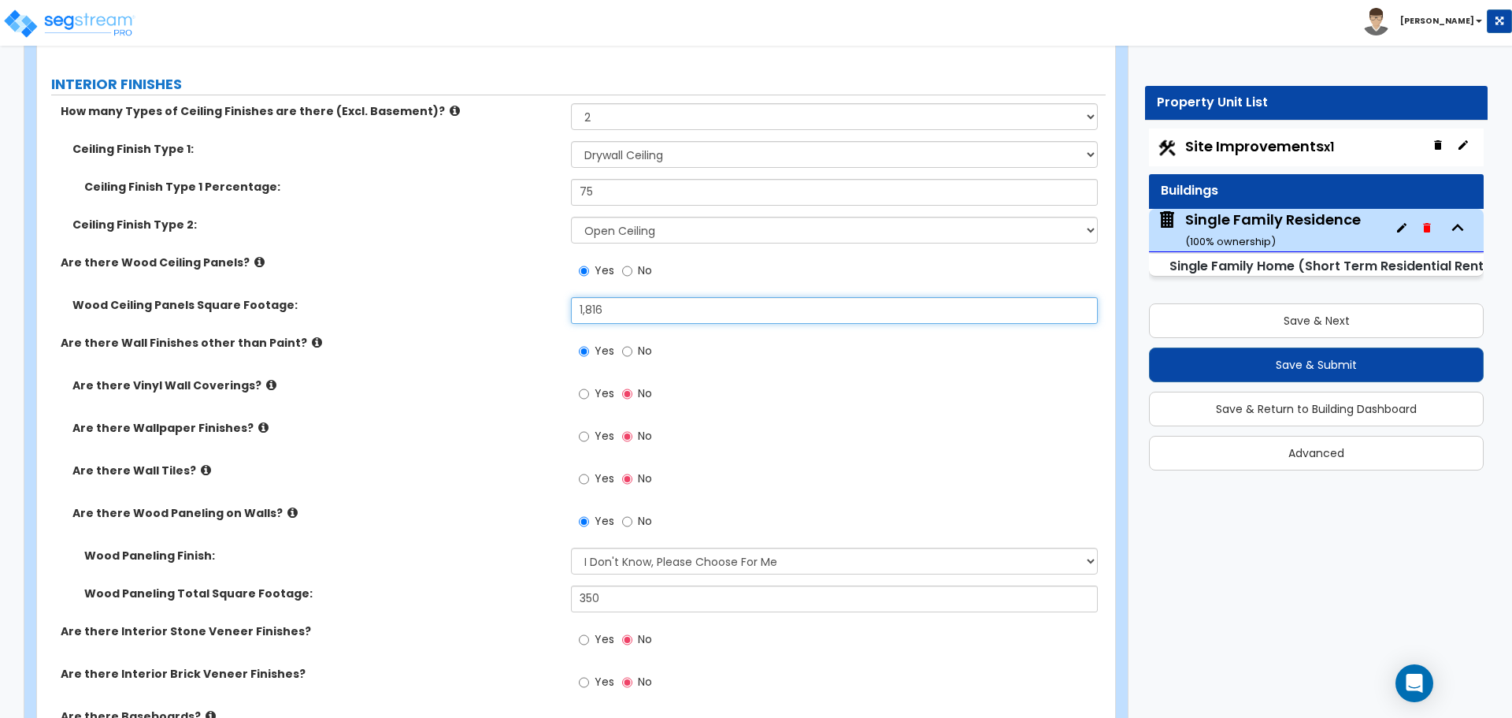
type input "1,816"
click at [696, 562] on select "Please Choose One Birch Mahogany Oak or Cherry Rosewood Teak I Don't Know, Plea…" at bounding box center [834, 560] width 526 height 27
click at [648, 565] on select "Please Choose One Birch Mahogany Oak or Cherry Rosewood Teak I Don't Know, Plea…" at bounding box center [834, 560] width 526 height 27
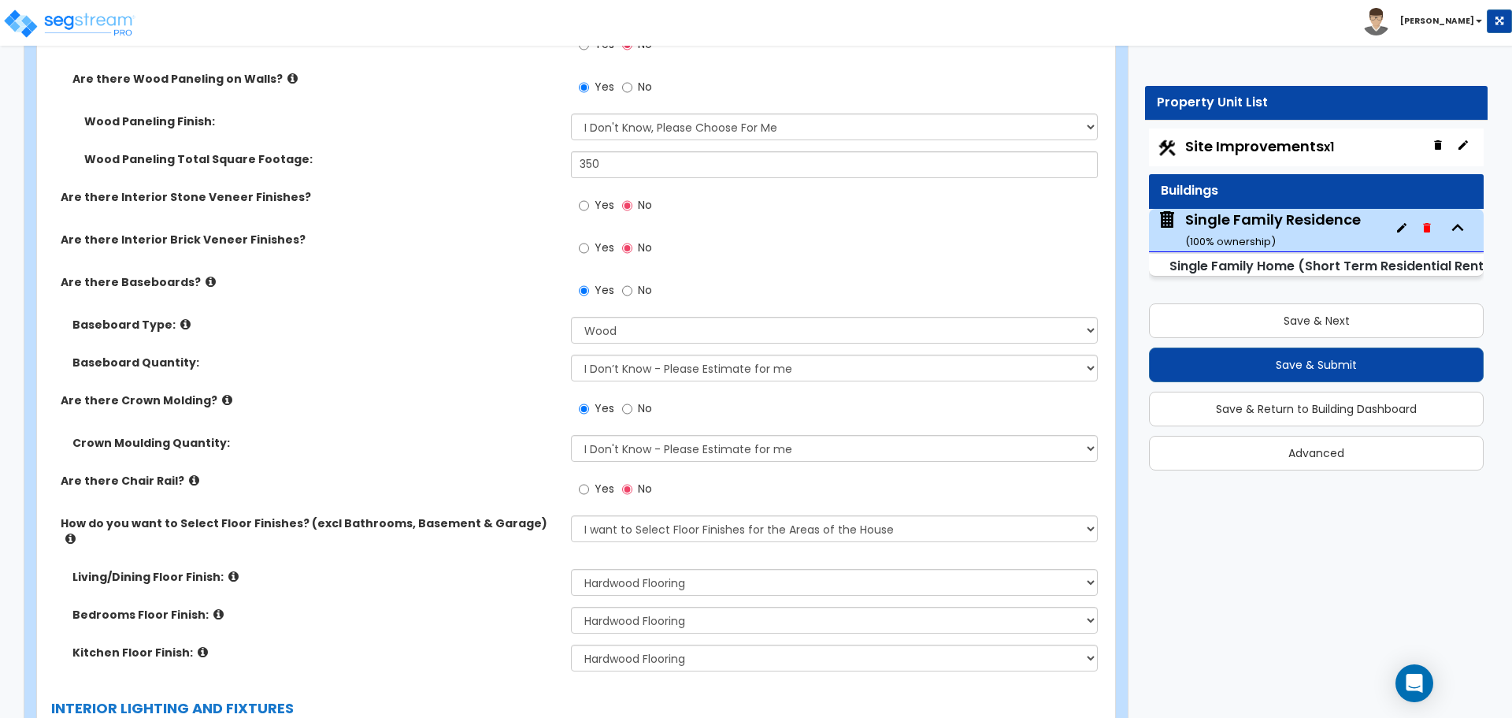
scroll to position [3780, 0]
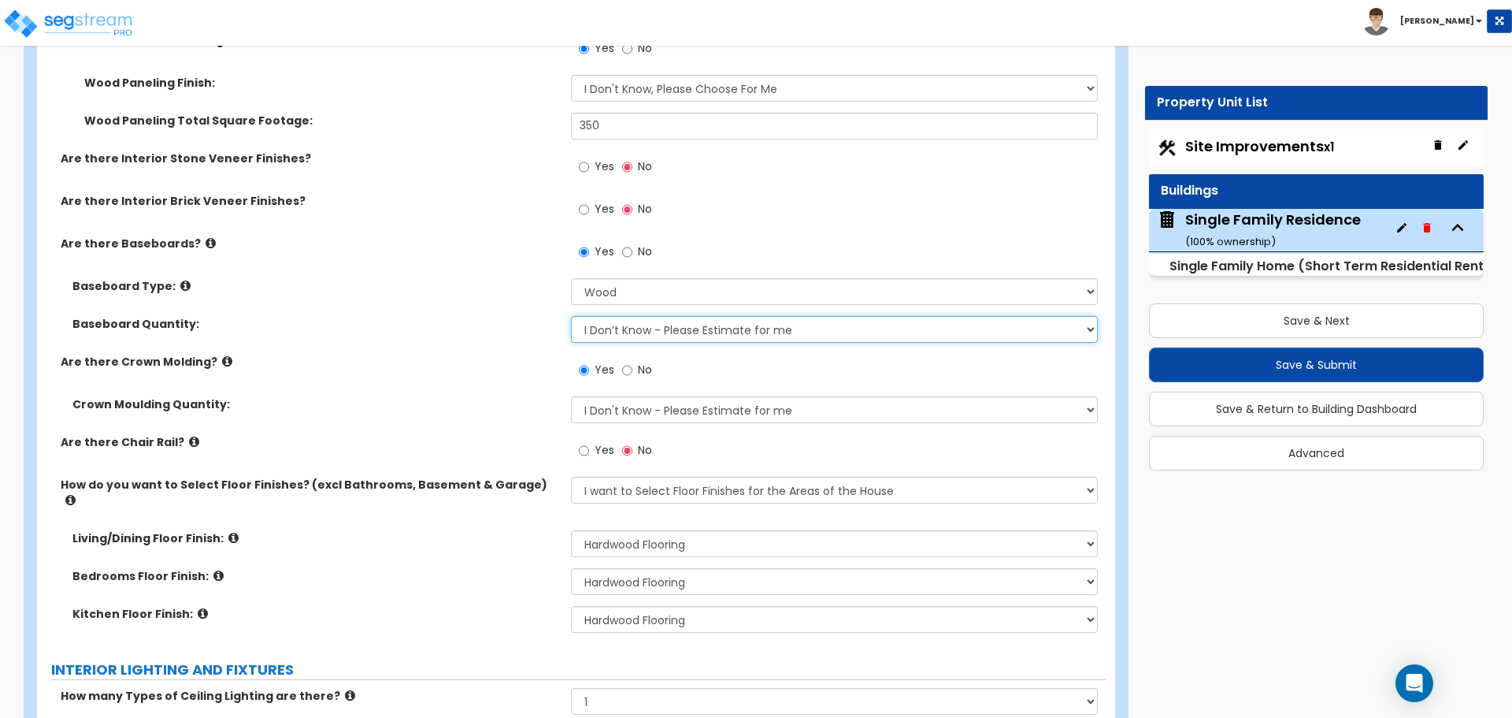
click at [640, 330] on select "I Don’t Know - Please Estimate for me I want to Enter the Linear Footage" at bounding box center [834, 329] width 526 height 27
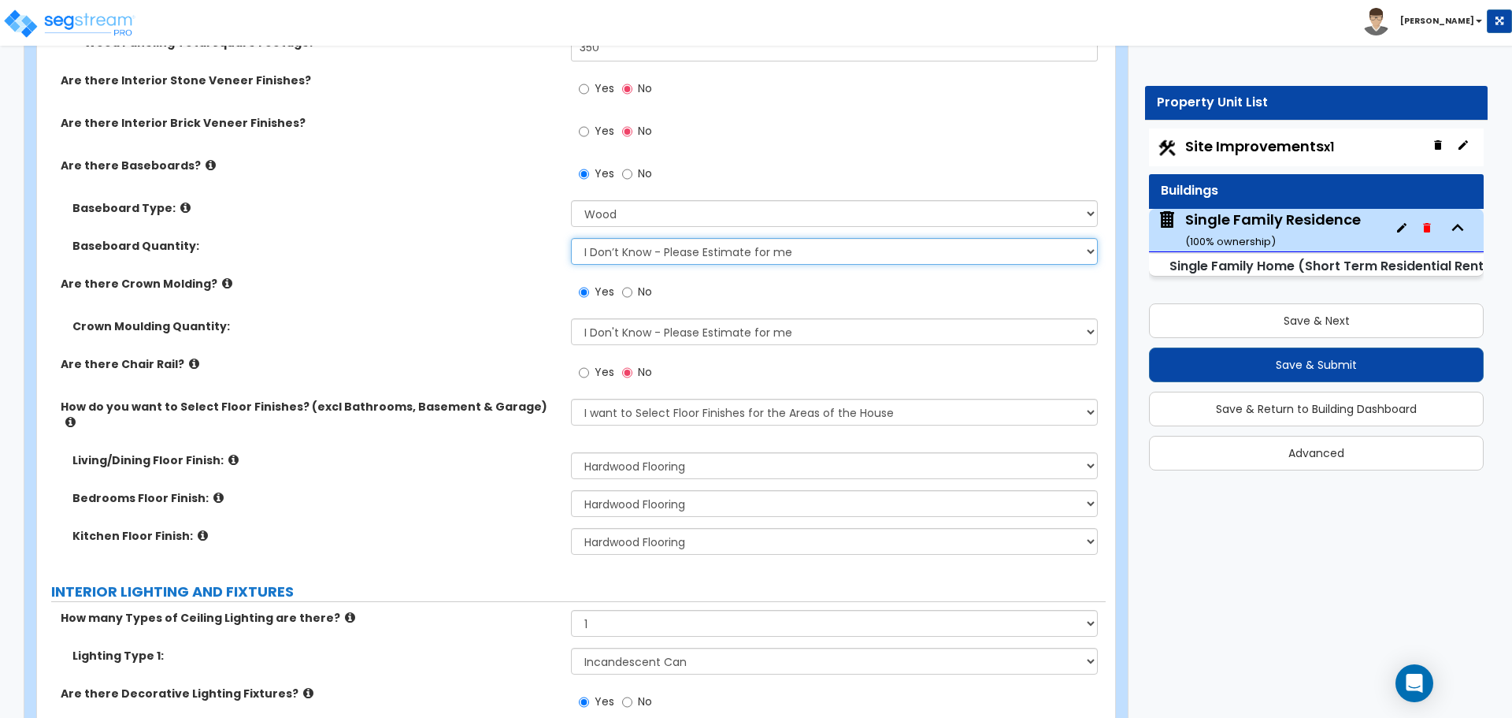
scroll to position [3859, 0]
click at [601, 248] on select "I Don’t Know - Please Estimate for me I want to Enter the Linear Footage" at bounding box center [834, 250] width 526 height 27
select select "1"
click at [571, 237] on select "I Don’t Know - Please Estimate for me I want to Enter the Linear Footage" at bounding box center [834, 250] width 526 height 27
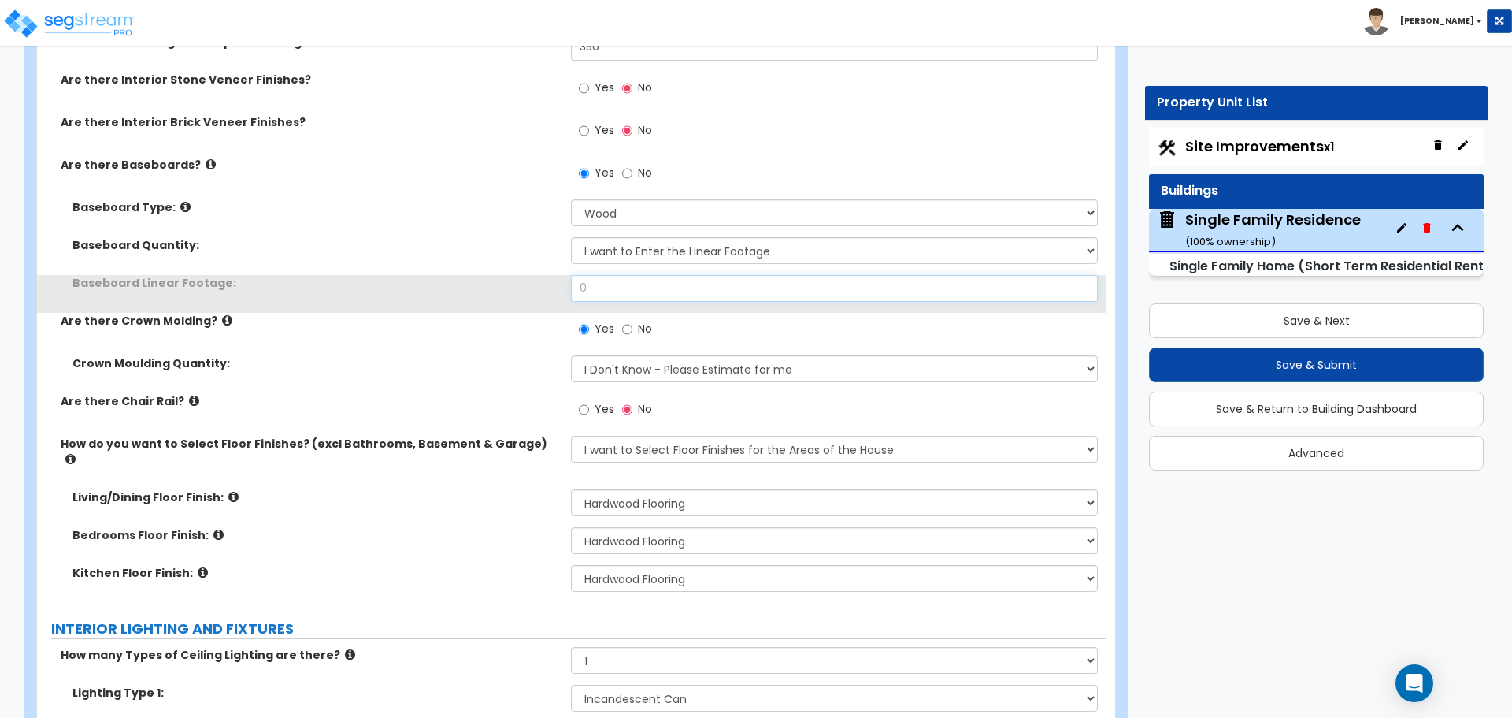
click at [618, 286] on input "0" at bounding box center [834, 288] width 526 height 27
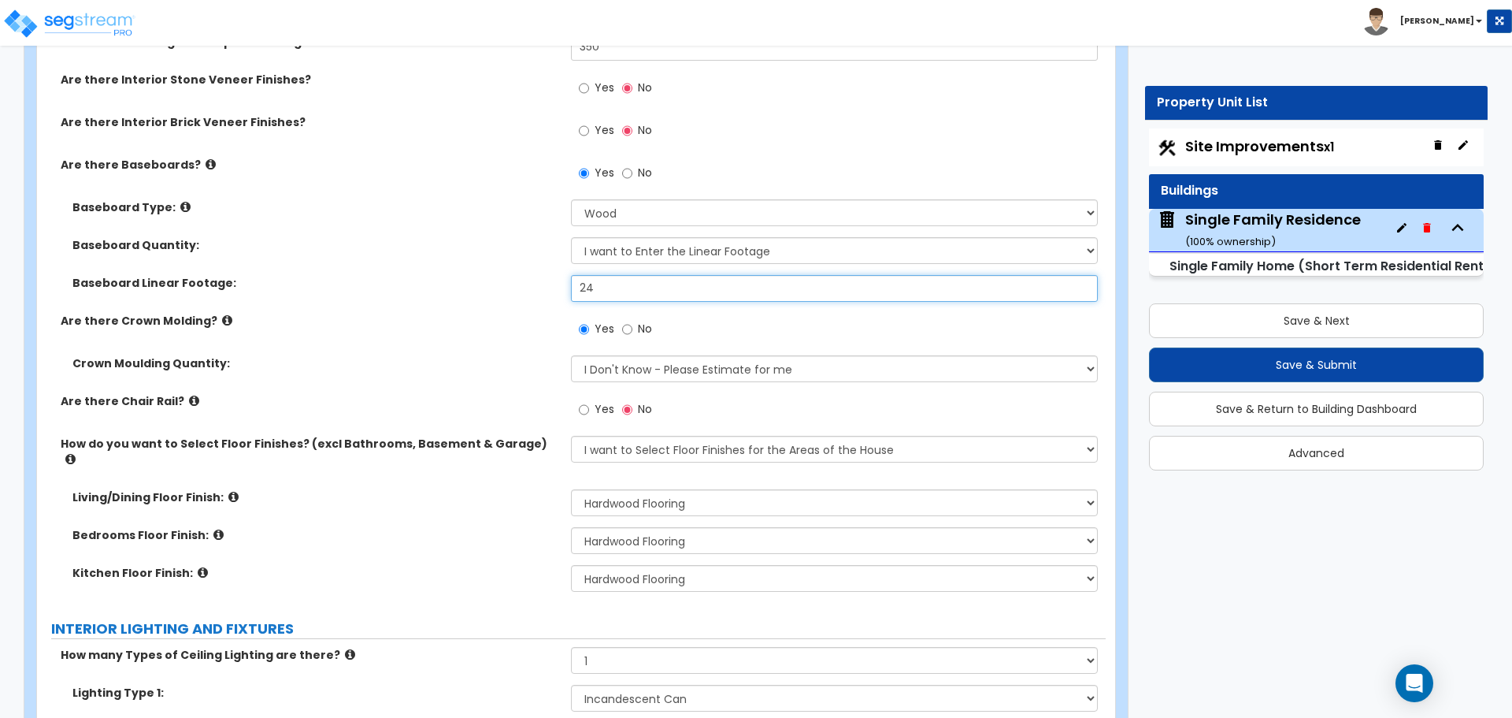
type input "2"
type input "368"
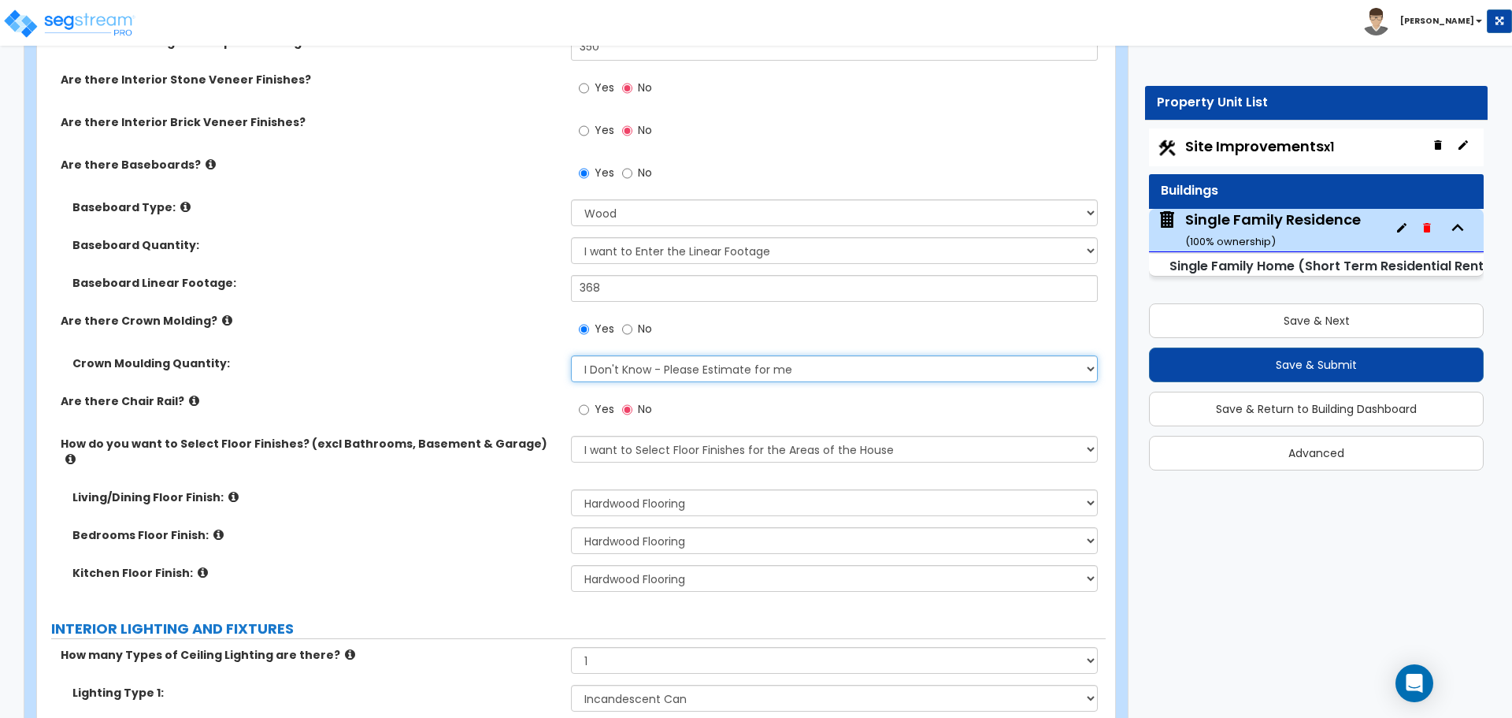
click at [636, 359] on select "I Don't Know - Please Estimate for me I want to Enter the Linear Footage" at bounding box center [834, 368] width 526 height 27
select select "1"
click at [571, 355] on select "I Don't Know - Please Estimate for me I want to Enter the Linear Footage" at bounding box center [834, 368] width 526 height 27
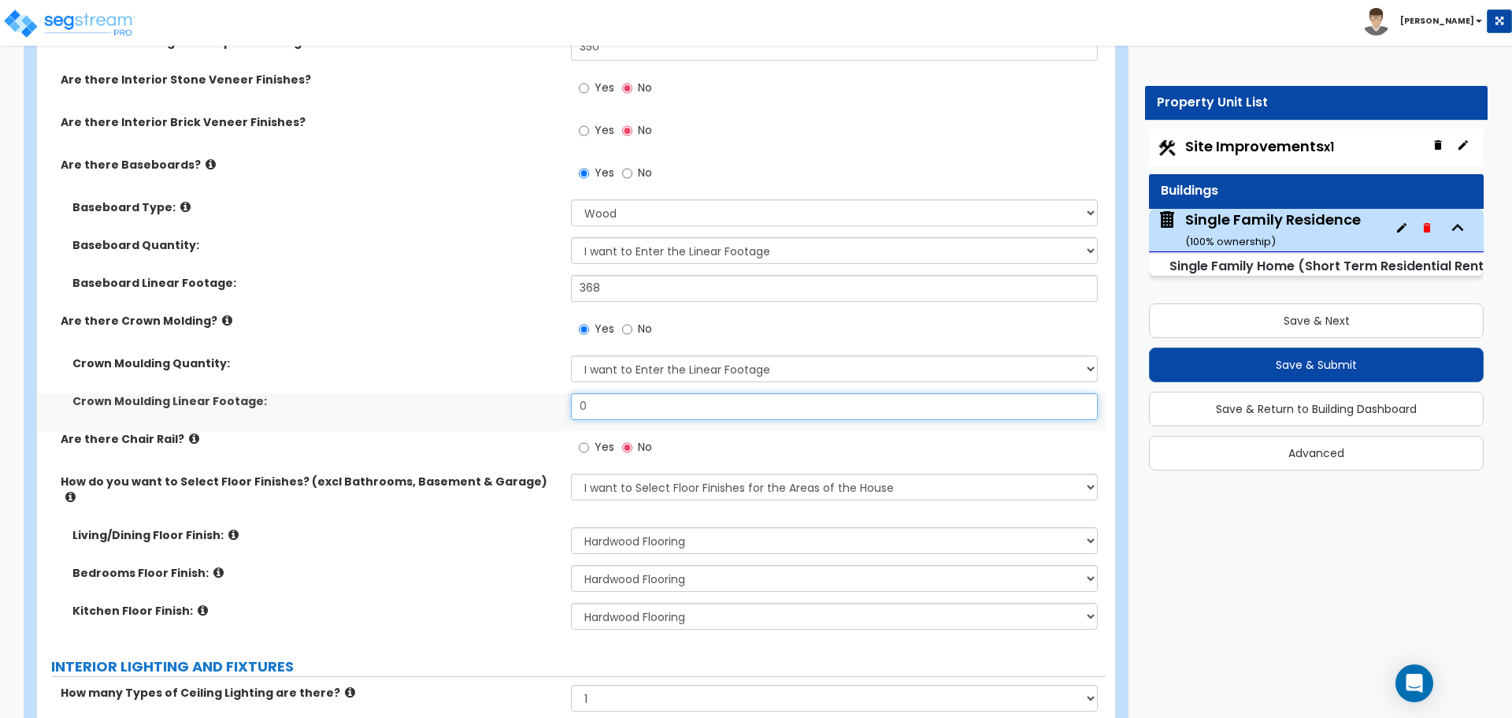
click at [623, 396] on input "0" at bounding box center [834, 406] width 526 height 27
click at [676, 257] on select "I Don’t Know - Please Estimate for me I want to Enter the Linear Footage" at bounding box center [834, 250] width 526 height 27
select select "0"
click at [571, 237] on select "I Don’t Know - Please Estimate for me I want to Enter the Linear Footage" at bounding box center [834, 250] width 526 height 27
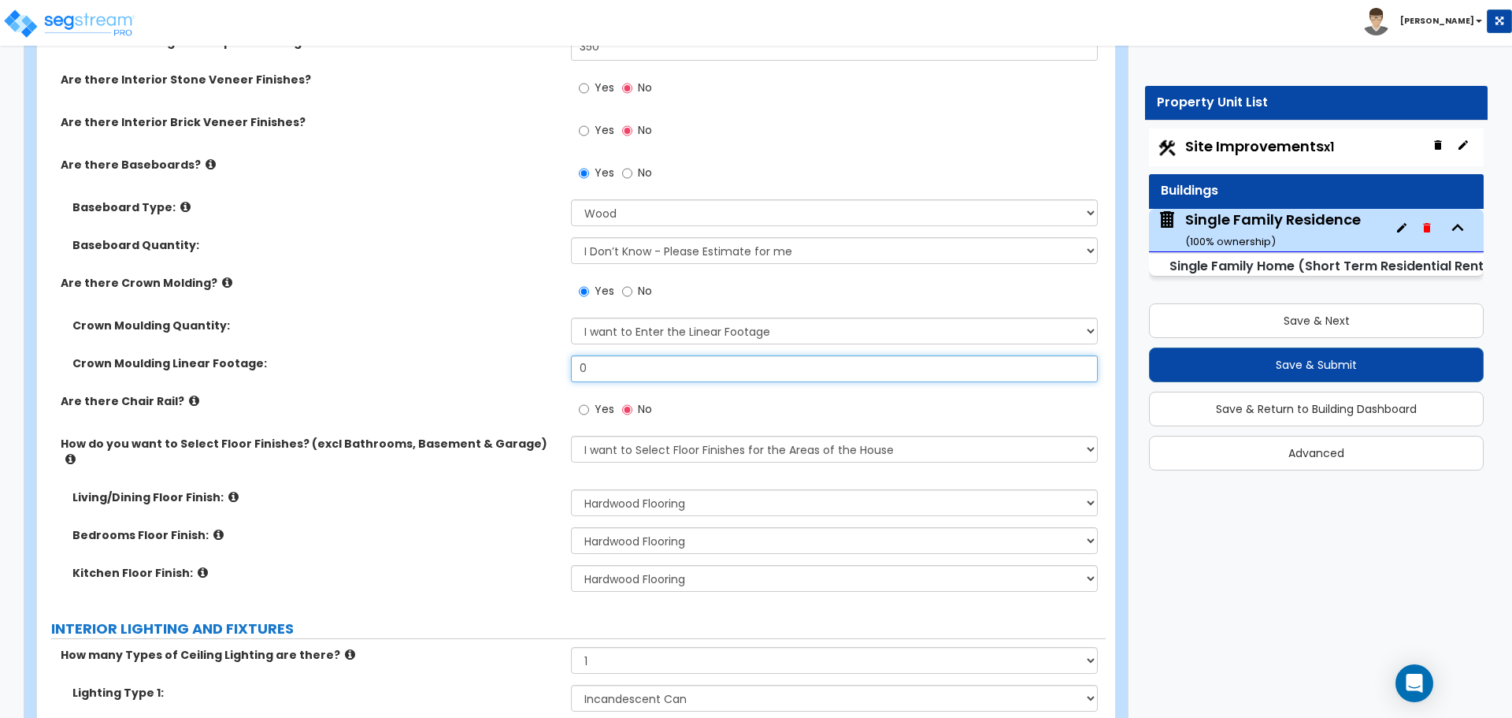
click at [648, 361] on input "0" at bounding box center [834, 368] width 526 height 27
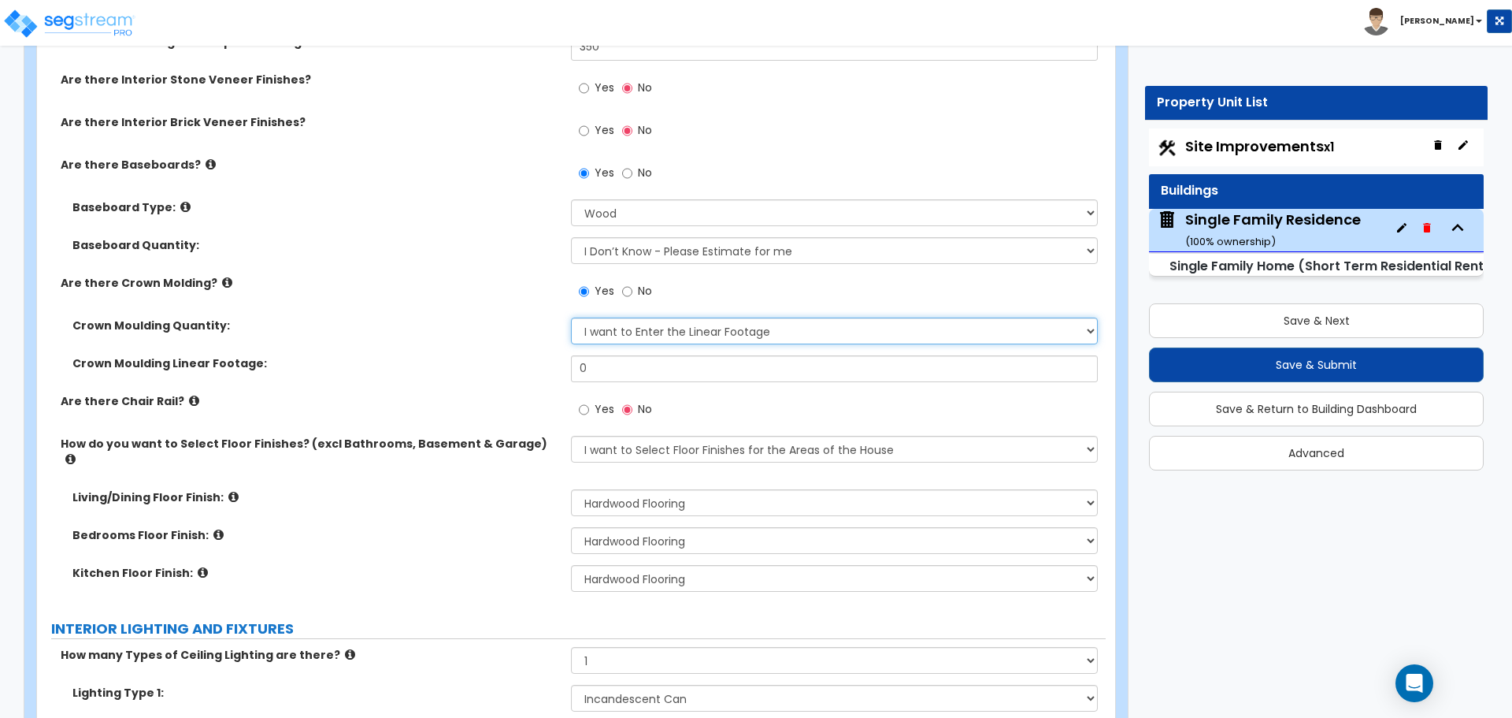
click at [653, 332] on select "I Don't Know - Please Estimate for me I want to Enter the Linear Footage" at bounding box center [834, 330] width 526 height 27
select select "0"
click at [571, 317] on select "I Don't Know - Please Estimate for me I want to Enter the Linear Footage" at bounding box center [834, 330] width 526 height 27
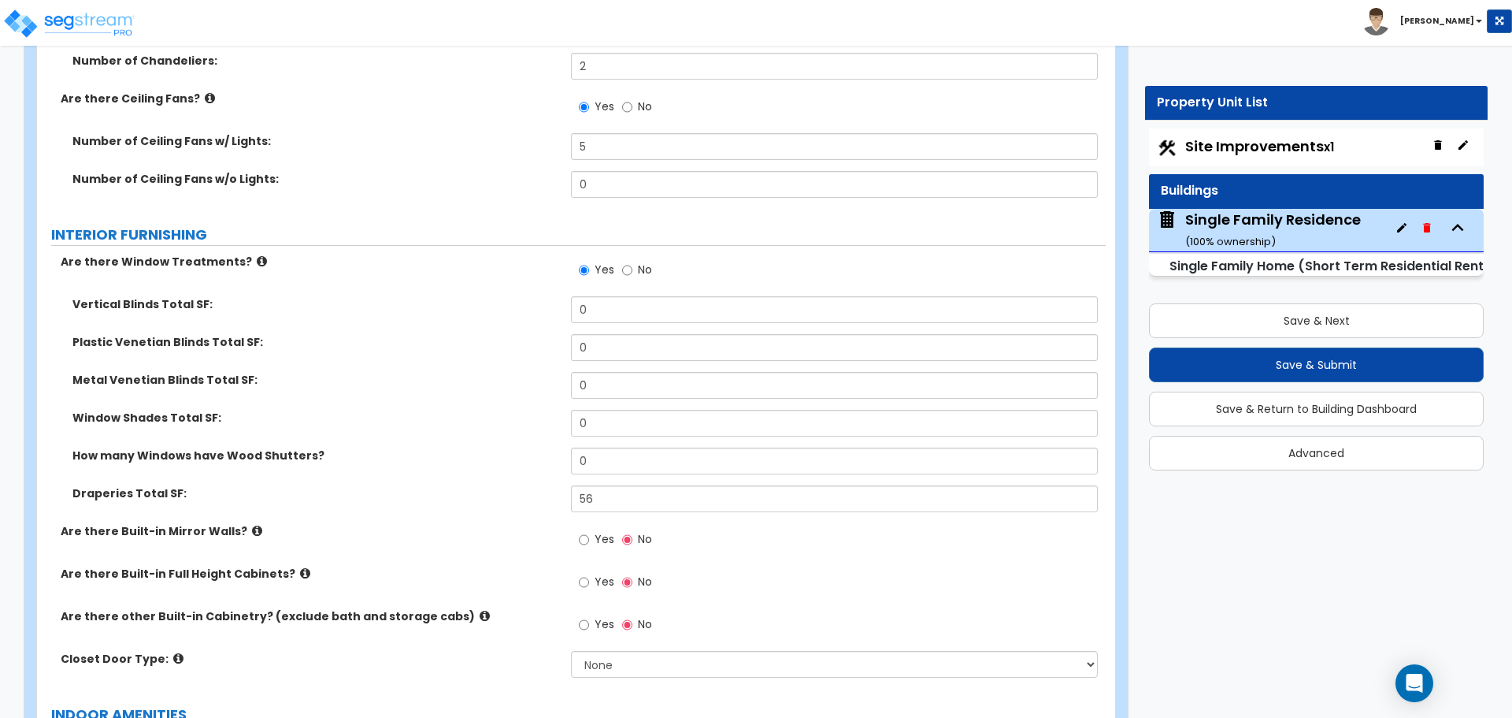
scroll to position [4726, 0]
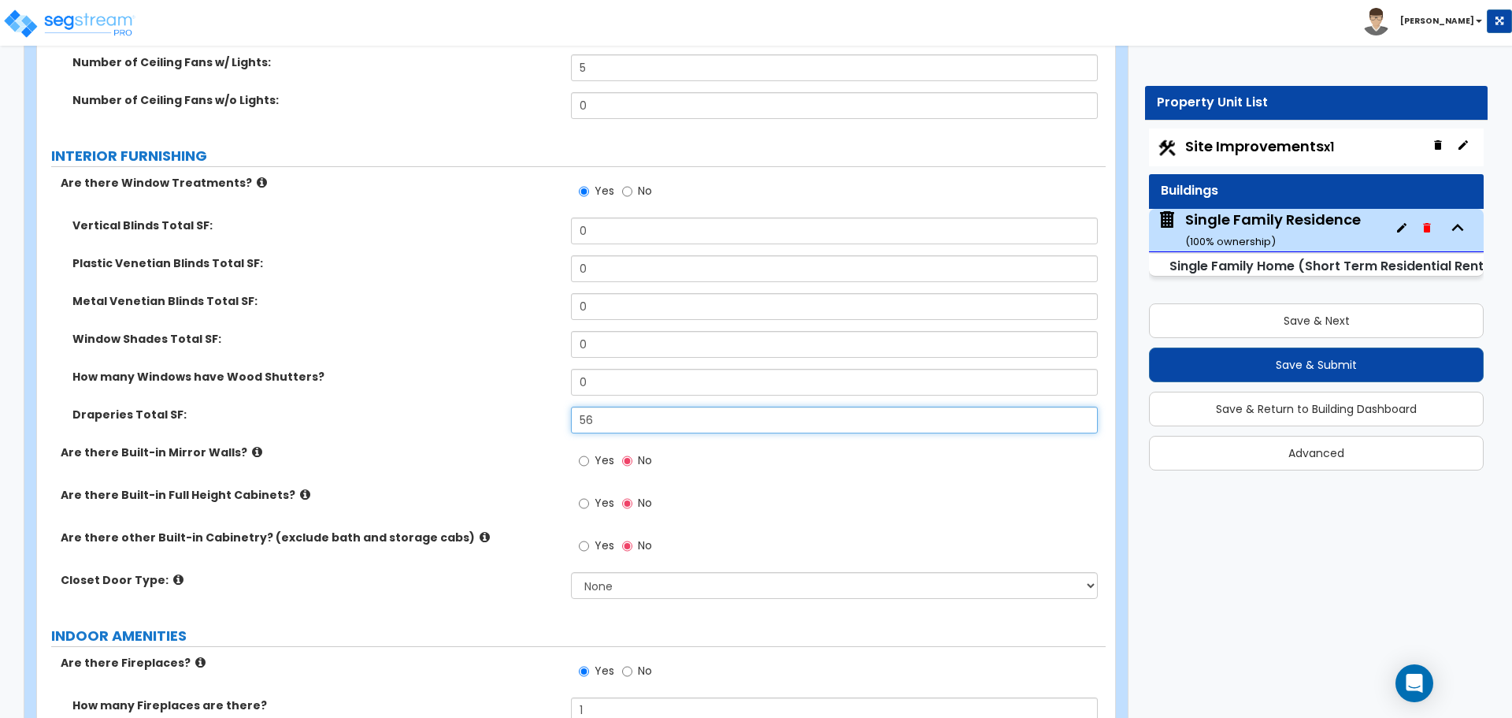
click at [600, 406] on input "56" at bounding box center [834, 419] width 526 height 27
click at [636, 406] on input "144" at bounding box center [834, 419] width 526 height 27
type input "192"
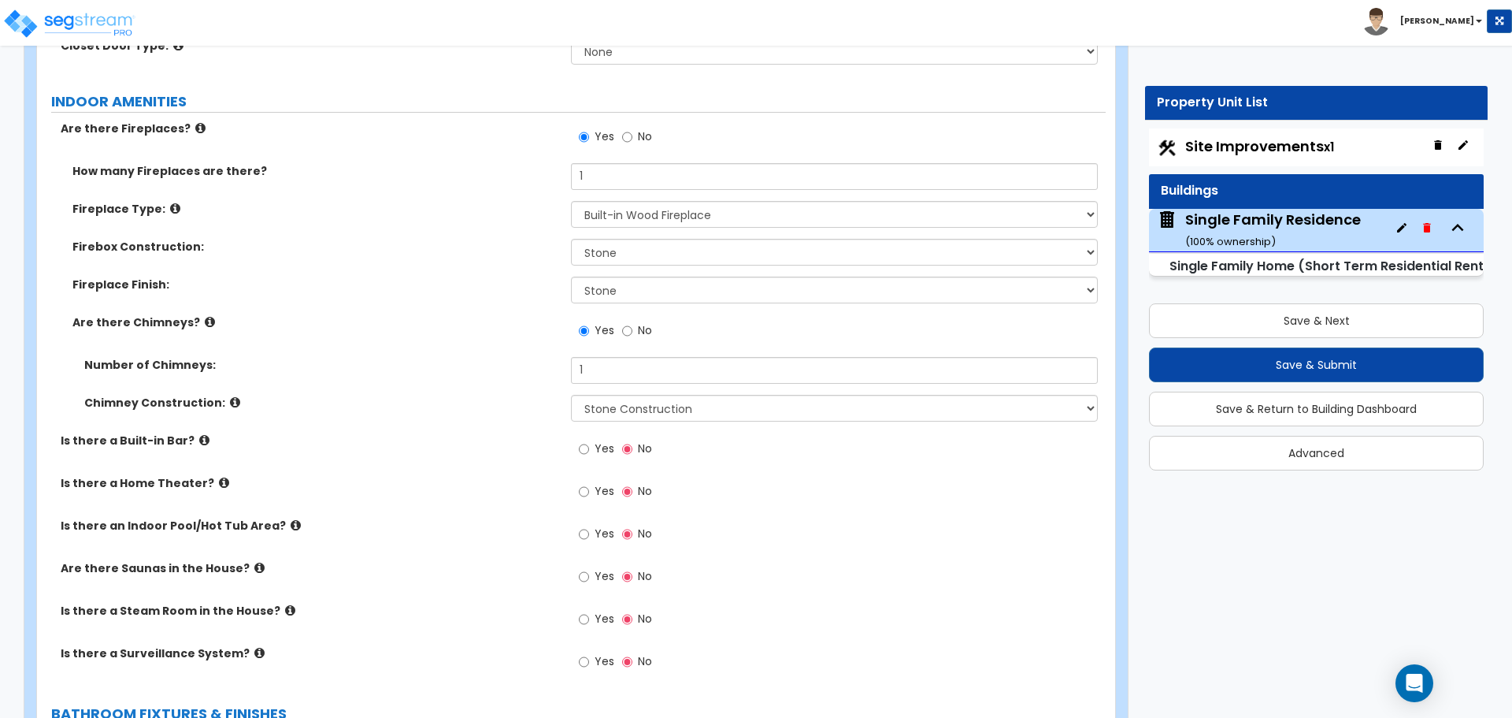
scroll to position [5277, 0]
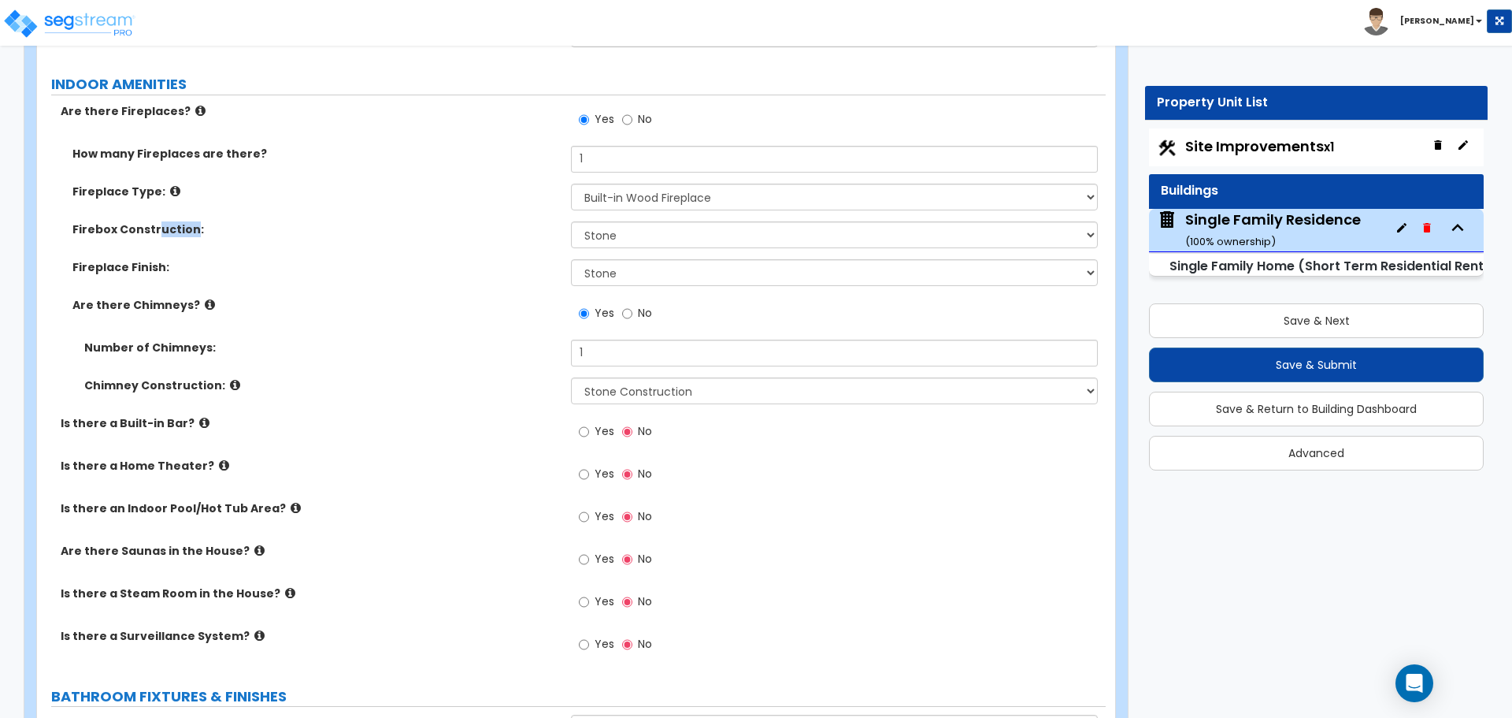
drag, startPoint x: 154, startPoint y: 212, endPoint x: 188, endPoint y: 212, distance: 33.9
click at [188, 221] on label "Firebox Construction:" at bounding box center [315, 229] width 487 height 16
click at [80, 221] on label "Firebox Construction:" at bounding box center [315, 229] width 487 height 16
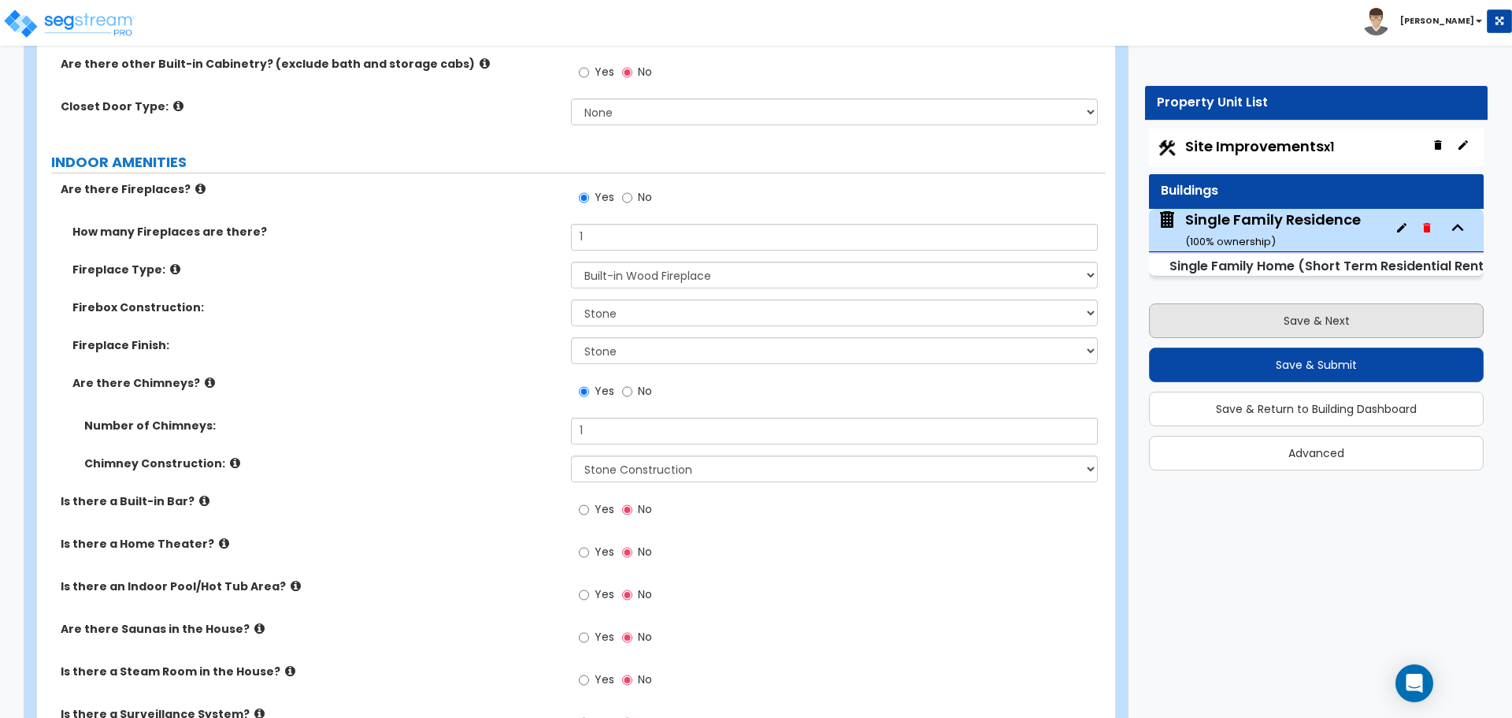
scroll to position [5198, 0]
click at [1312, 320] on button "Save & Next" at bounding box center [1316, 320] width 335 height 35
select select "2"
select select "1"
select select "2"
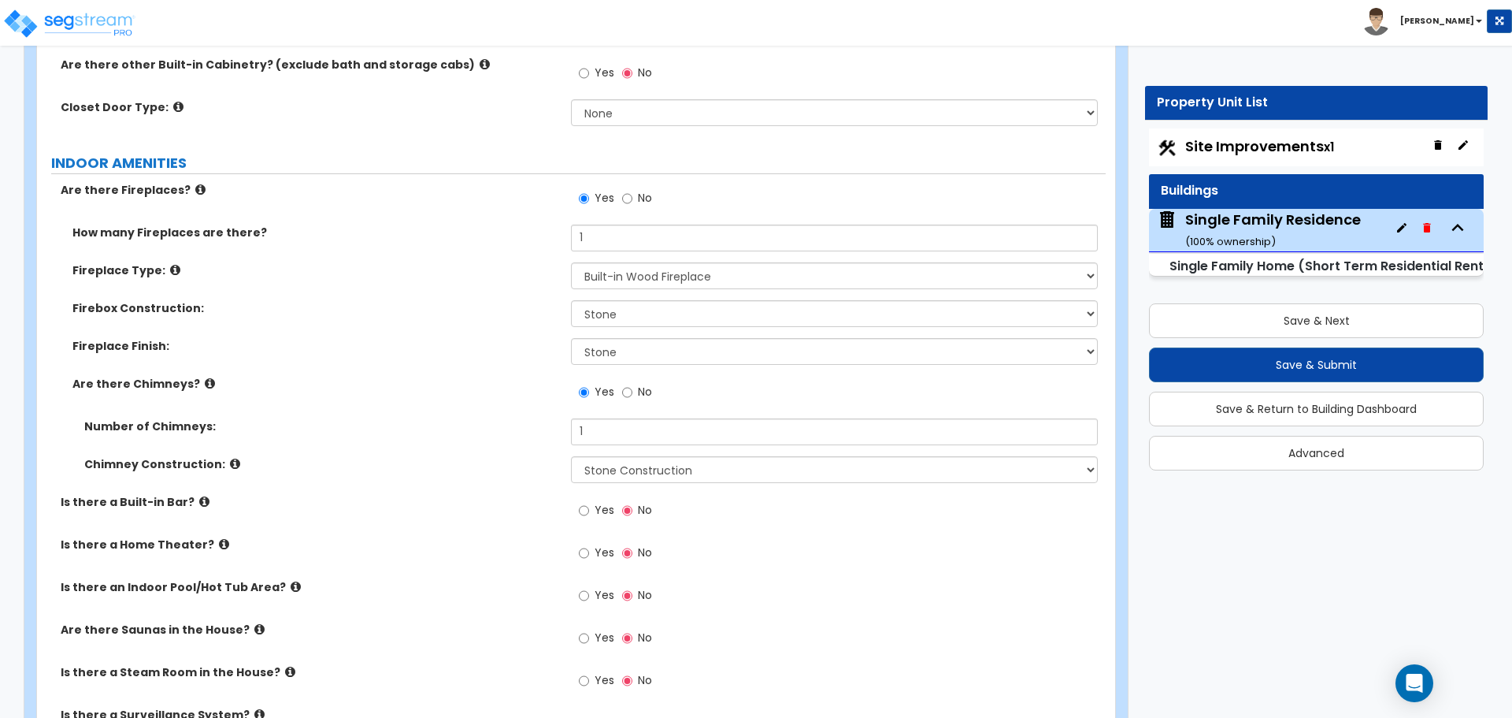
select select "1"
select select "10"
select select "2"
select select "1"
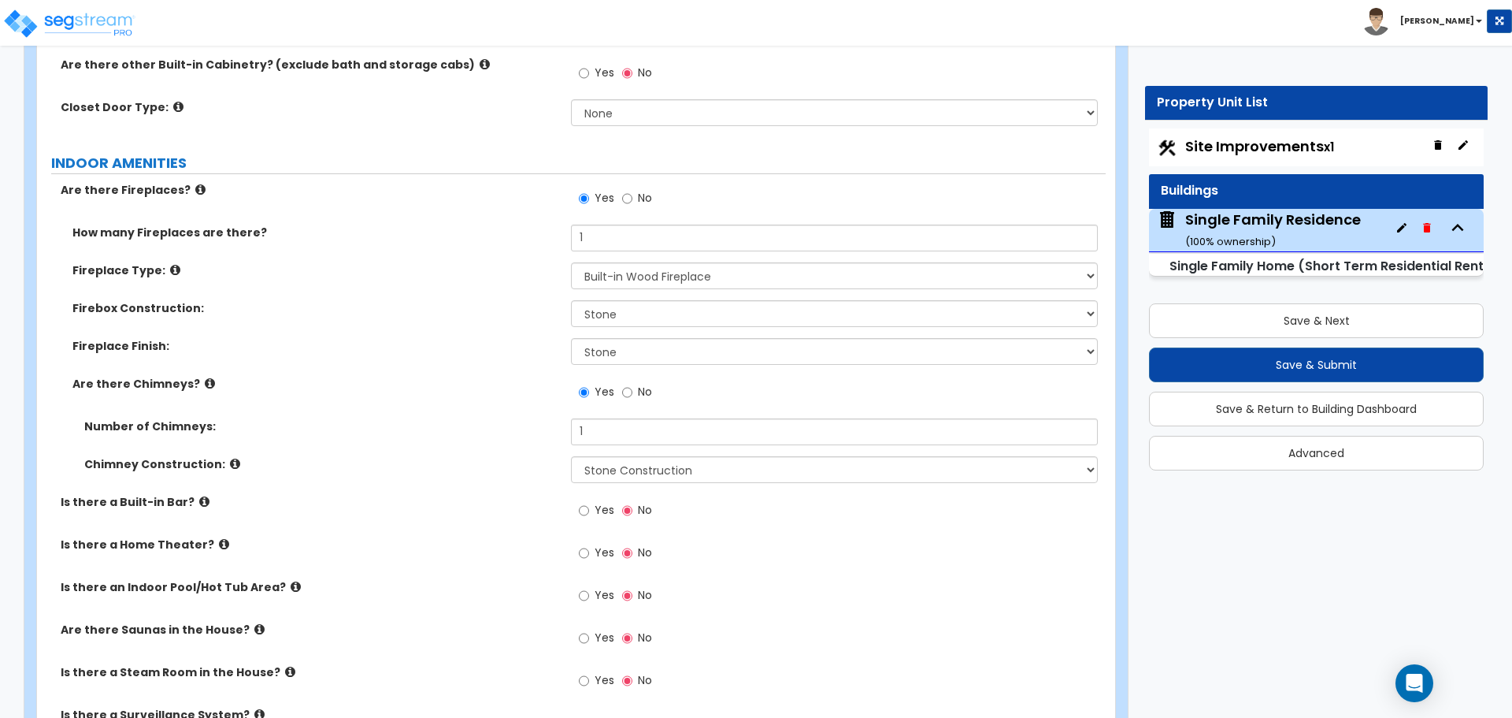
select select "1"
select select "4"
select select "3"
select select "1"
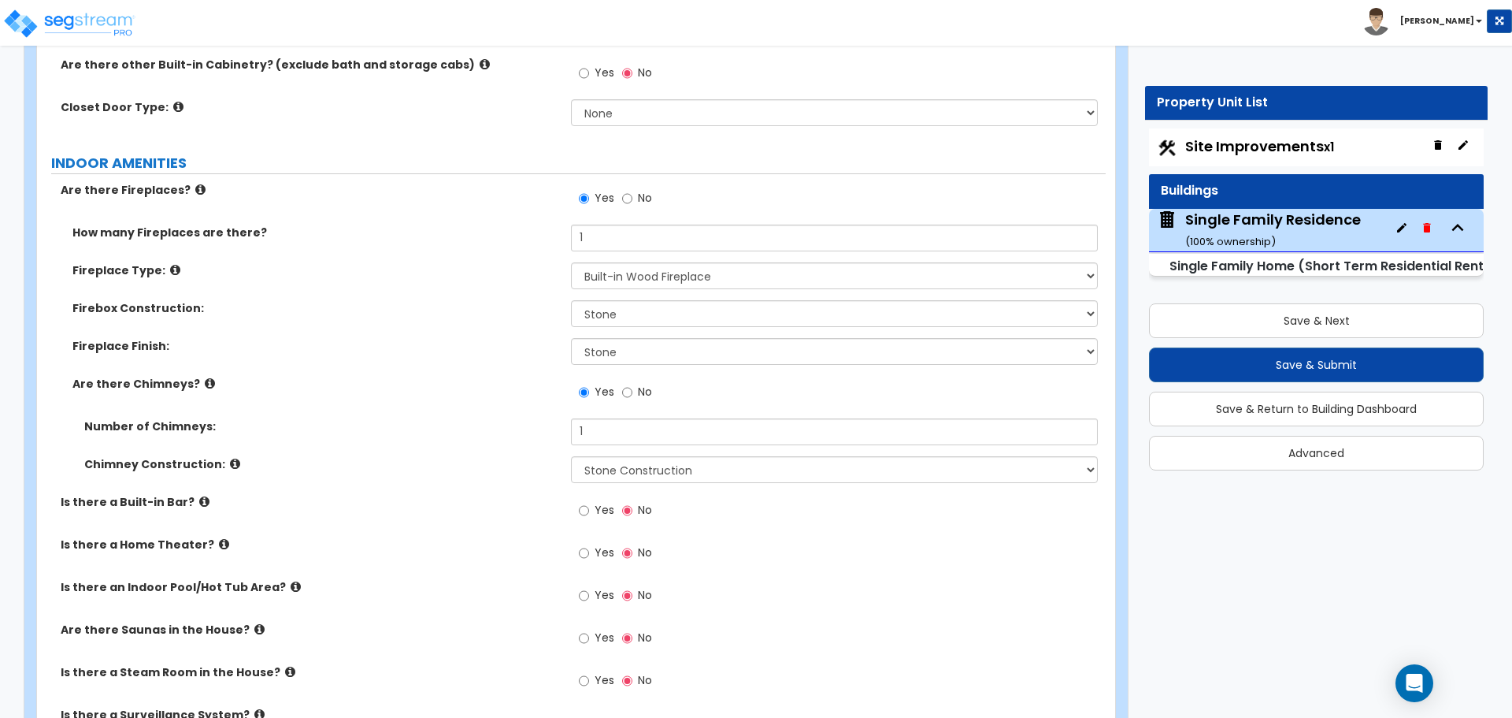
select select "5"
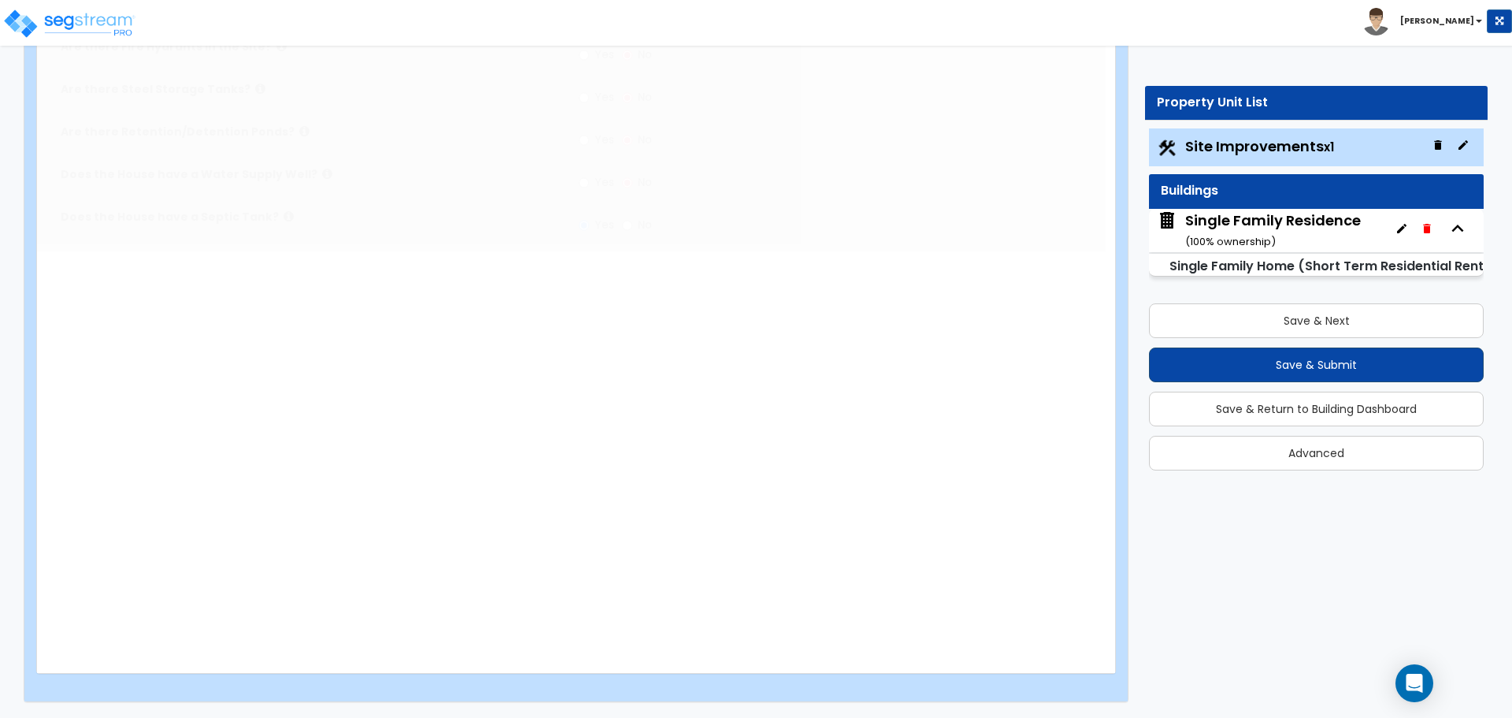
scroll to position [0, 0]
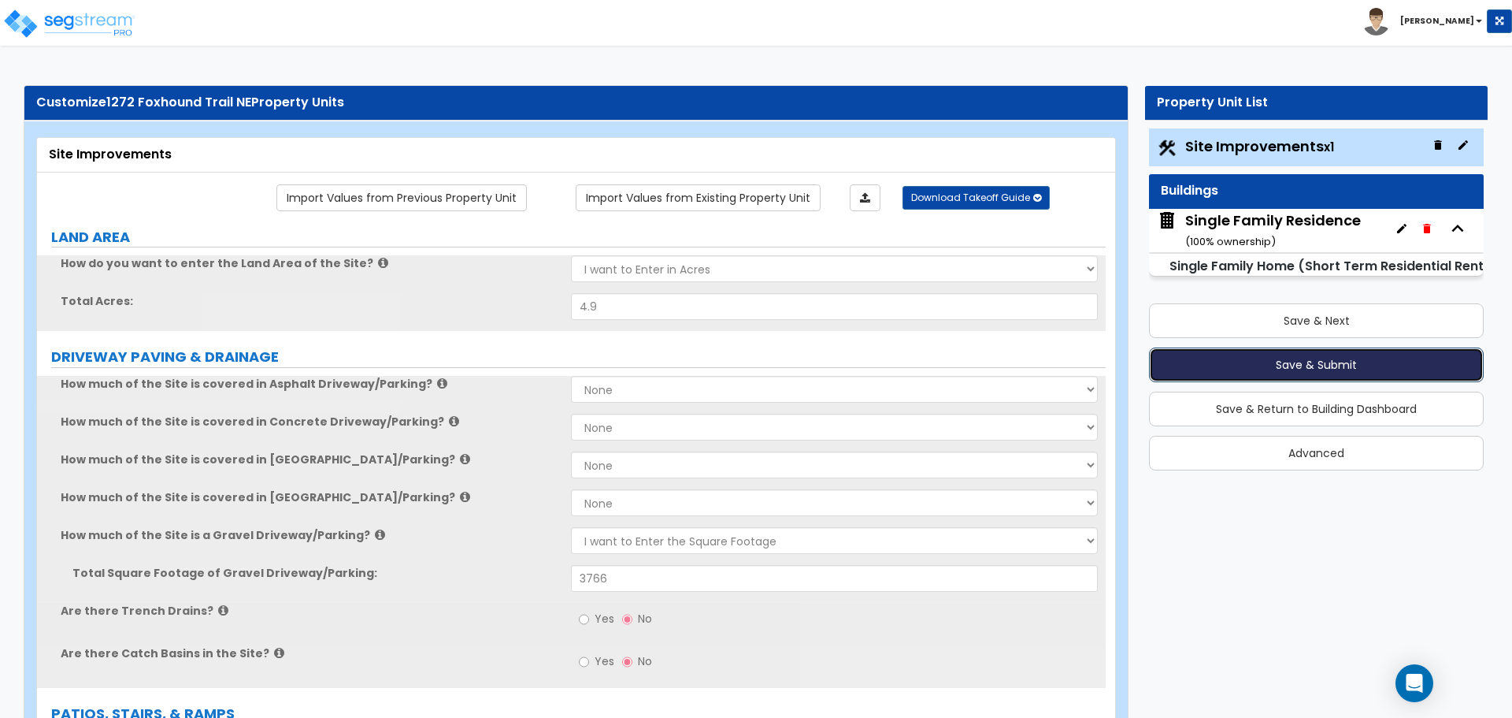
click at [1299, 367] on button "Save & Submit" at bounding box center [1316, 364] width 335 height 35
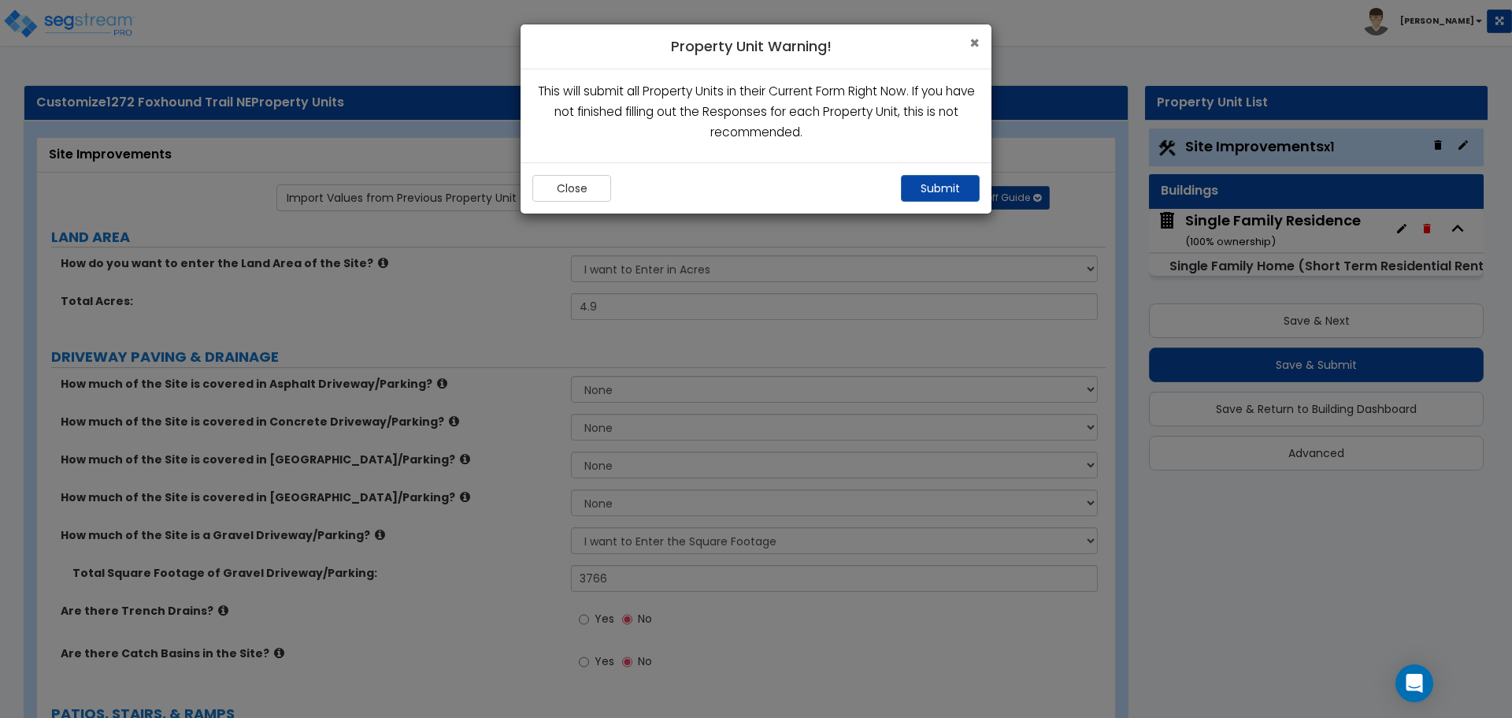
click at [971, 37] on span "×" at bounding box center [975, 43] width 10 height 23
